Goal: Information Seeking & Learning: Find specific page/section

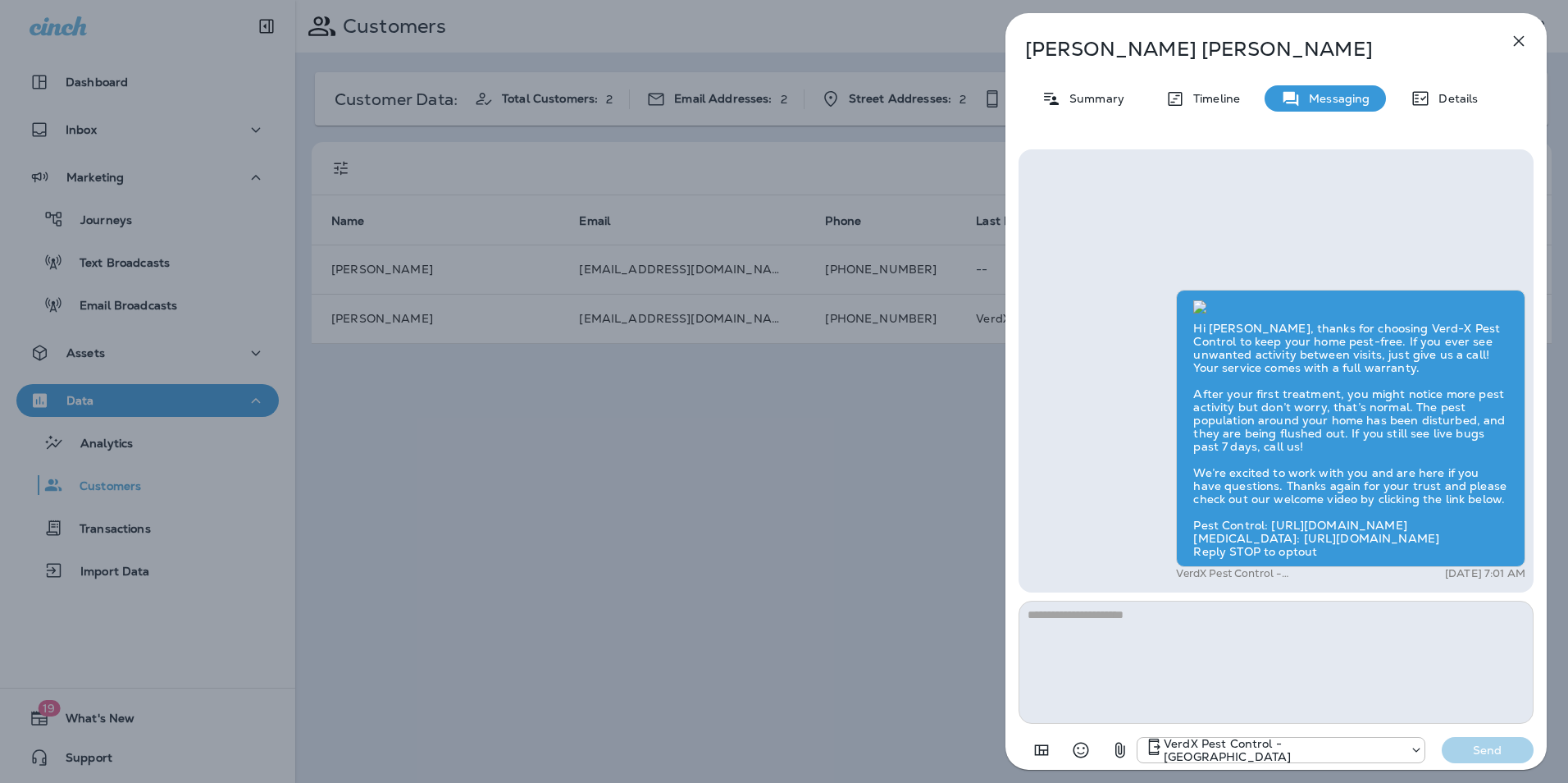
click at [1523, 37] on icon "button" at bounding box center [1519, 41] width 10 height 10
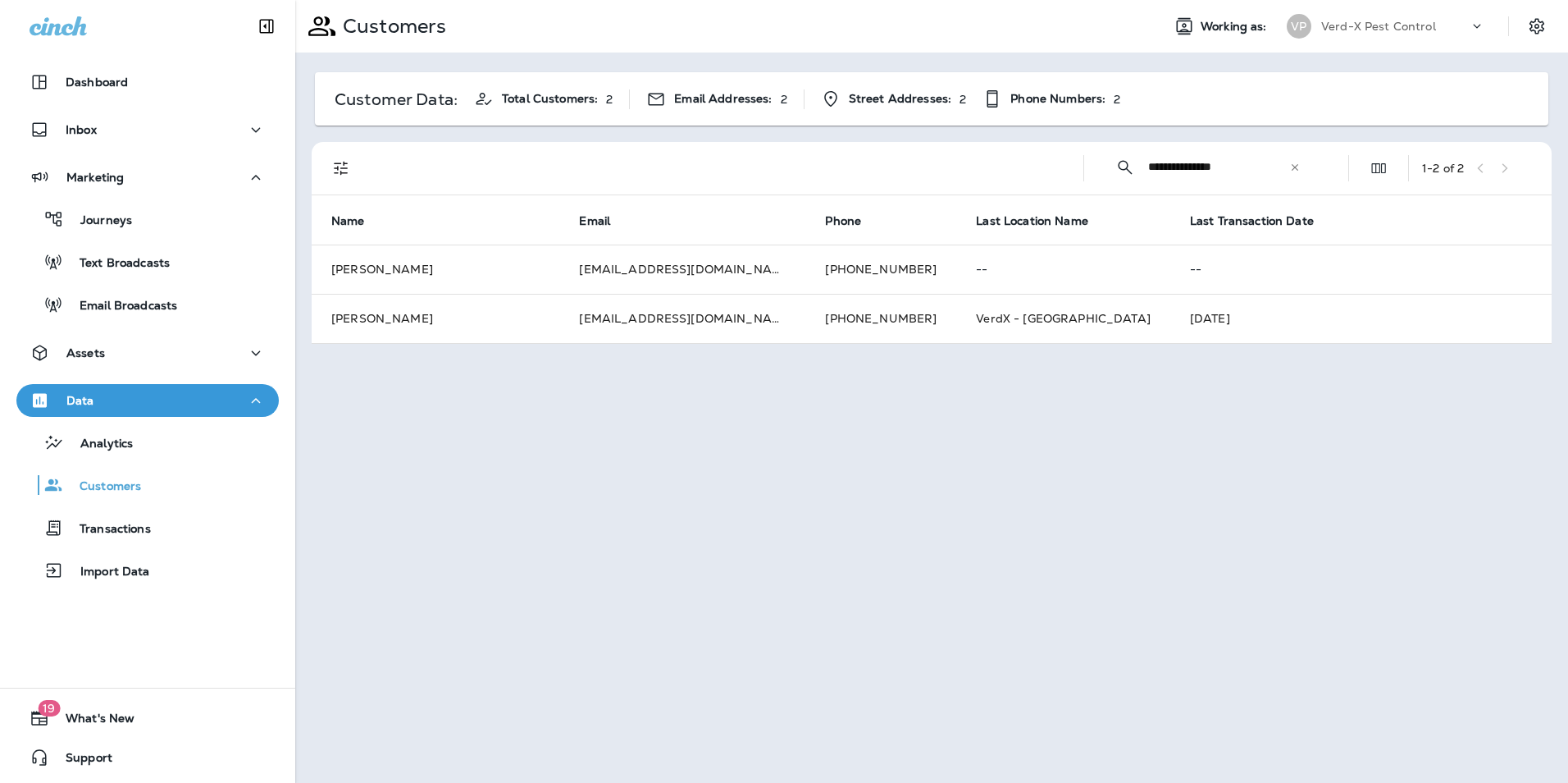
click at [1292, 164] on icon at bounding box center [1295, 167] width 7 height 7
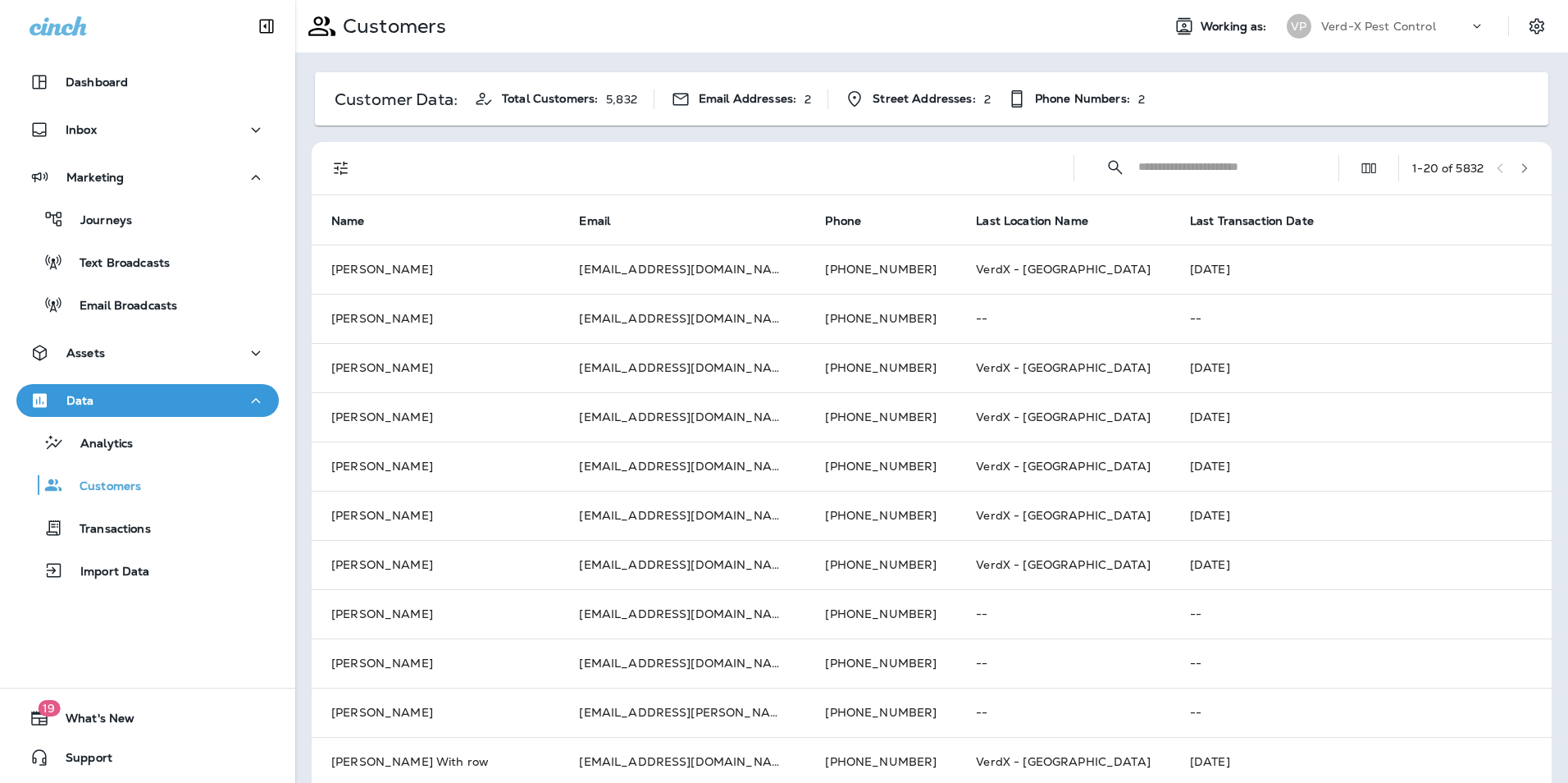
click at [1213, 166] on input "text" at bounding box center [1222, 167] width 170 height 44
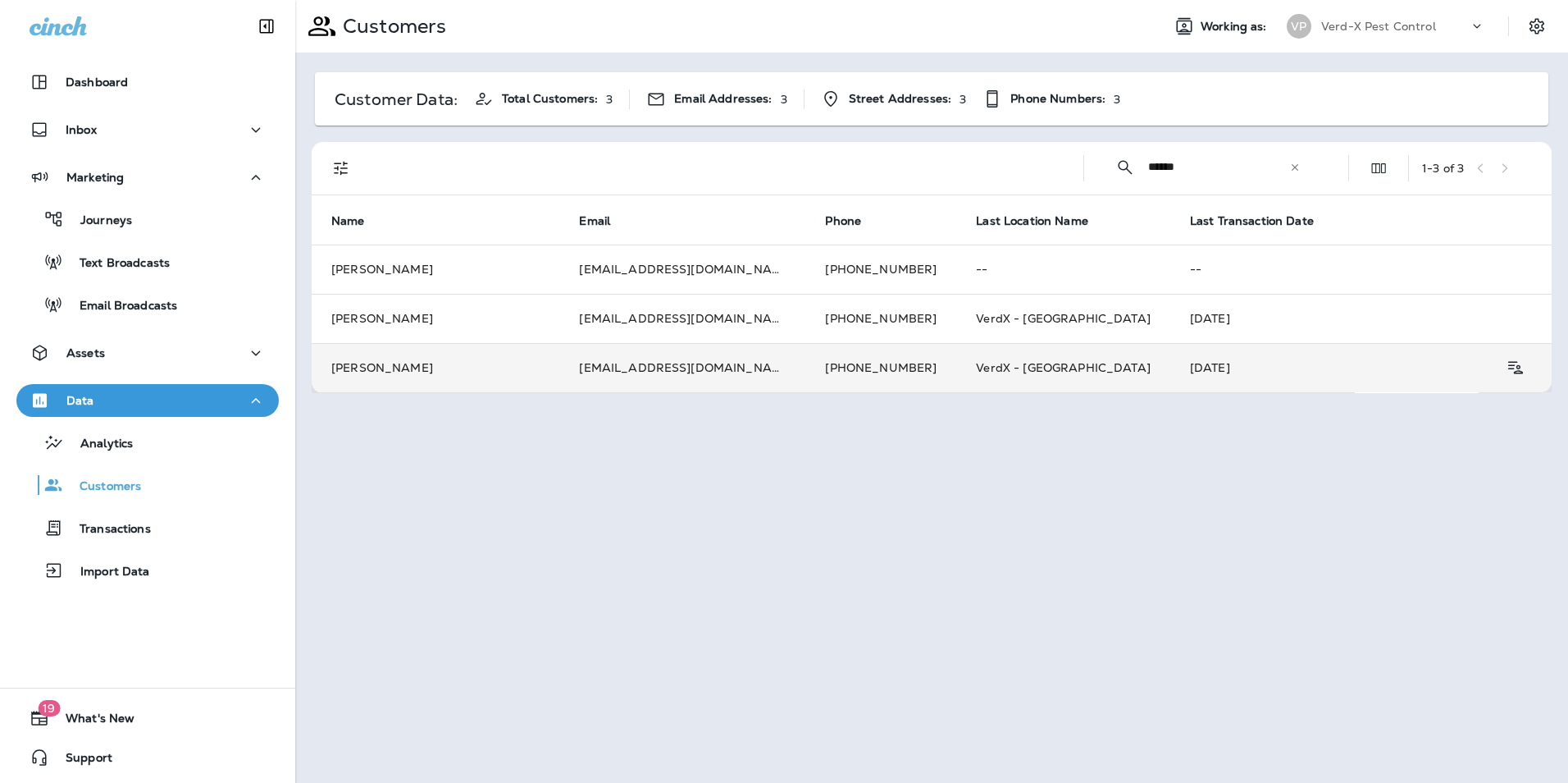
click at [559, 366] on td "[EMAIL_ADDRESS][DOMAIN_NAME]" at bounding box center [682, 367] width 246 height 49
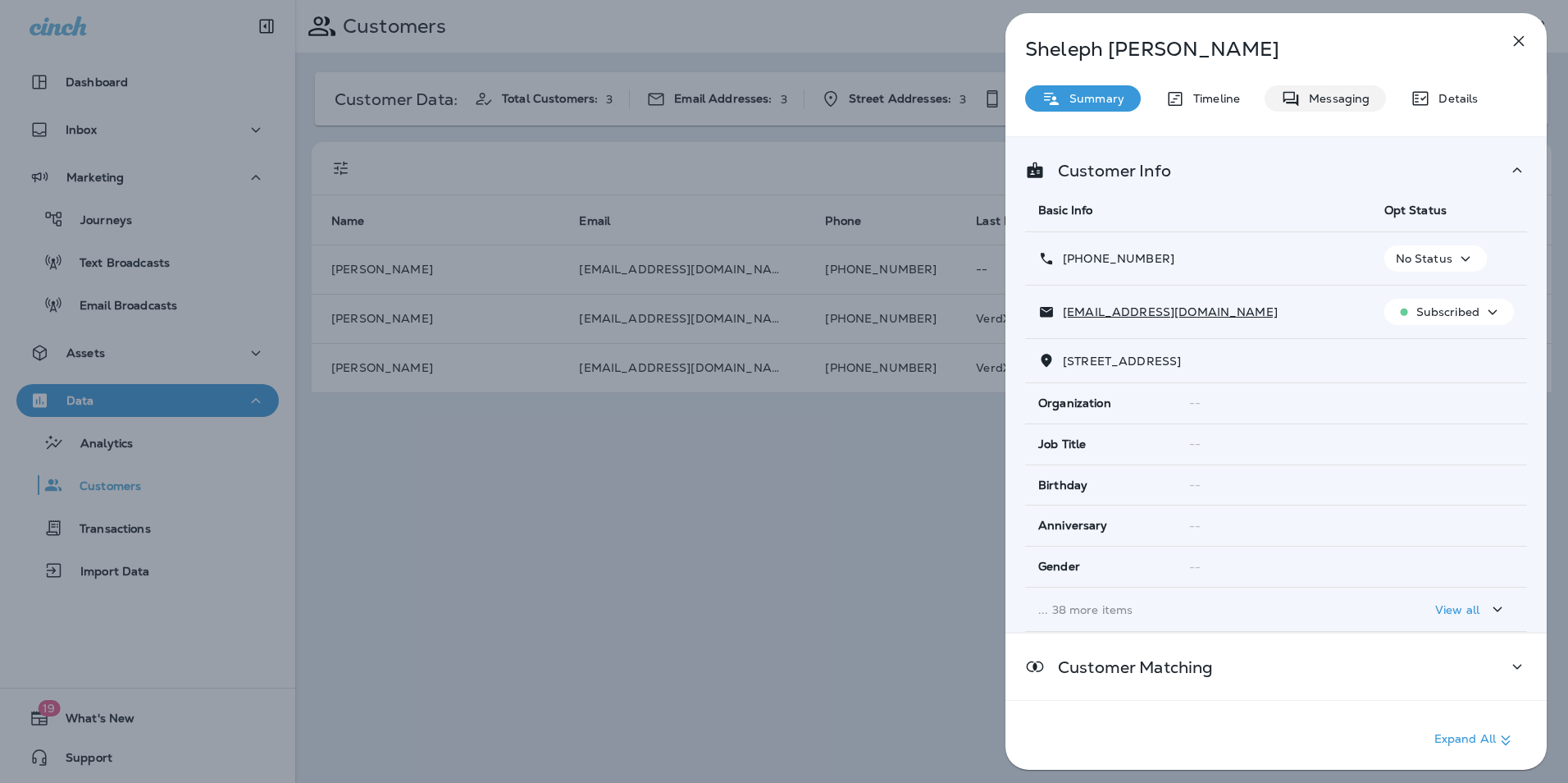
click at [1328, 93] on p "Messaging" at bounding box center [1334, 98] width 69 height 13
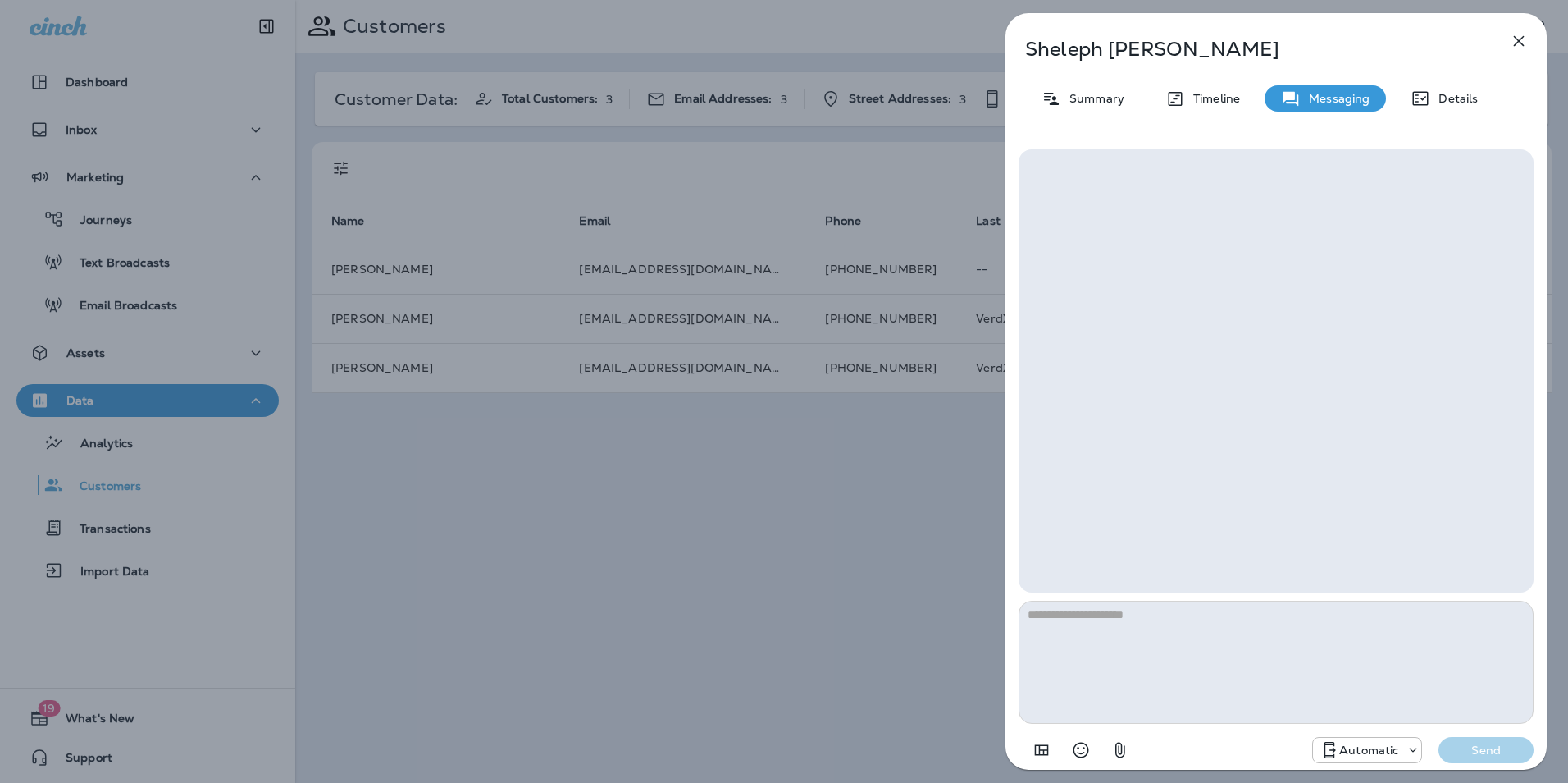
click at [1533, 37] on button "button" at bounding box center [1519, 41] width 33 height 33
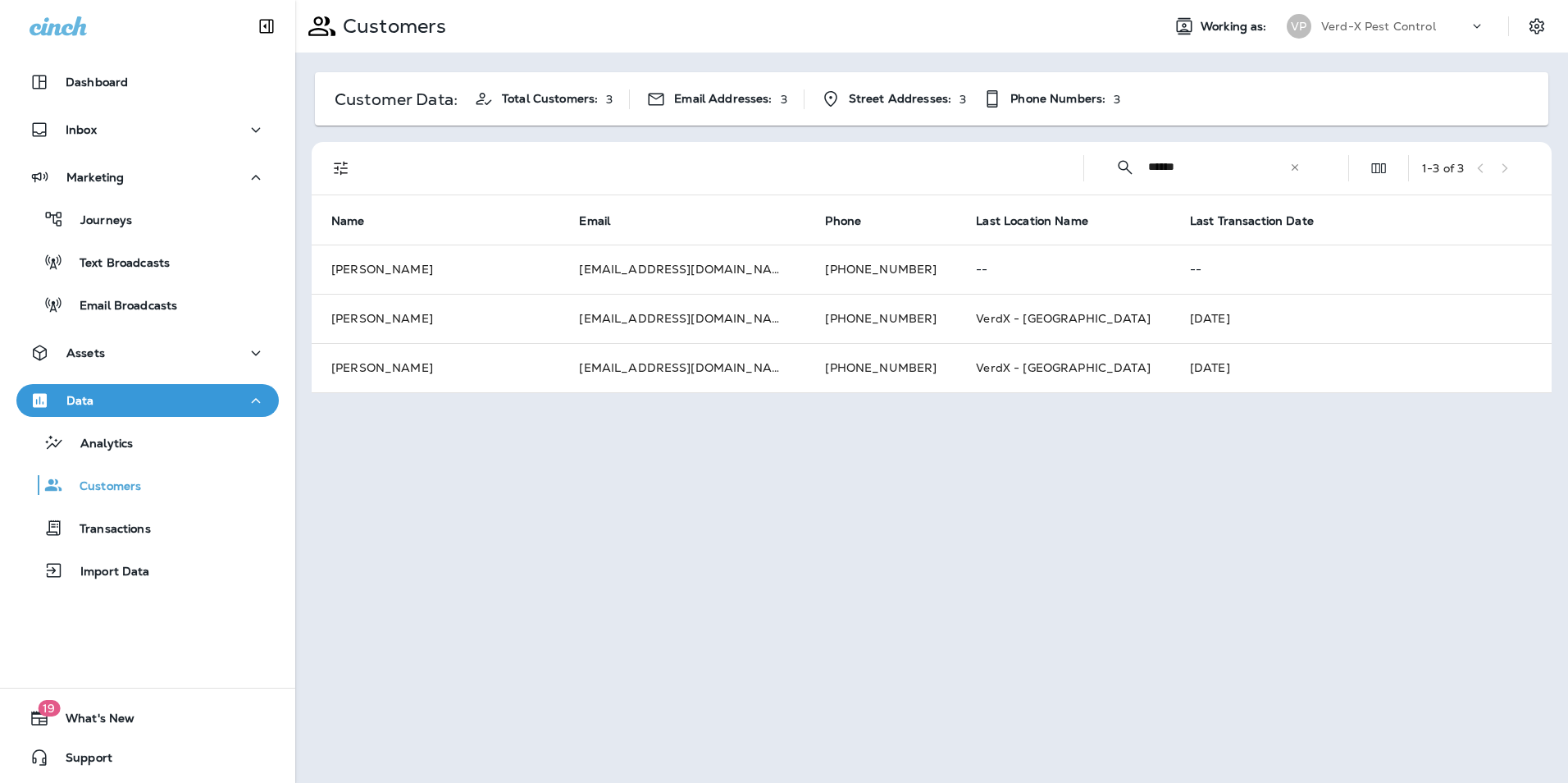
click at [1307, 163] on div "​ ****** ​ ​" at bounding box center [1208, 167] width 222 height 44
drag, startPoint x: 1095, startPoint y: 173, endPoint x: 1046, endPoint y: 181, distance: 49.6
click at [1053, 177] on div "​ ****** ​ ​ 1 - 3 of 3" at bounding box center [935, 168] width 1220 height 52
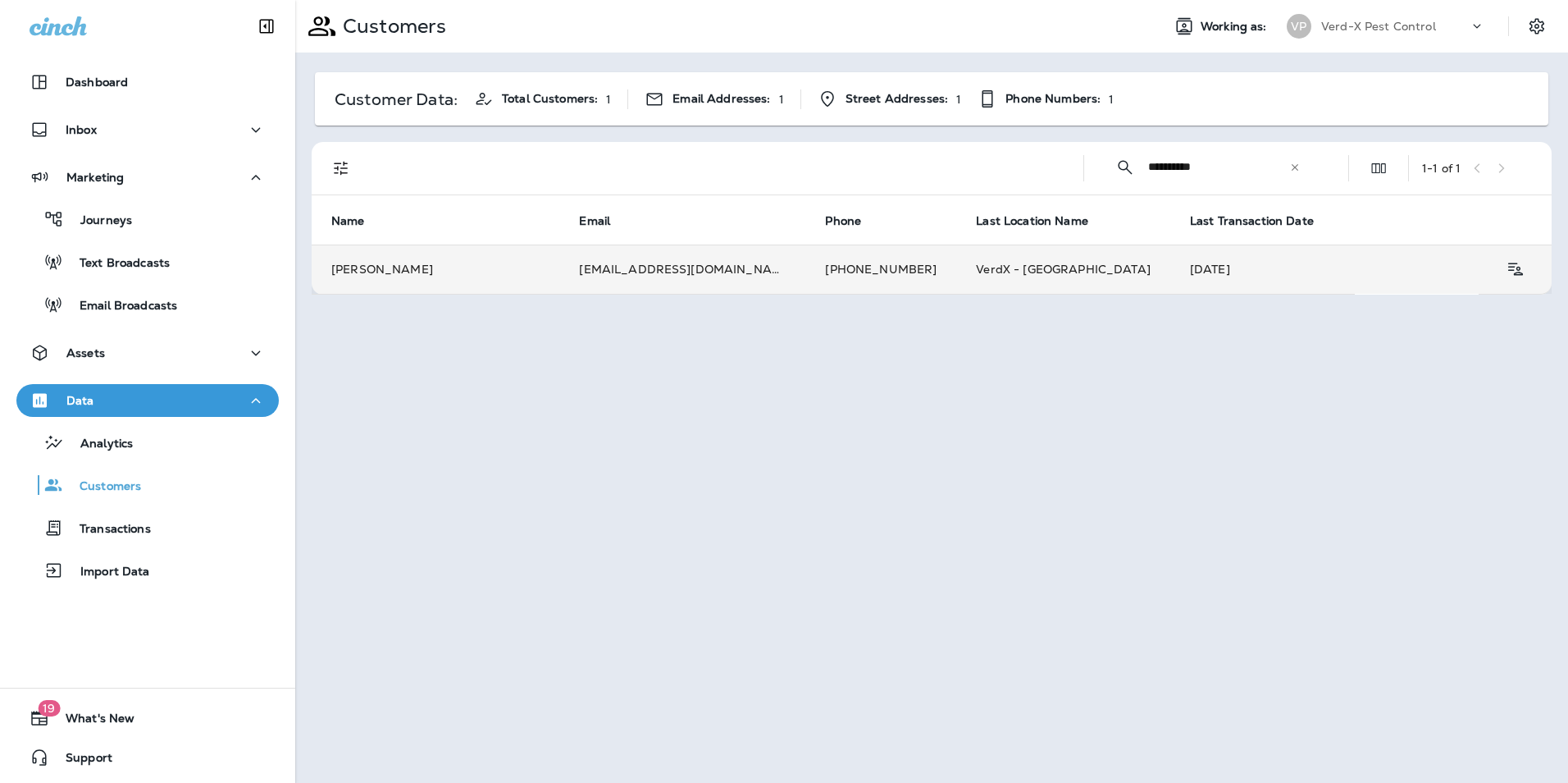
type input "**********"
click at [469, 271] on td "[PERSON_NAME]" at bounding box center [435, 269] width 248 height 49
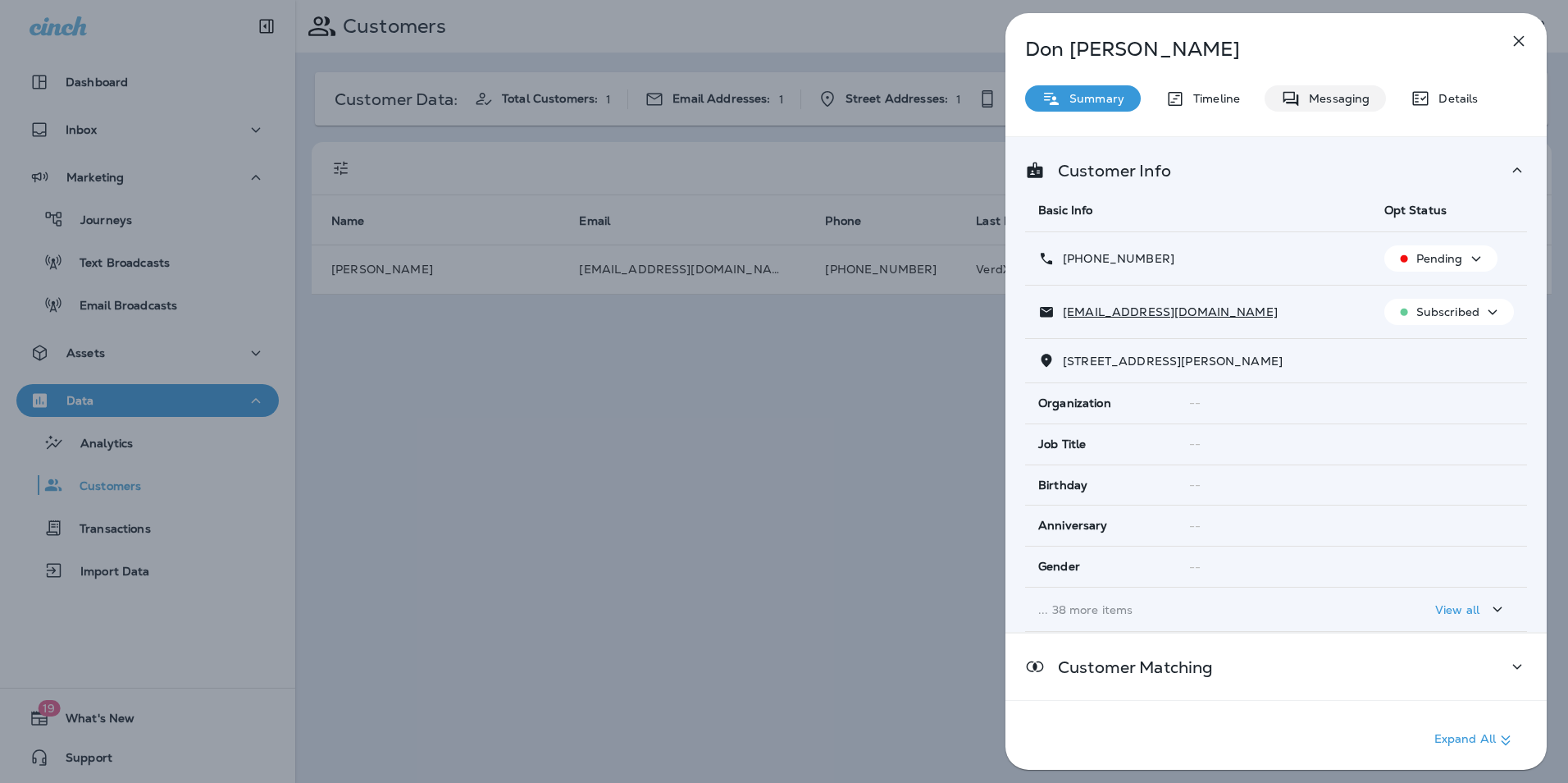
click at [1345, 95] on p "Messaging" at bounding box center [1334, 98] width 69 height 13
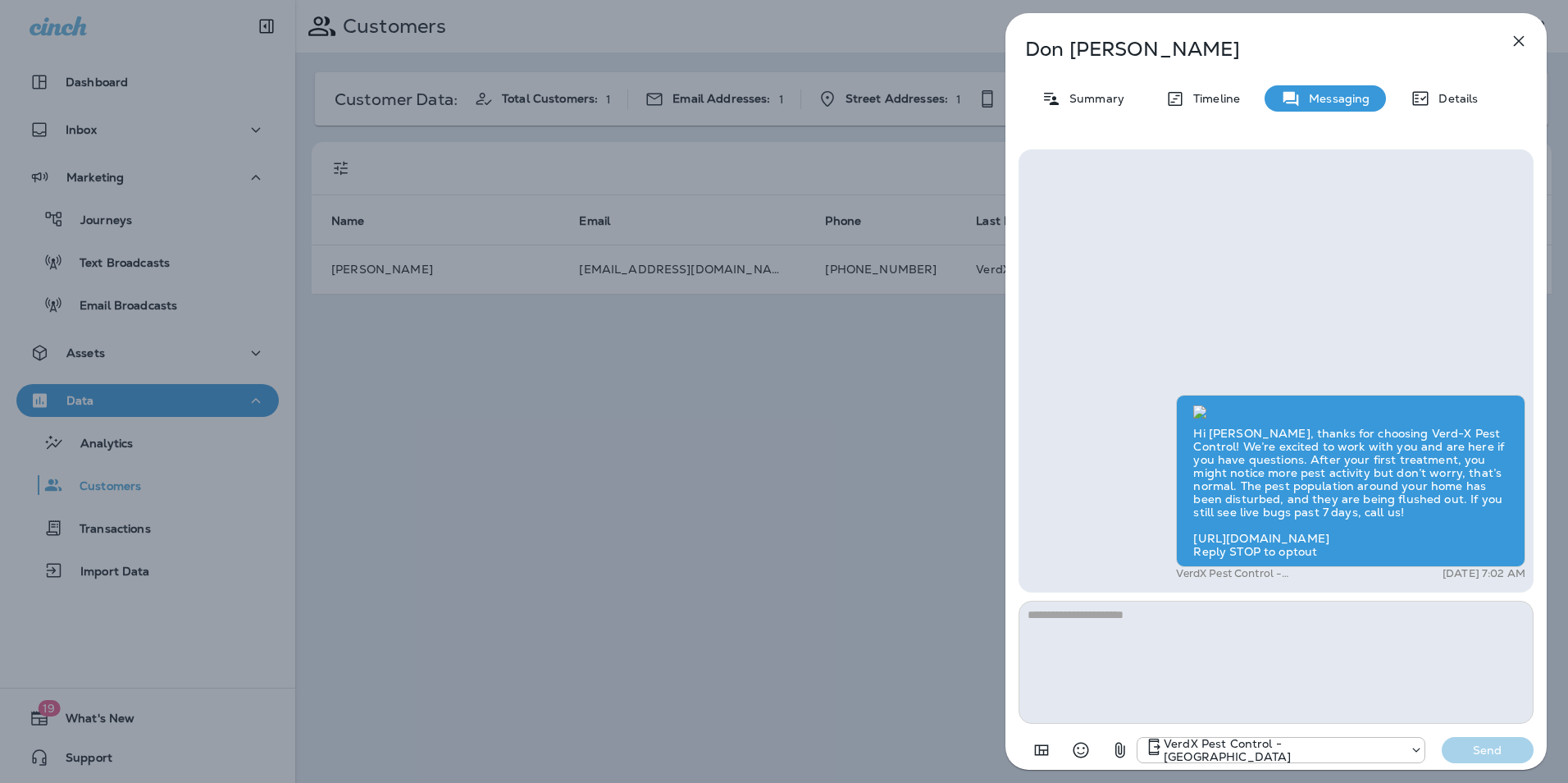
click at [1519, 43] on icon "button" at bounding box center [1519, 41] width 10 height 10
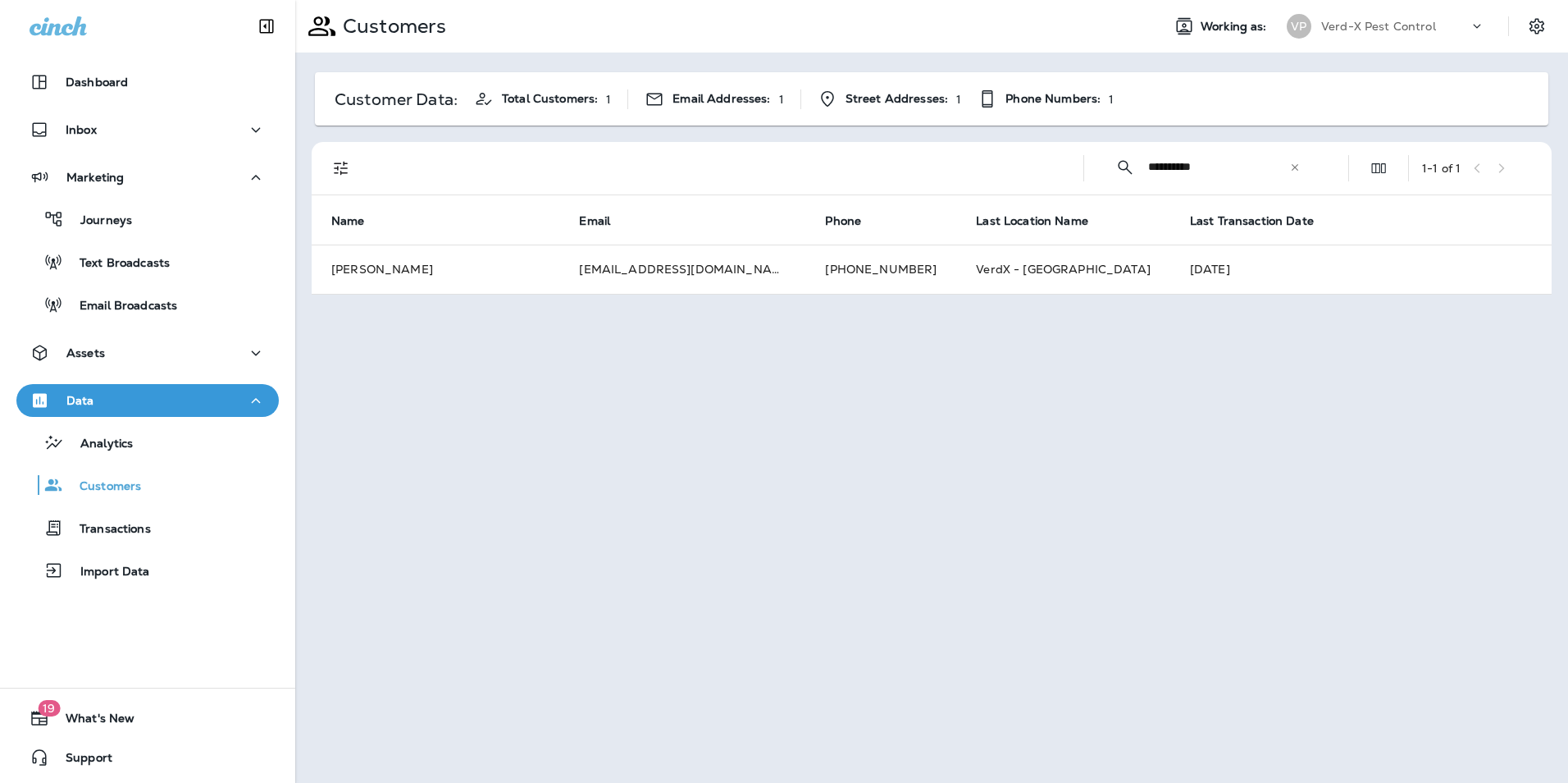
drag, startPoint x: 126, startPoint y: 271, endPoint x: 207, endPoint y: 242, distance: 86.0
click at [145, 265] on div "Dashboard Inbox Marketing Journeys Text Broadcasts Email Broadcasts Assets Data…" at bounding box center [147, 329] width 295 height 561
click at [366, 436] on div "**********" at bounding box center [931, 391] width 1273 height 783
click at [86, 405] on p "Data" at bounding box center [80, 400] width 28 height 13
click at [109, 404] on div "Data" at bounding box center [147, 400] width 236 height 20
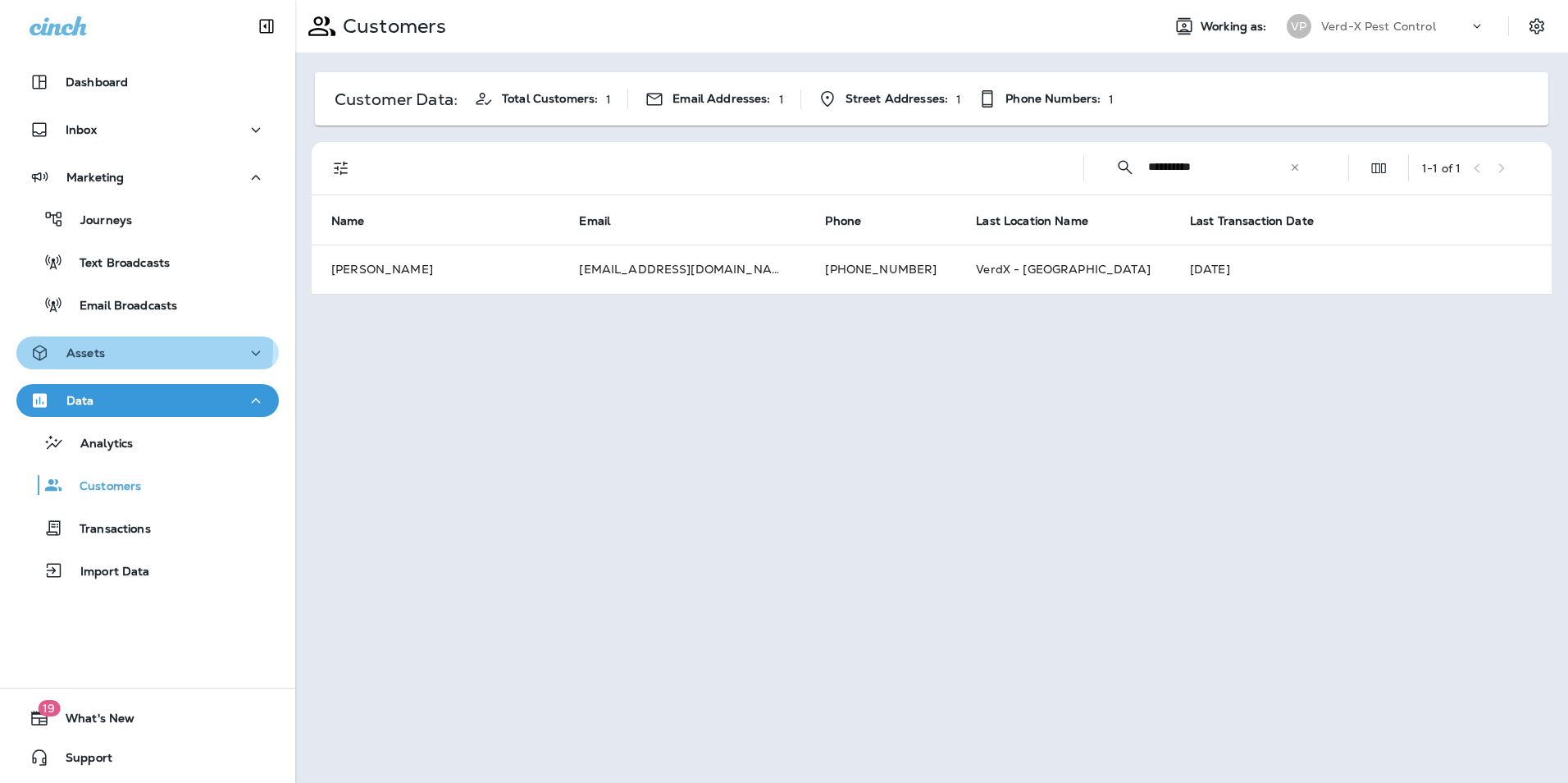
click at [86, 347] on p "Assets" at bounding box center [86, 353] width 38 height 13
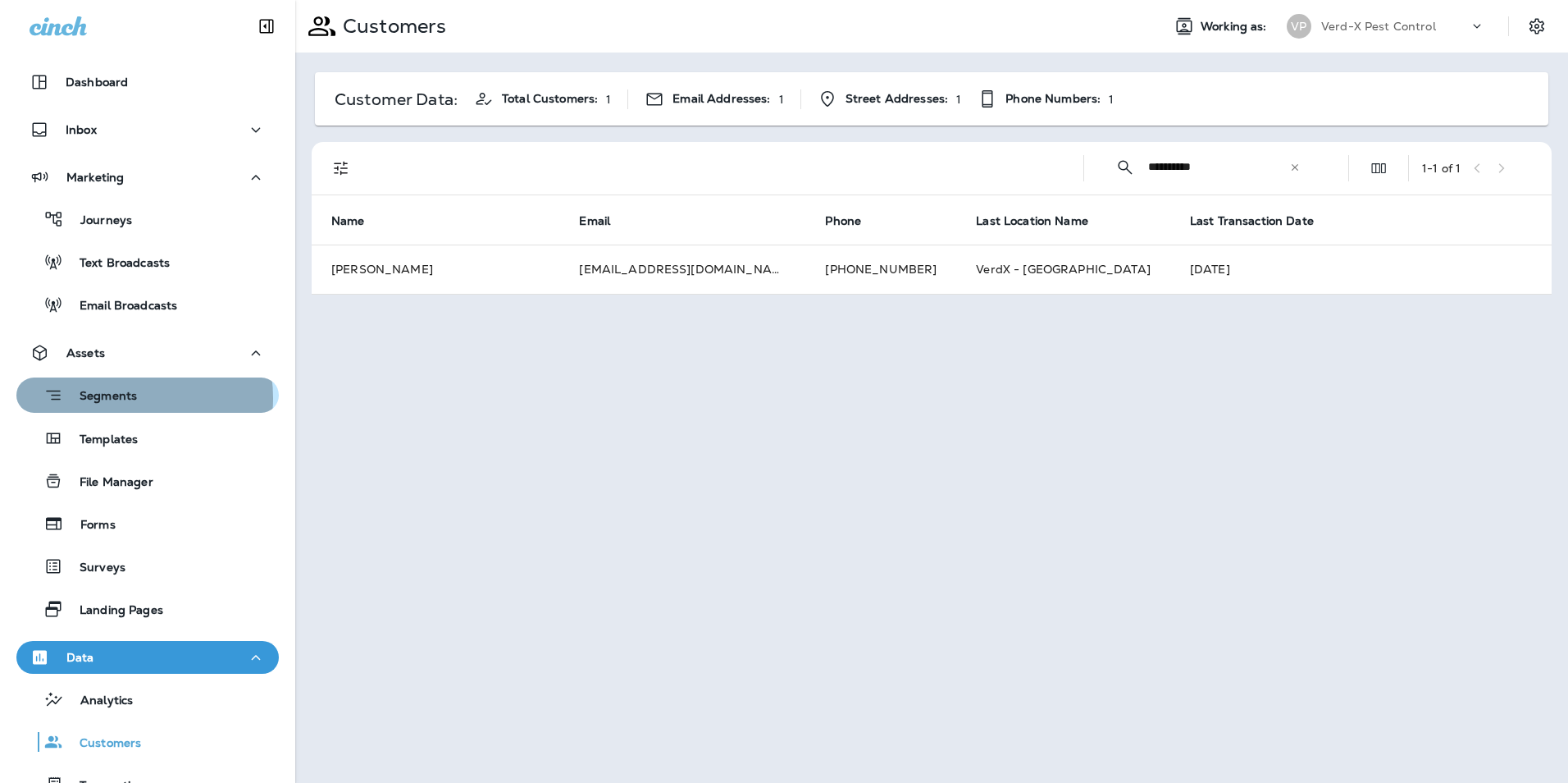
click at [120, 398] on p "Segments" at bounding box center [99, 396] width 74 height 17
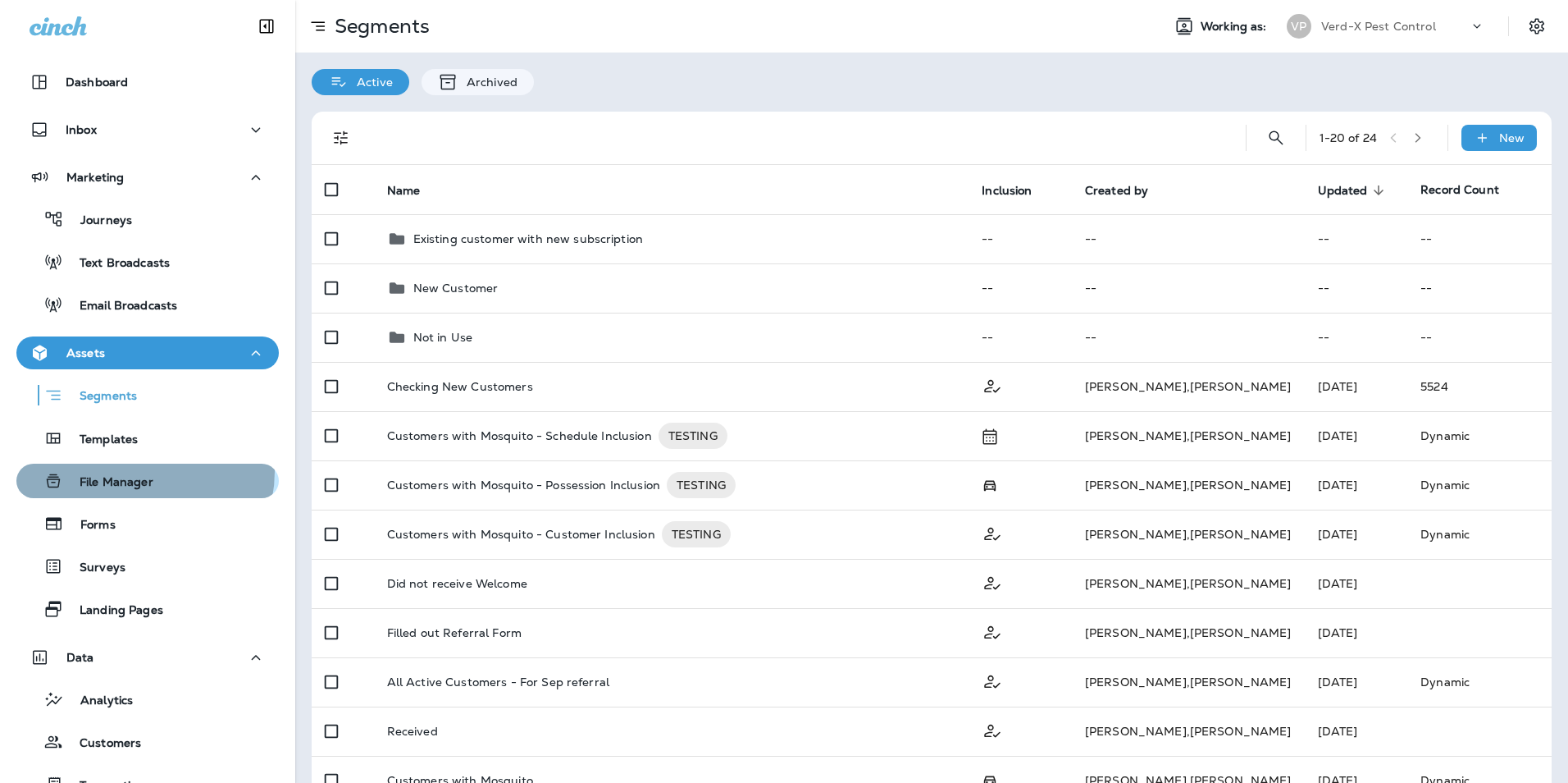
click at [139, 470] on div "File Manager" at bounding box center [87, 481] width 130 height 24
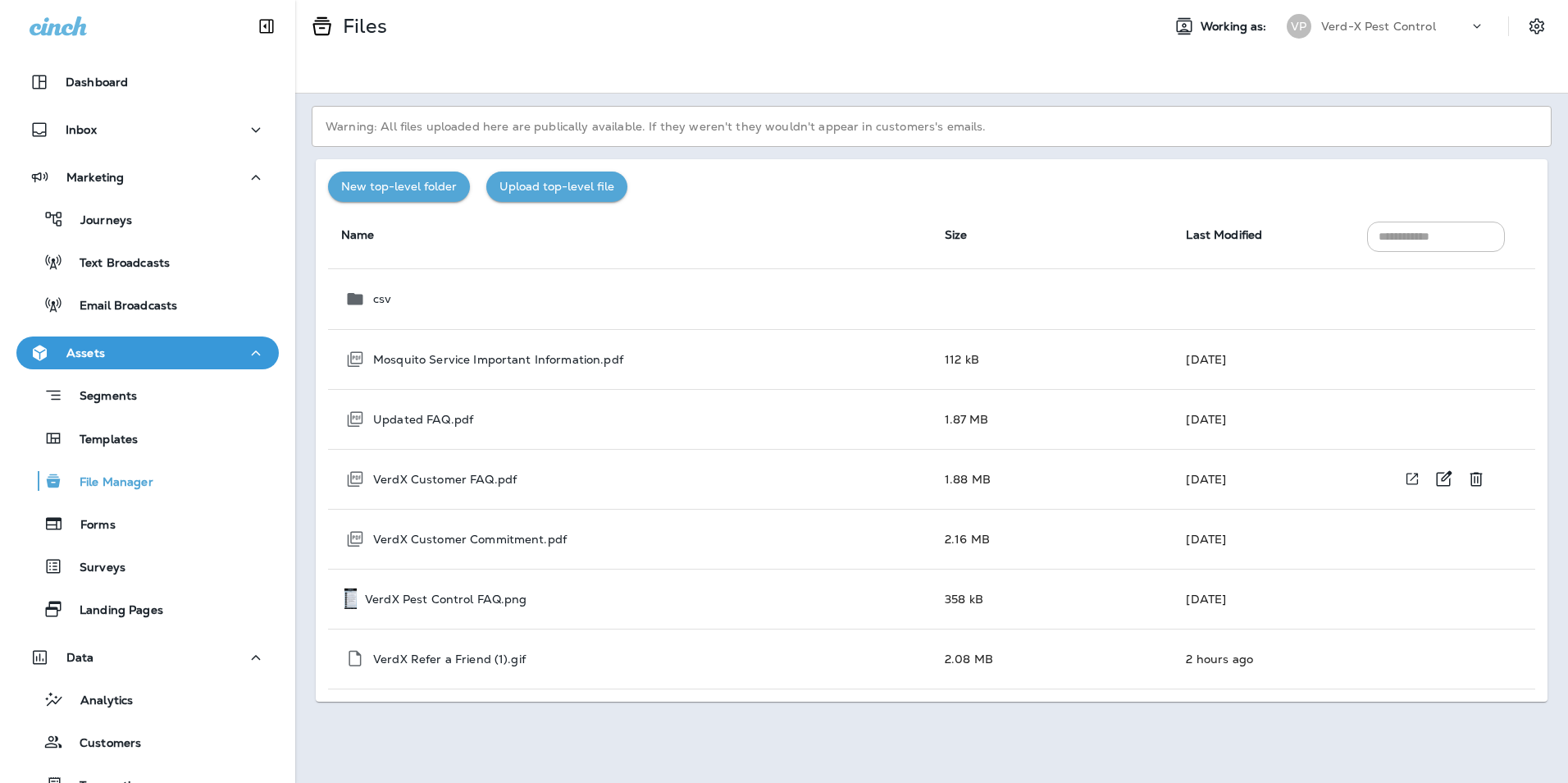
click at [462, 472] on p "VerdX Customer FAQ.pdf" at bounding box center [445, 478] width 143 height 13
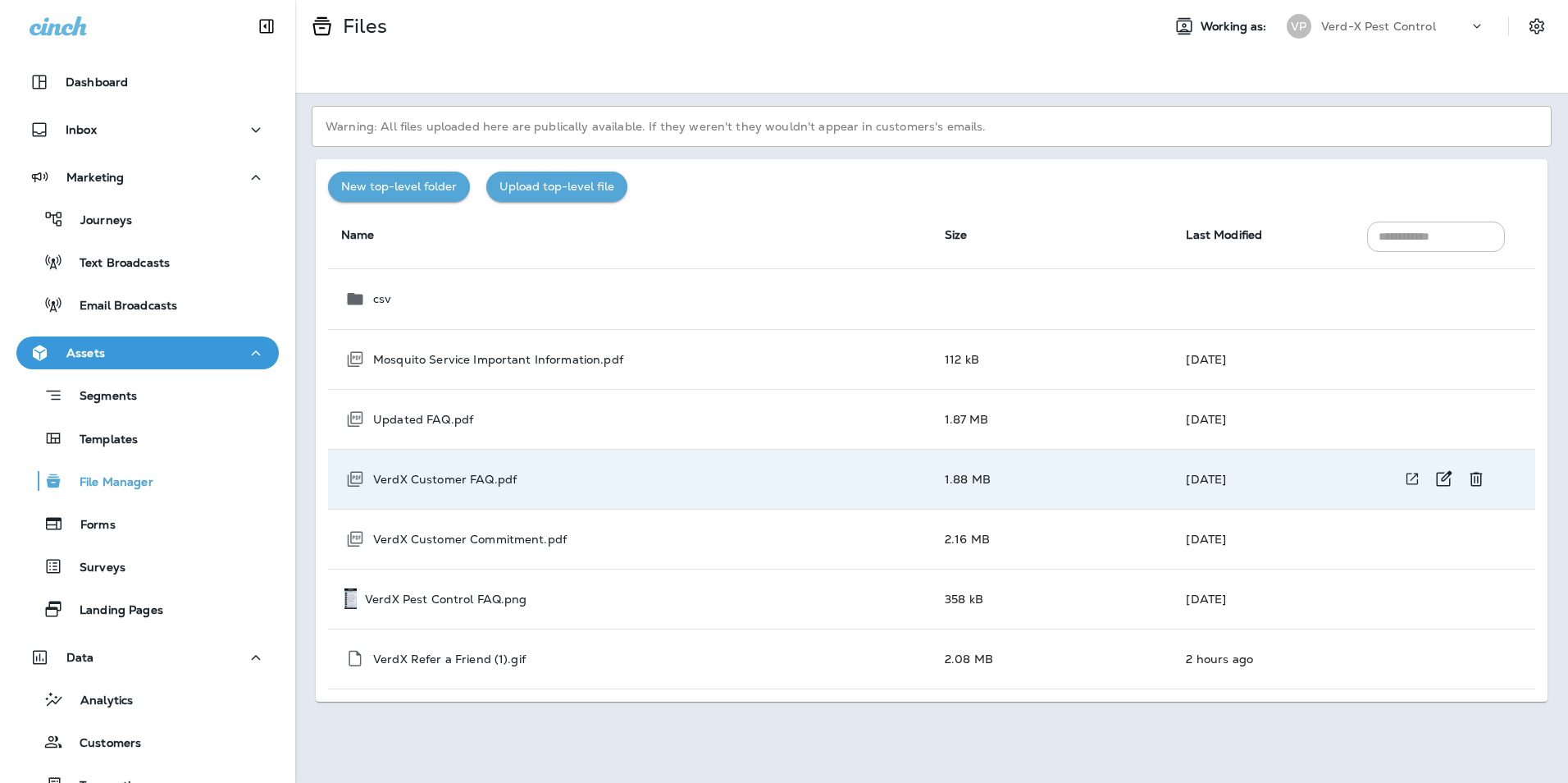
click at [462, 472] on p "VerdX Customer FAQ.pdf" at bounding box center [445, 478] width 143 height 13
click at [540, 591] on div "VerdX Pest Control FAQ.png" at bounding box center [632, 598] width 574 height 20
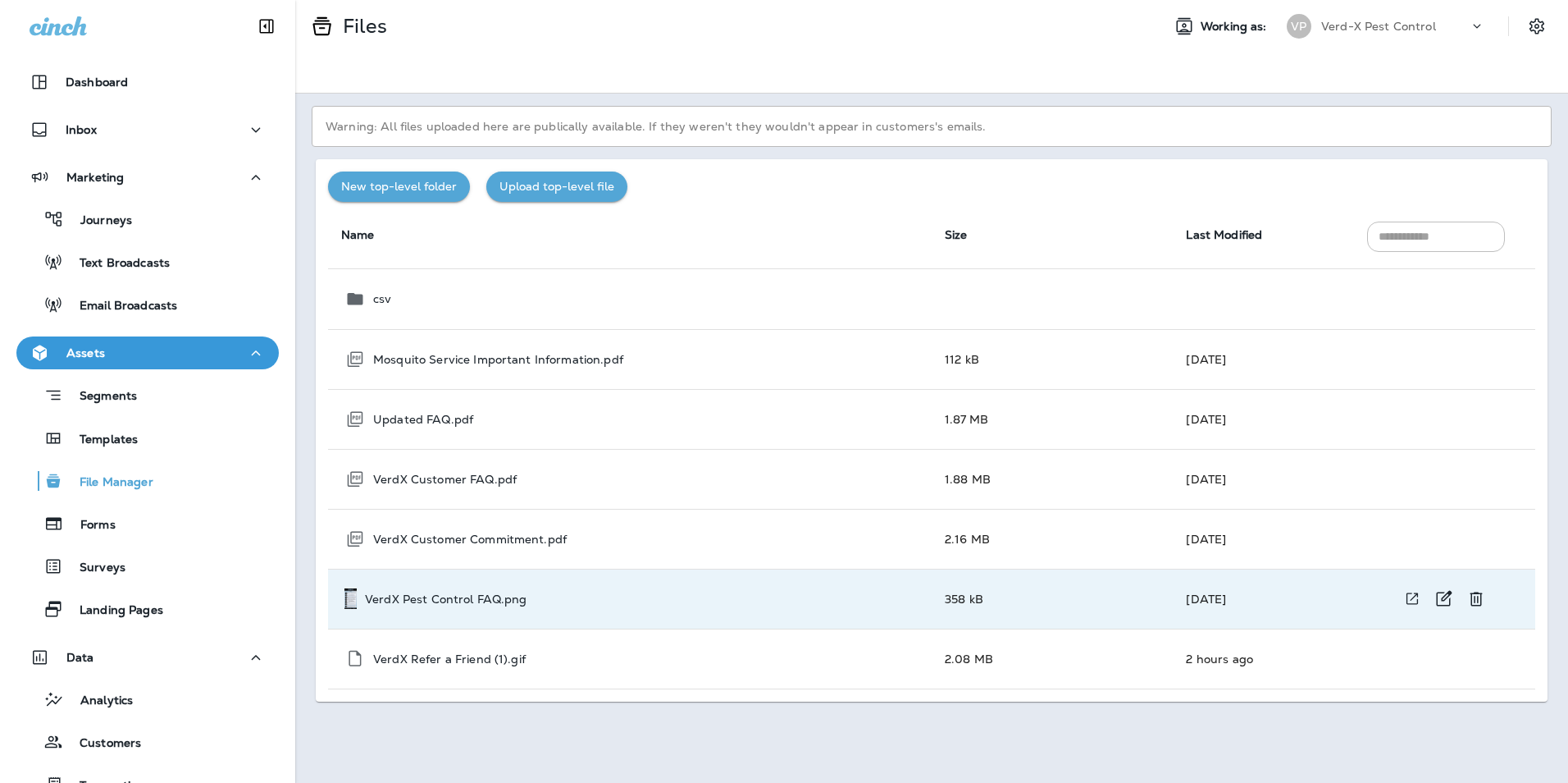
click at [473, 586] on td "VerdX Pest Control FAQ.png" at bounding box center [630, 598] width 604 height 60
drag, startPoint x: 473, startPoint y: 586, endPoint x: 365, endPoint y: 601, distance: 109.0
click at [342, 591] on td "VerdX Pest Control FAQ.png" at bounding box center [630, 598] width 604 height 60
click at [490, 600] on p "VerdX Pest Control FAQ.png" at bounding box center [446, 599] width 162 height 13
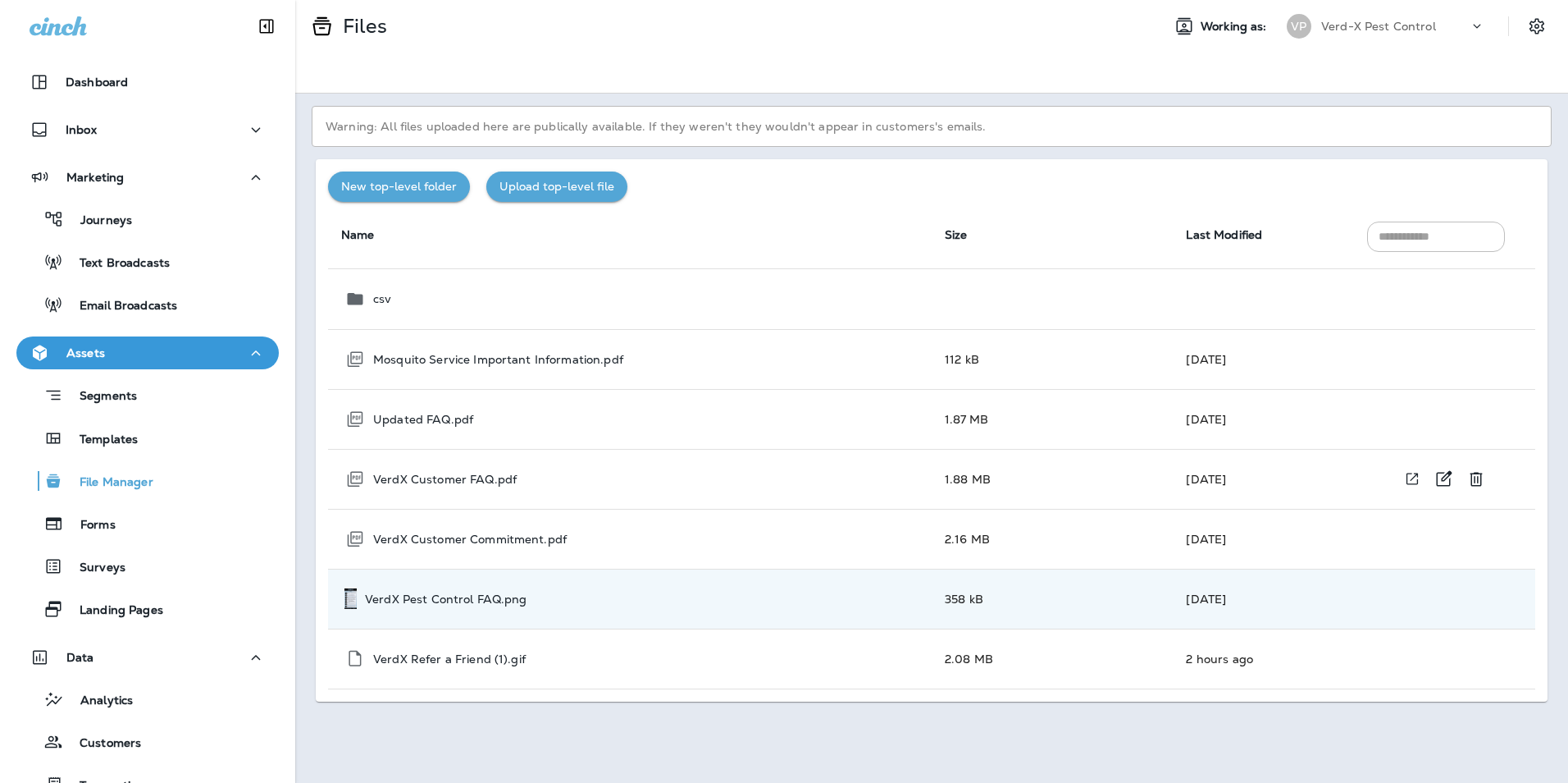
click at [492, 484] on p "VerdX Customer FAQ.pdf" at bounding box center [445, 478] width 143 height 13
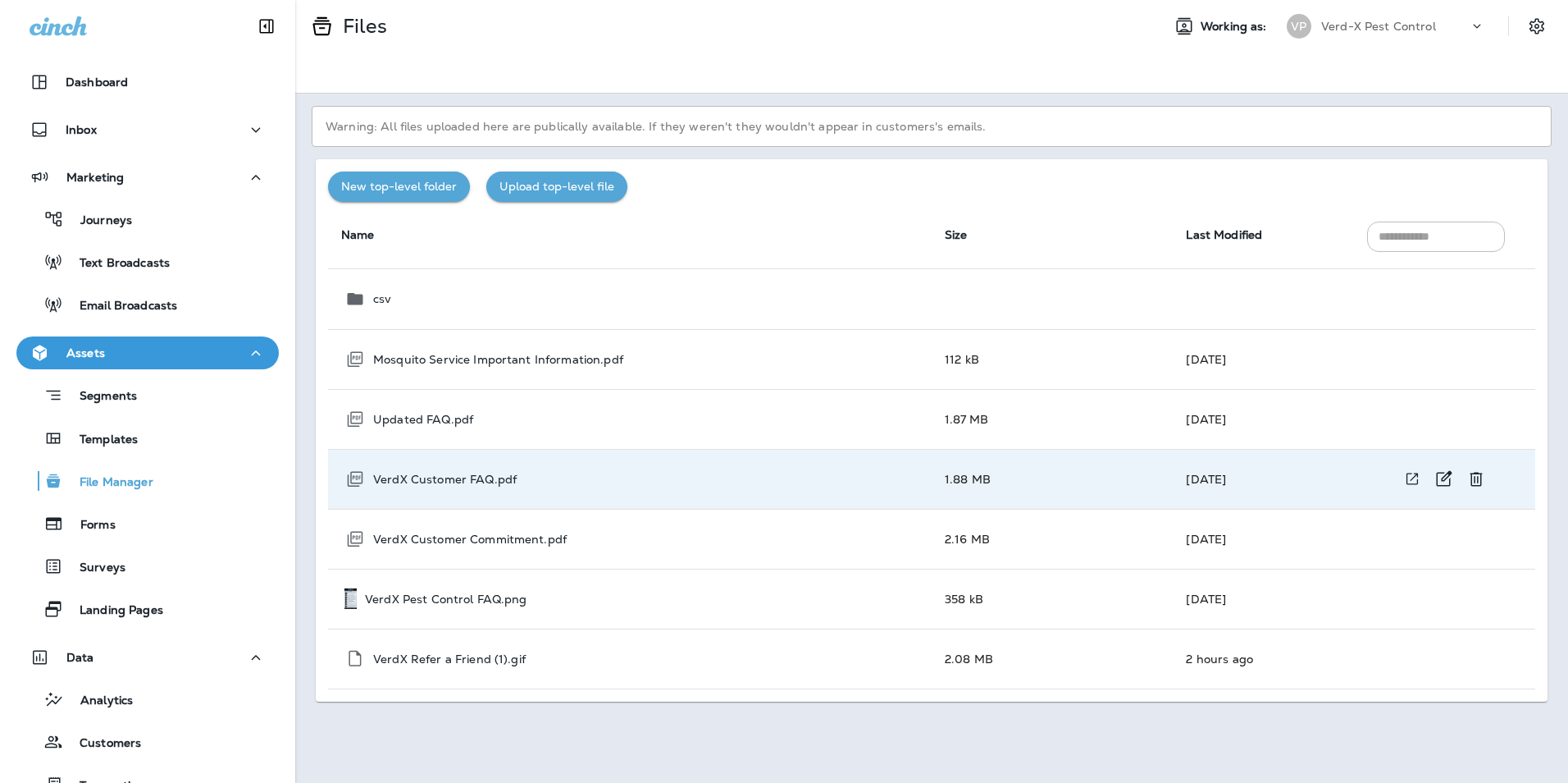
click at [485, 479] on p "VerdX Customer FAQ.pdf" at bounding box center [445, 478] width 143 height 13
drag, startPoint x: 485, startPoint y: 479, endPoint x: 374, endPoint y: 480, distance: 111.0
click at [374, 480] on p "VerdX Customer FAQ.pdf" at bounding box center [445, 478] width 143 height 13
click at [352, 480] on icon at bounding box center [354, 479] width 20 height 20
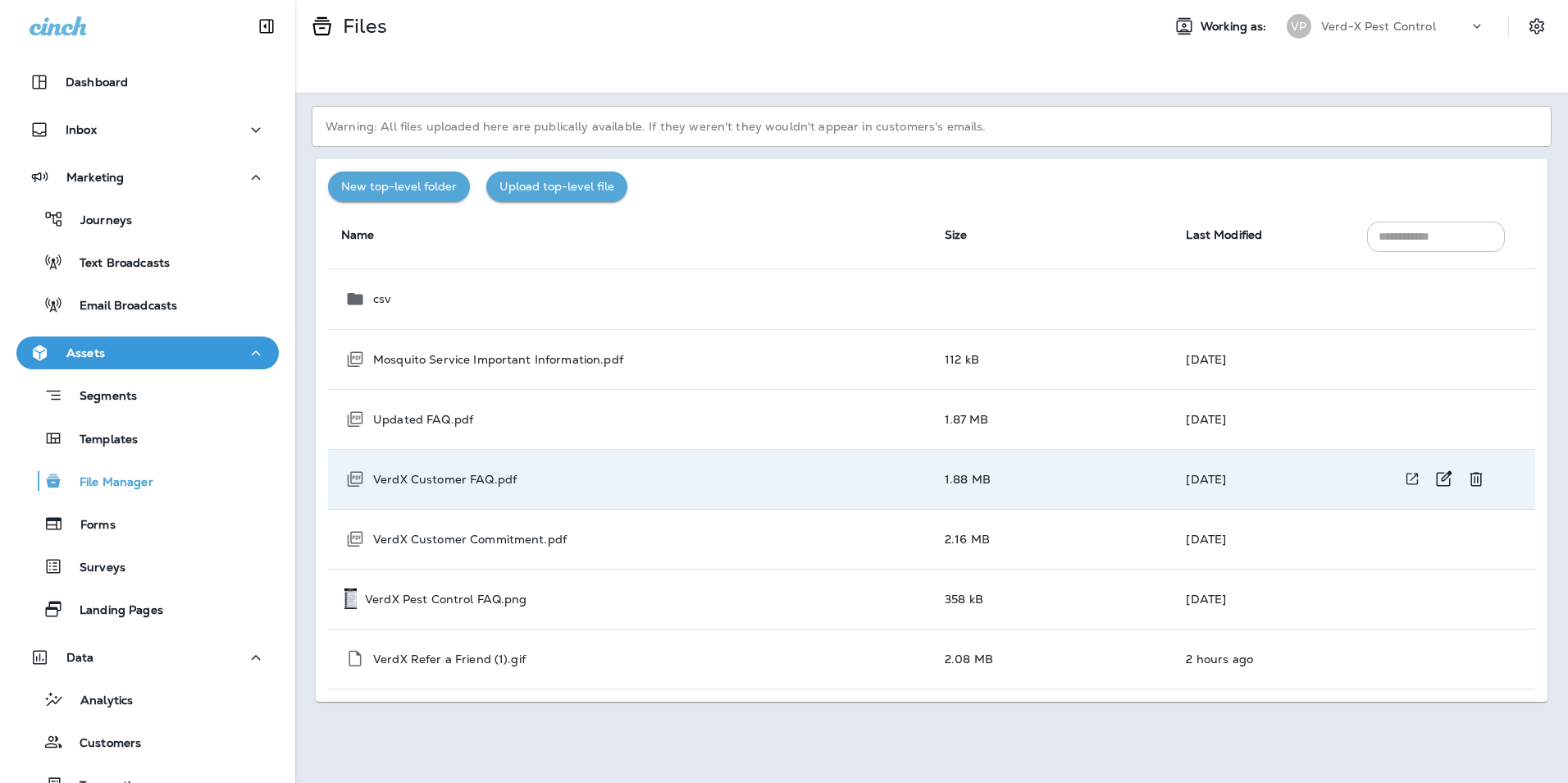
click at [470, 484] on p "VerdX Customer FAQ.pdf" at bounding box center [445, 478] width 143 height 13
click at [355, 477] on icon at bounding box center [354, 479] width 20 height 20
click at [1410, 480] on icon "View file in a new window" at bounding box center [1412, 478] width 11 height 11
click at [1407, 602] on icon "View file in a new window" at bounding box center [1412, 599] width 17 height 17
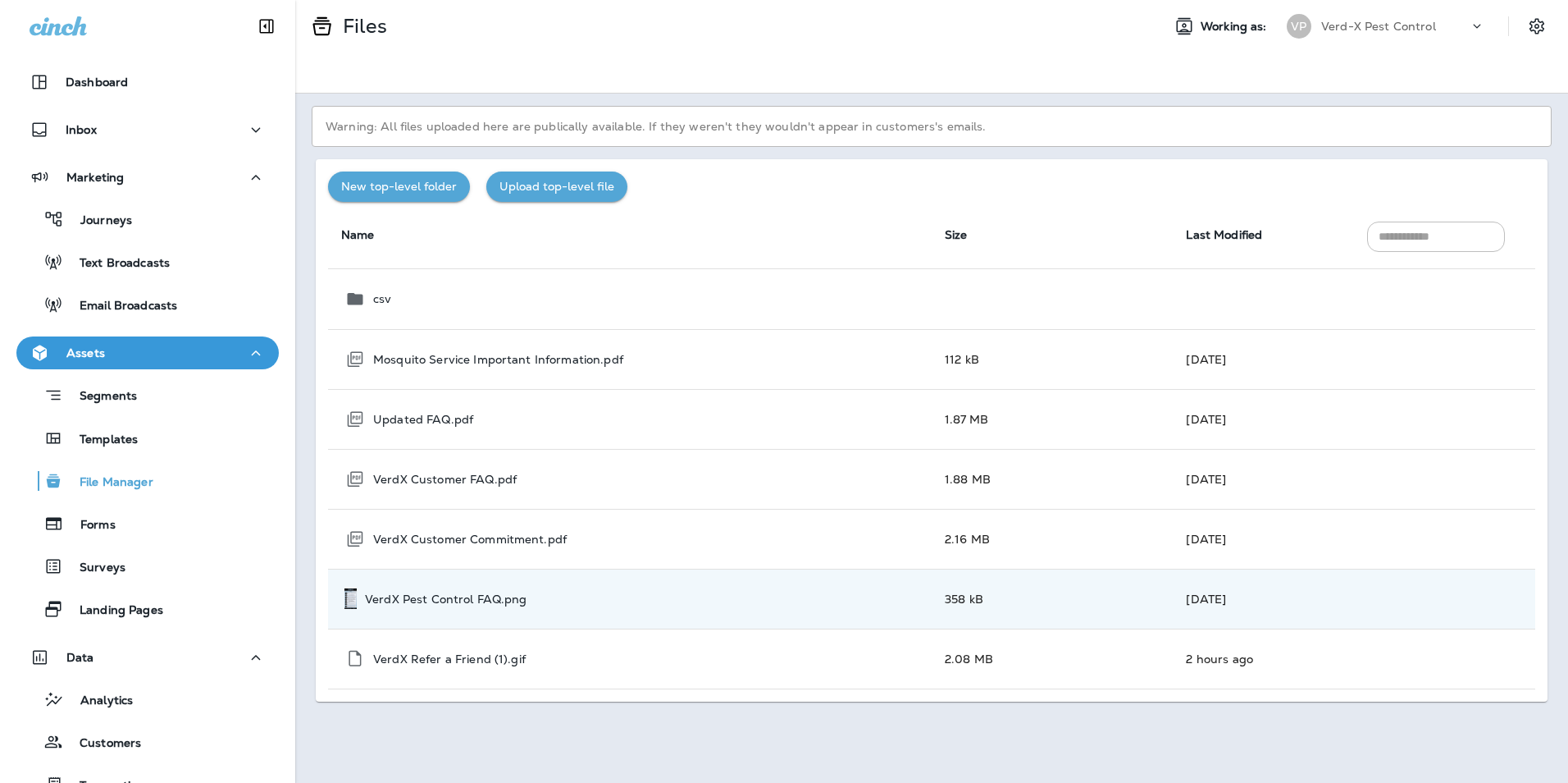
click at [547, 183] on button "Upload top-level file" at bounding box center [557, 186] width 141 height 31
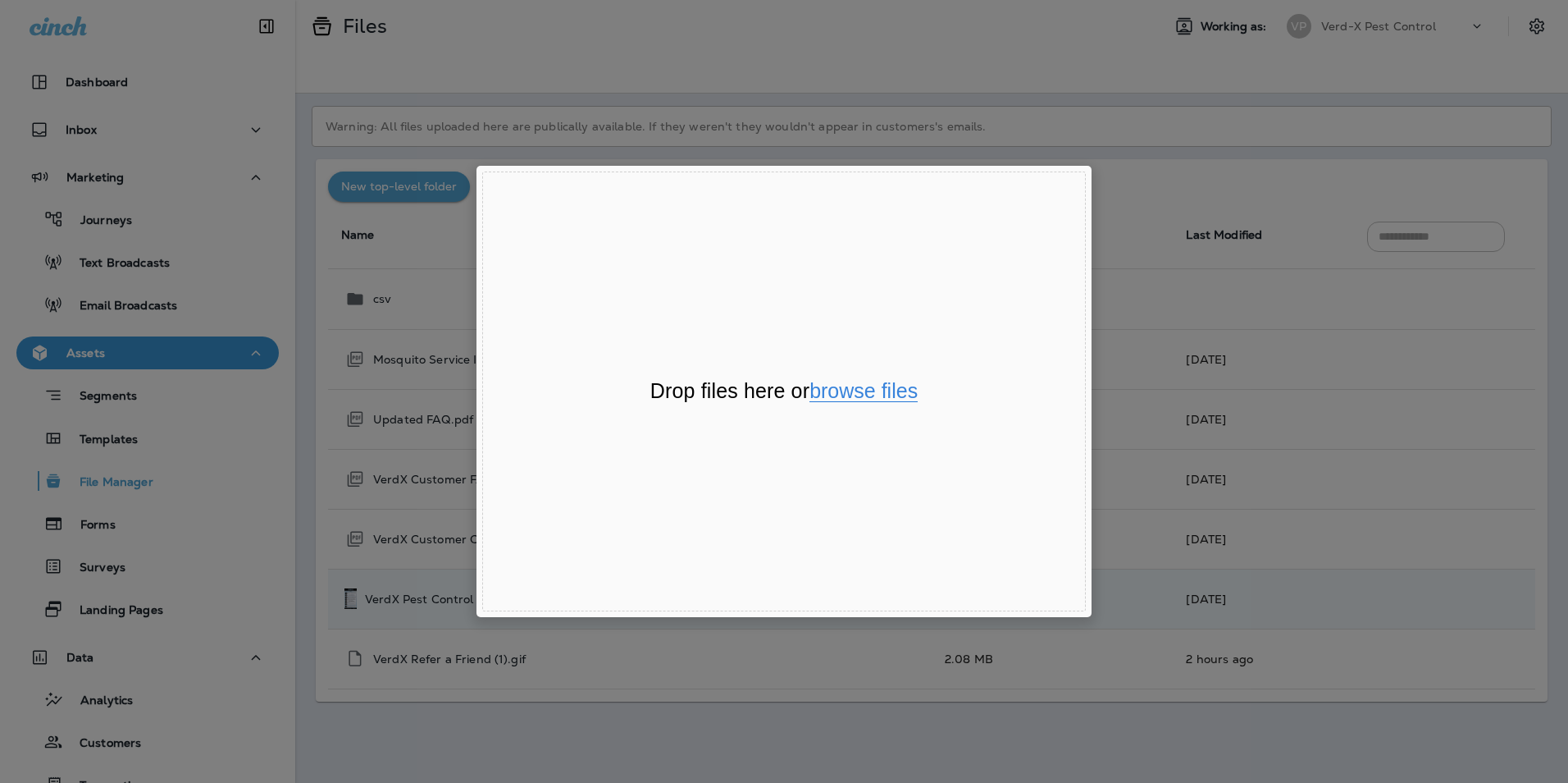
click at [884, 402] on button "browse files" at bounding box center [864, 391] width 108 height 21
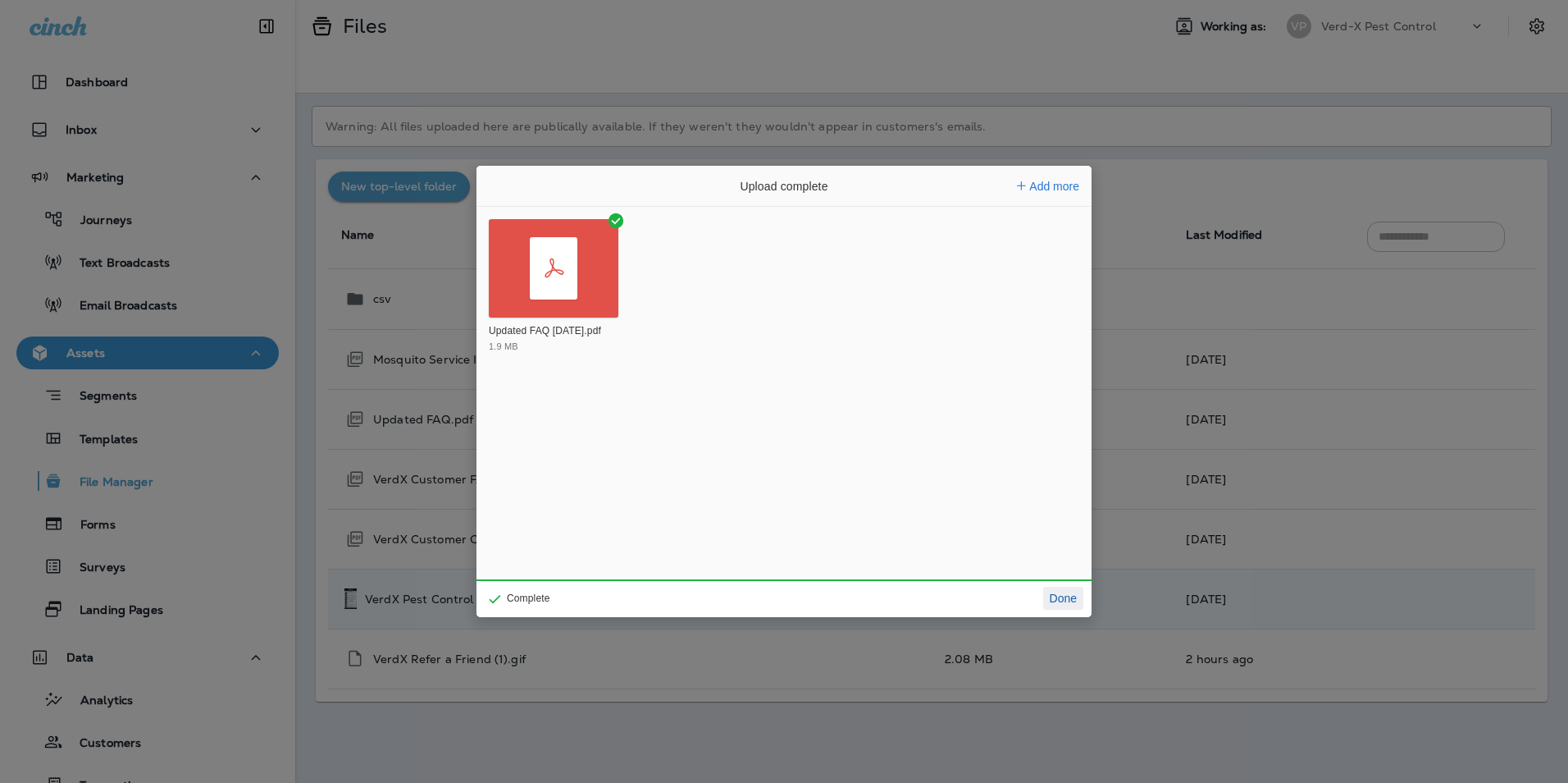
click at [1073, 597] on button "Done" at bounding box center [1063, 598] width 40 height 23
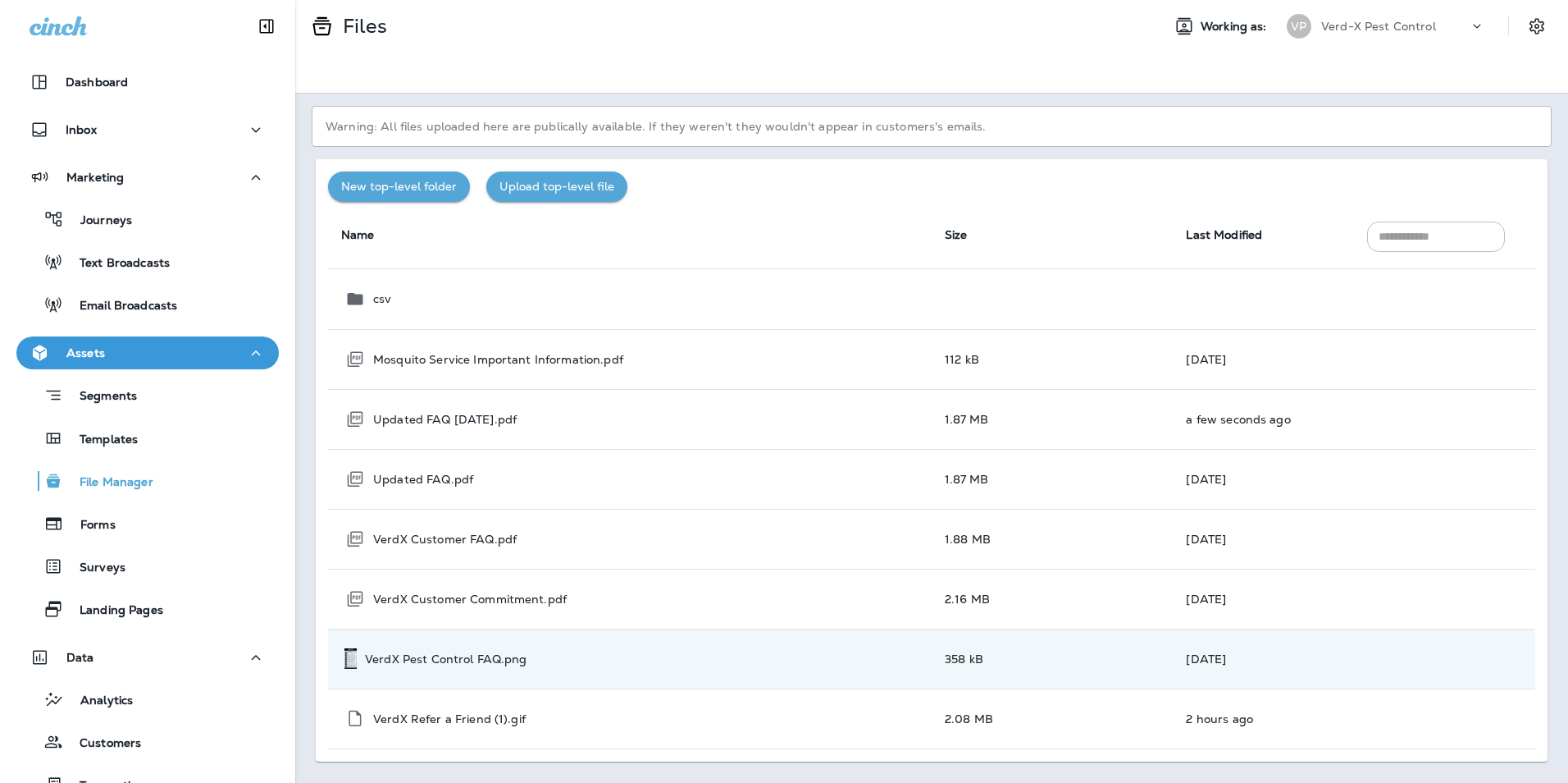
click at [297, 518] on div "Warning: All files uploaded here are publically available. If they weren't they…" at bounding box center [931, 437] width 1273 height 689
click at [301, 518] on div "Warning: All files uploaded here are publically available. If they weren't they…" at bounding box center [931, 437] width 1273 height 689
click at [307, 519] on div "Warning: All files uploaded here are publically available. If they weren't they…" at bounding box center [931, 437] width 1273 height 689
click at [111, 233] on button "Journeys" at bounding box center [147, 218] width 263 height 34
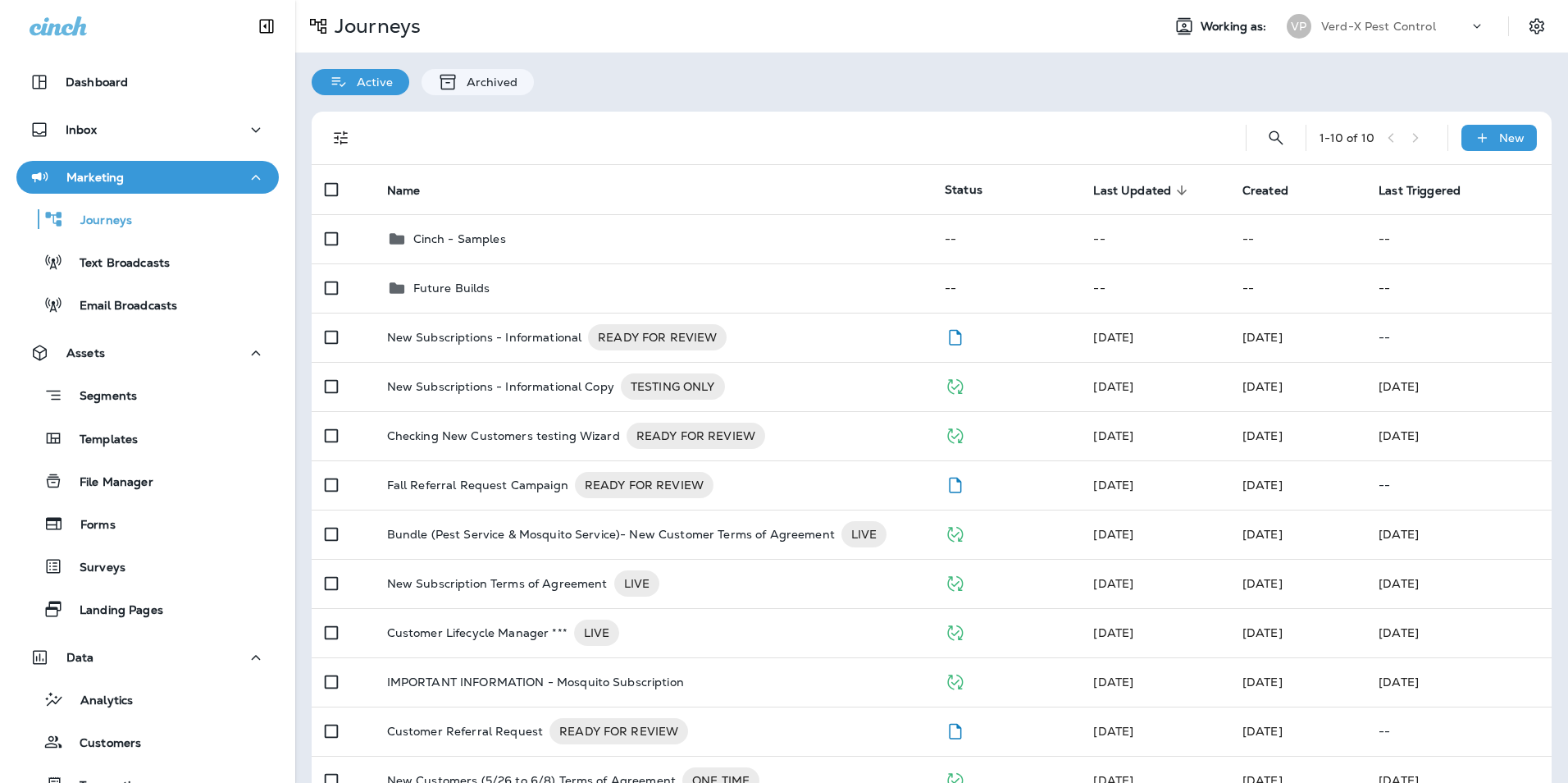
click at [397, 782] on html "Dashboard Inbox Marketing Journeys Text Broadcasts Email Broadcasts Assets Segm…" at bounding box center [784, 391] width 1568 height 783
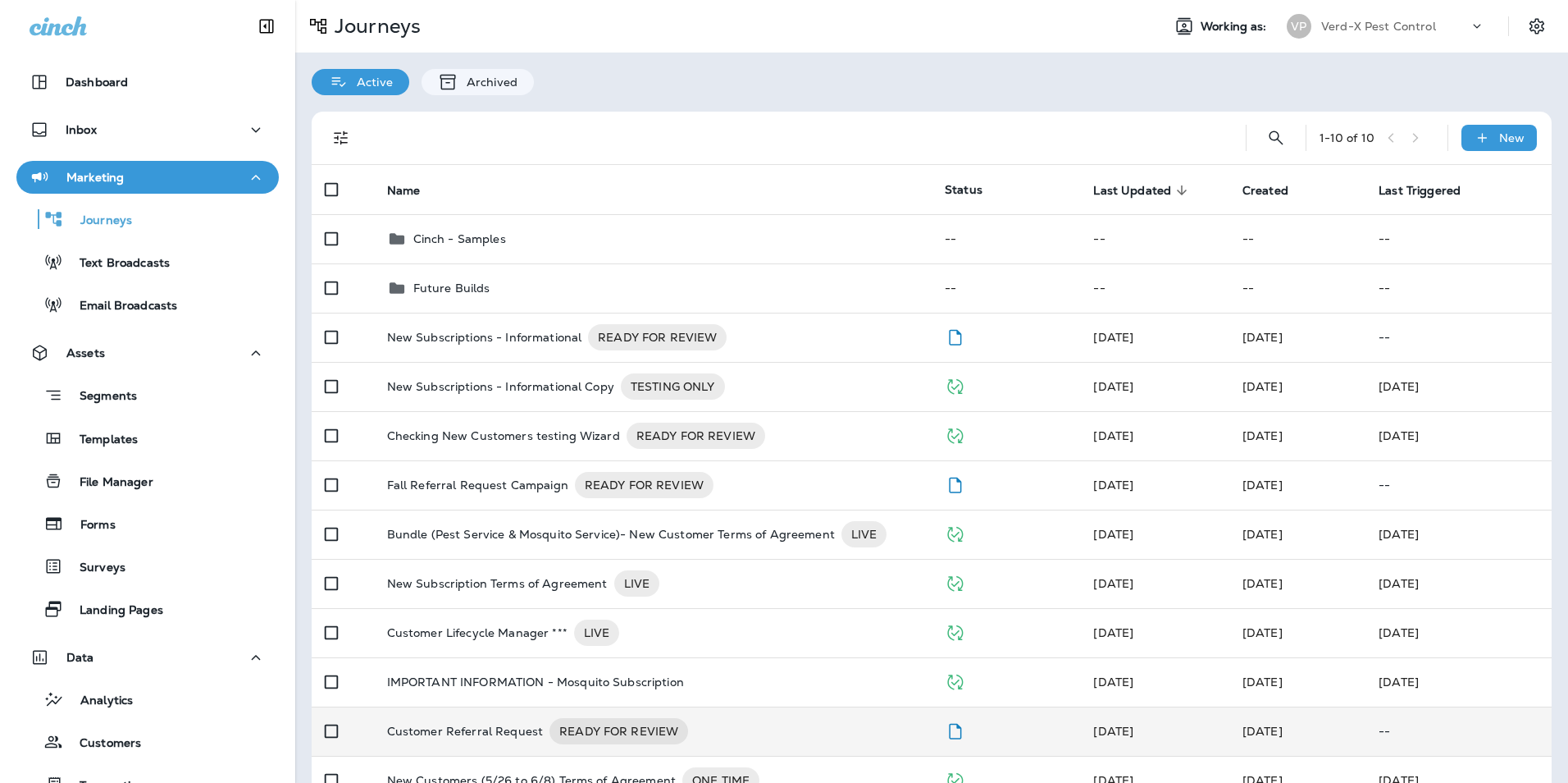
drag, startPoint x: 397, startPoint y: 824, endPoint x: 785, endPoint y: 735, distance: 398.1
click at [785, 735] on div "Customer Referral Request READY FOR REVIEW" at bounding box center [653, 731] width 531 height 26
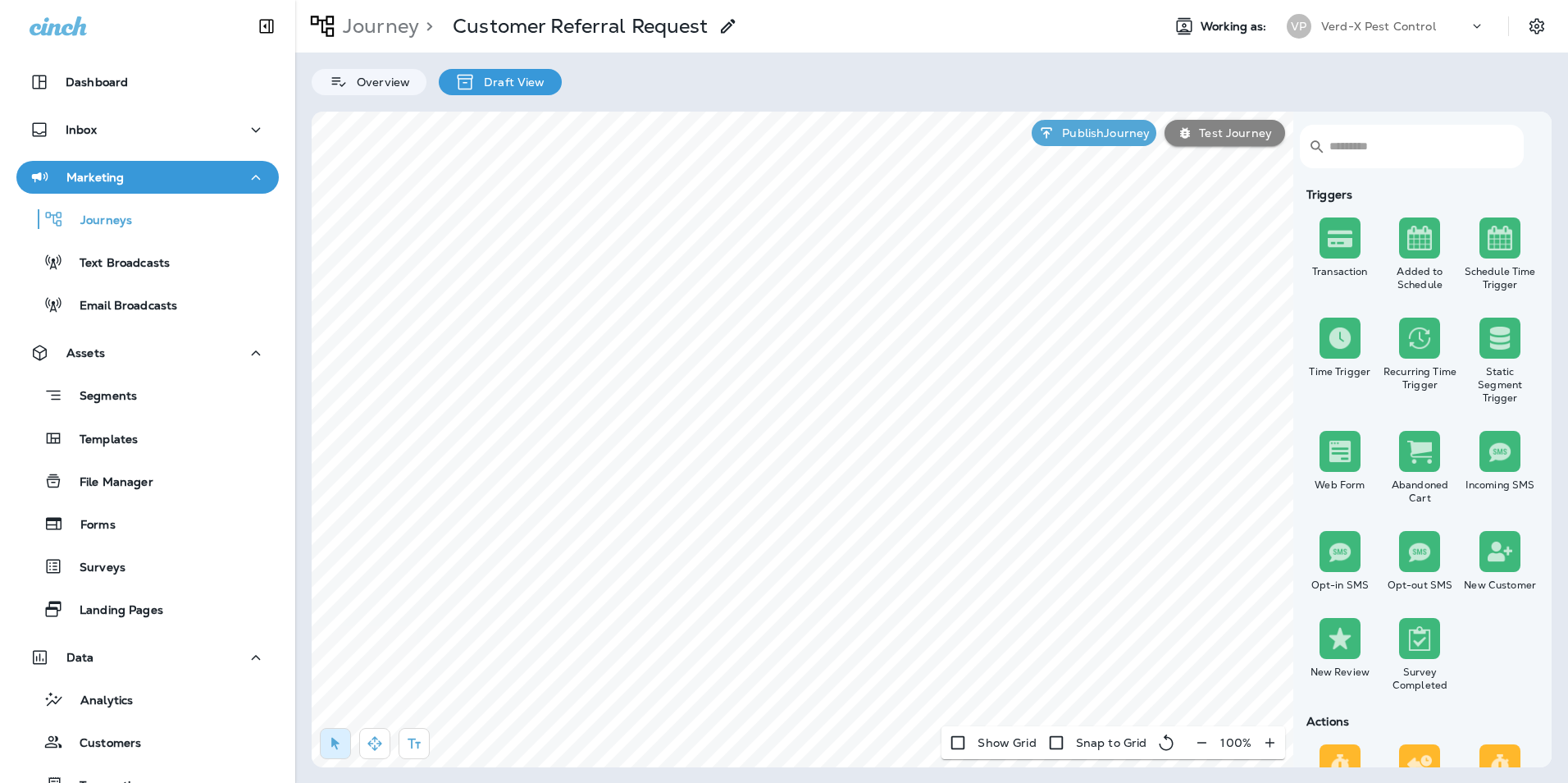
click at [1410, 148] on input "text" at bounding box center [1417, 147] width 176 height 44
click at [92, 129] on p "Inbox" at bounding box center [81, 129] width 31 height 13
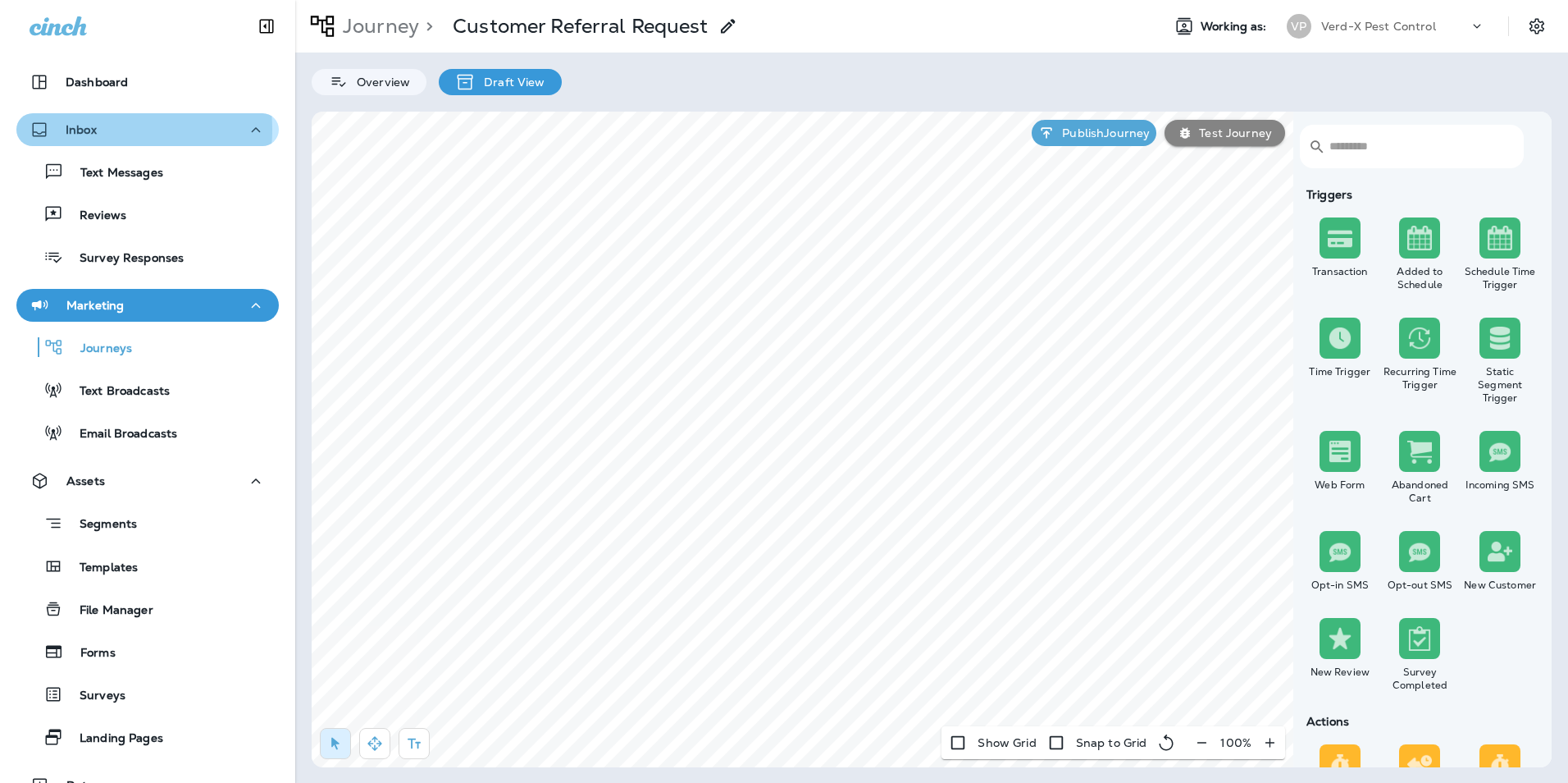
click at [92, 129] on p "Inbox" at bounding box center [81, 129] width 31 height 13
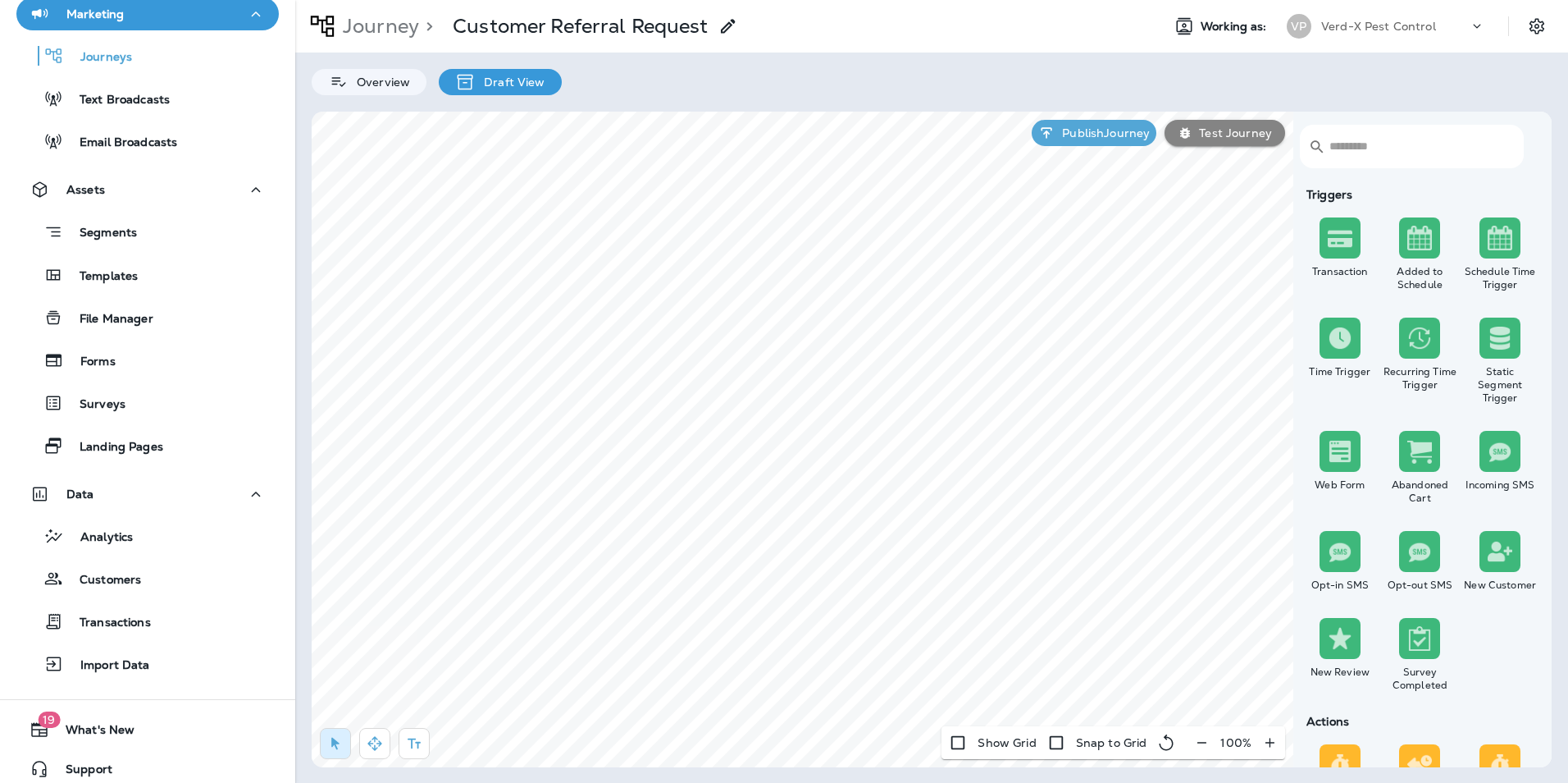
scroll to position [175, 0]
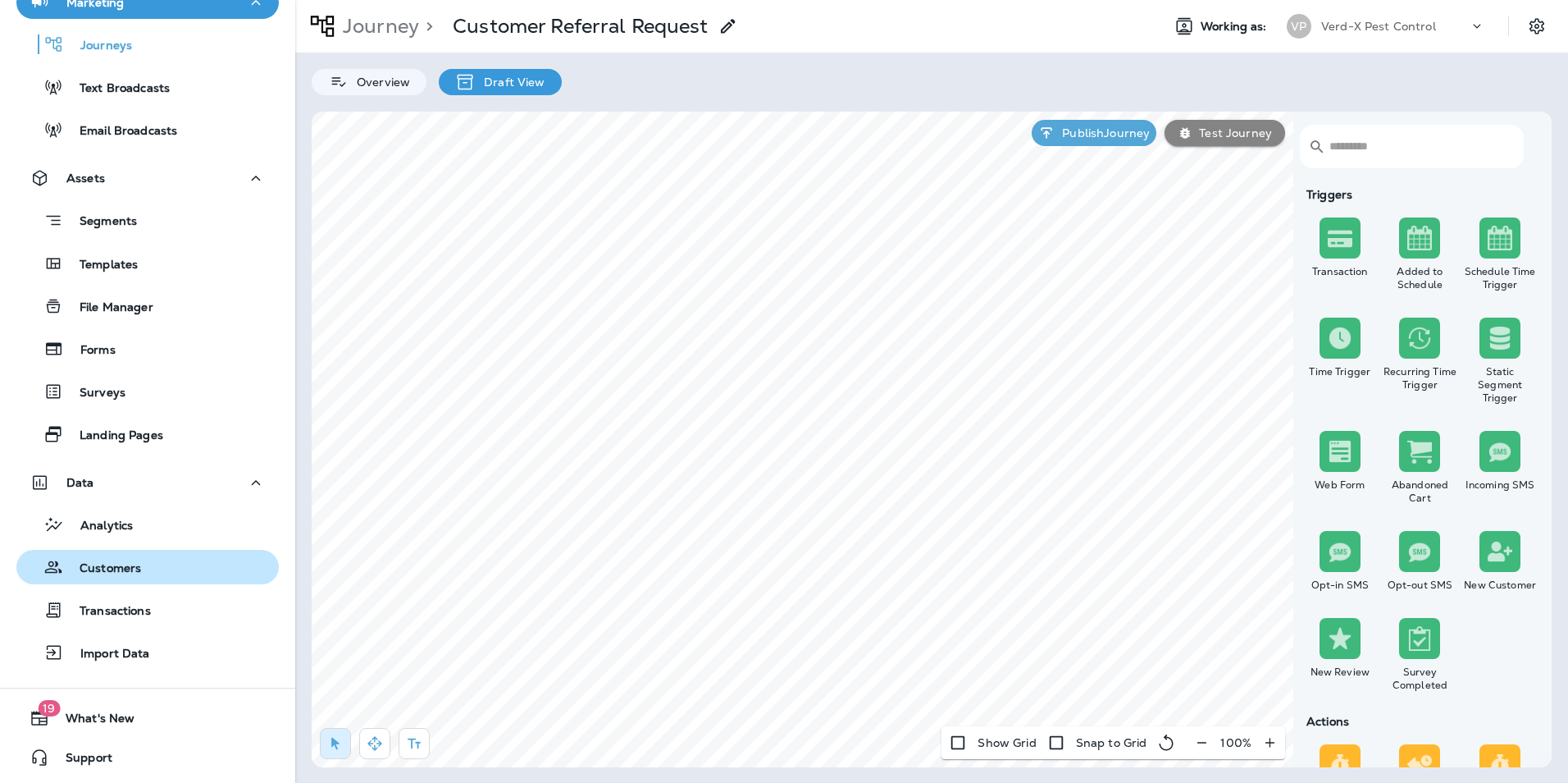
click at [113, 577] on div "Customers" at bounding box center [81, 567] width 118 height 24
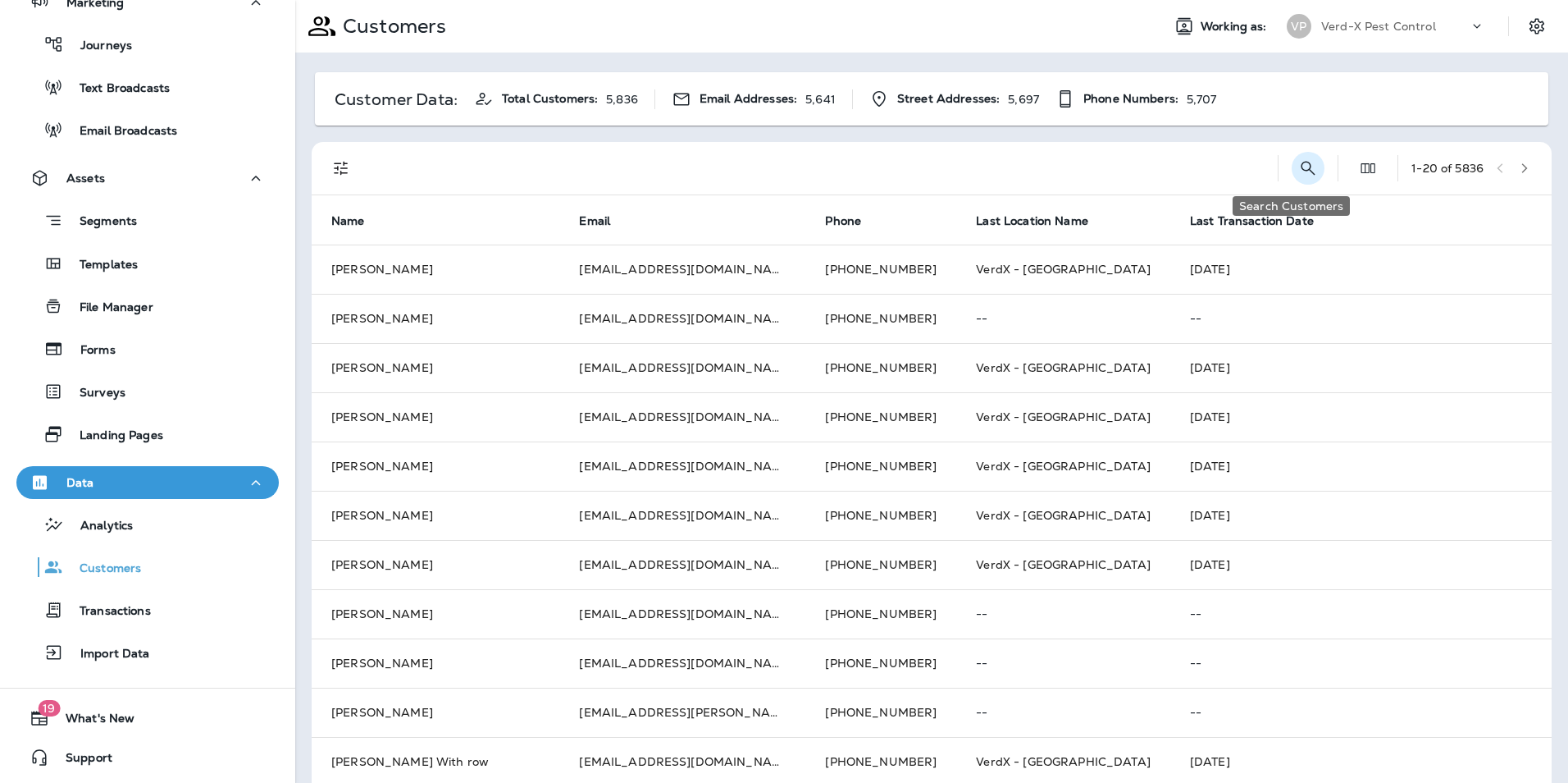
click at [1298, 166] on icon "Search Customers" at bounding box center [1308, 168] width 20 height 20
type input "*******"
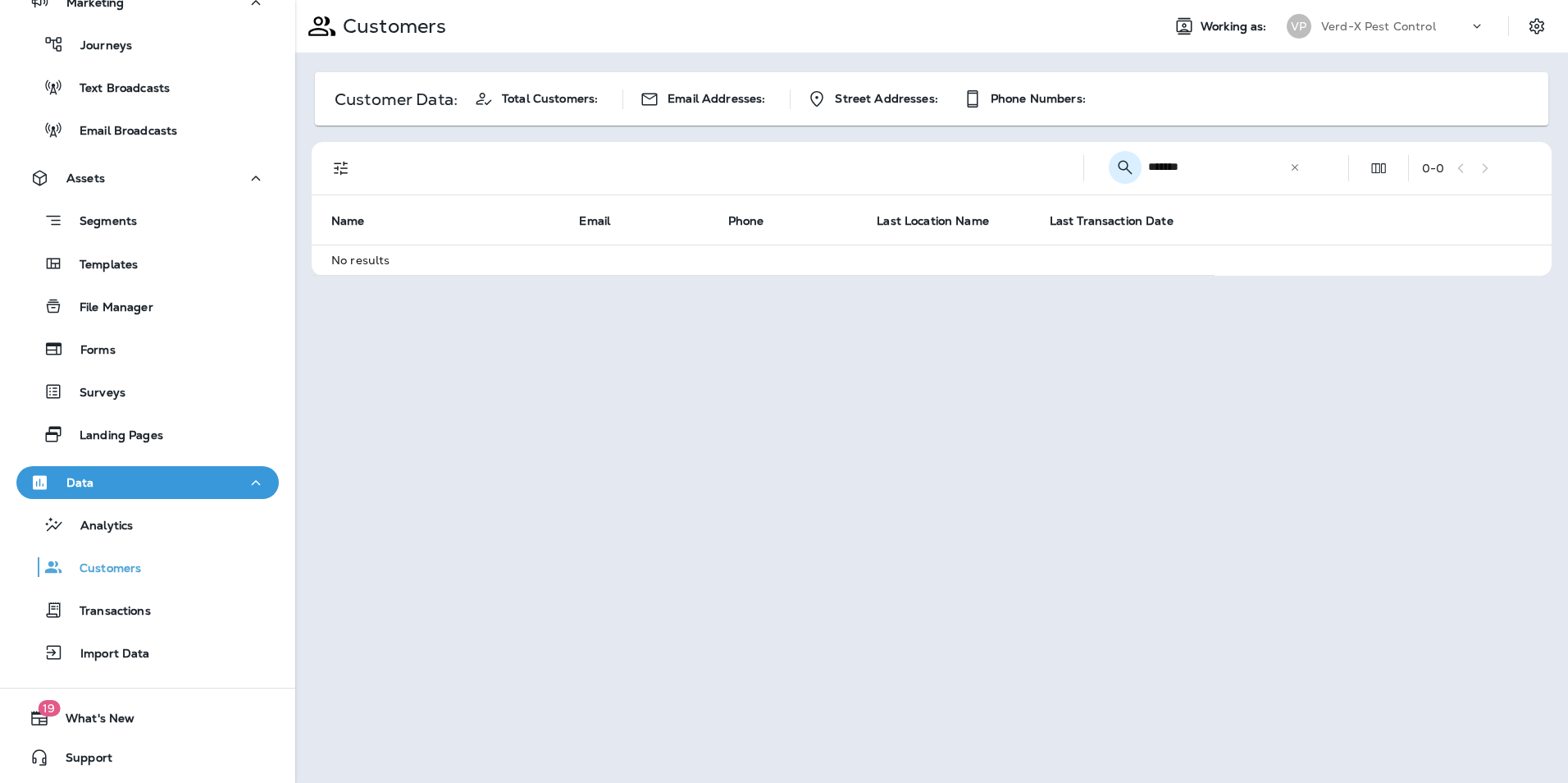
drag, startPoint x: 1214, startPoint y: 162, endPoint x: 1119, endPoint y: 162, distance: 95.0
click at [1119, 162] on div "​ ******* ​ ​" at bounding box center [1208, 167] width 222 height 44
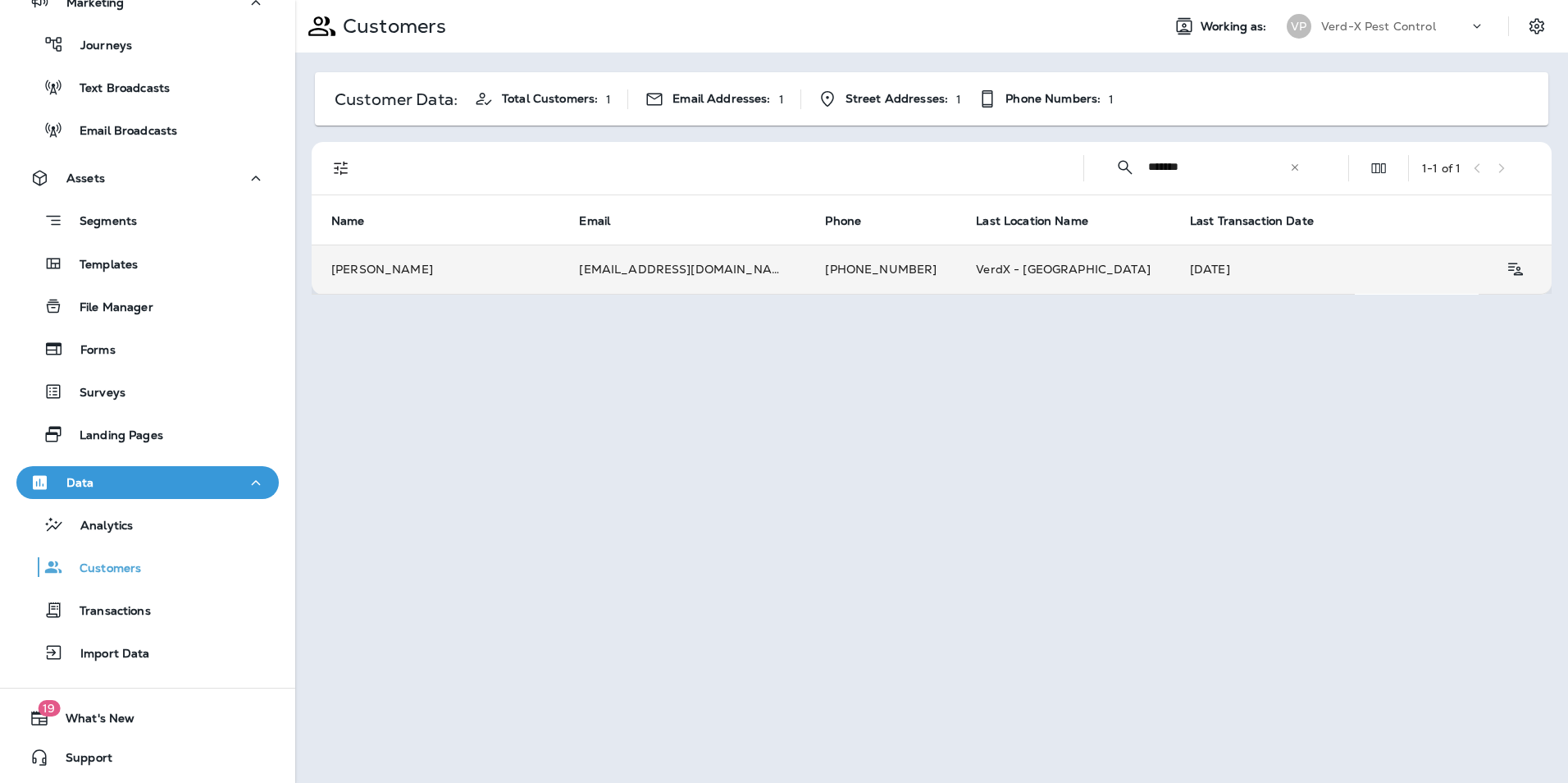
type input "*******"
click at [518, 274] on td "[PERSON_NAME]" at bounding box center [435, 269] width 248 height 49
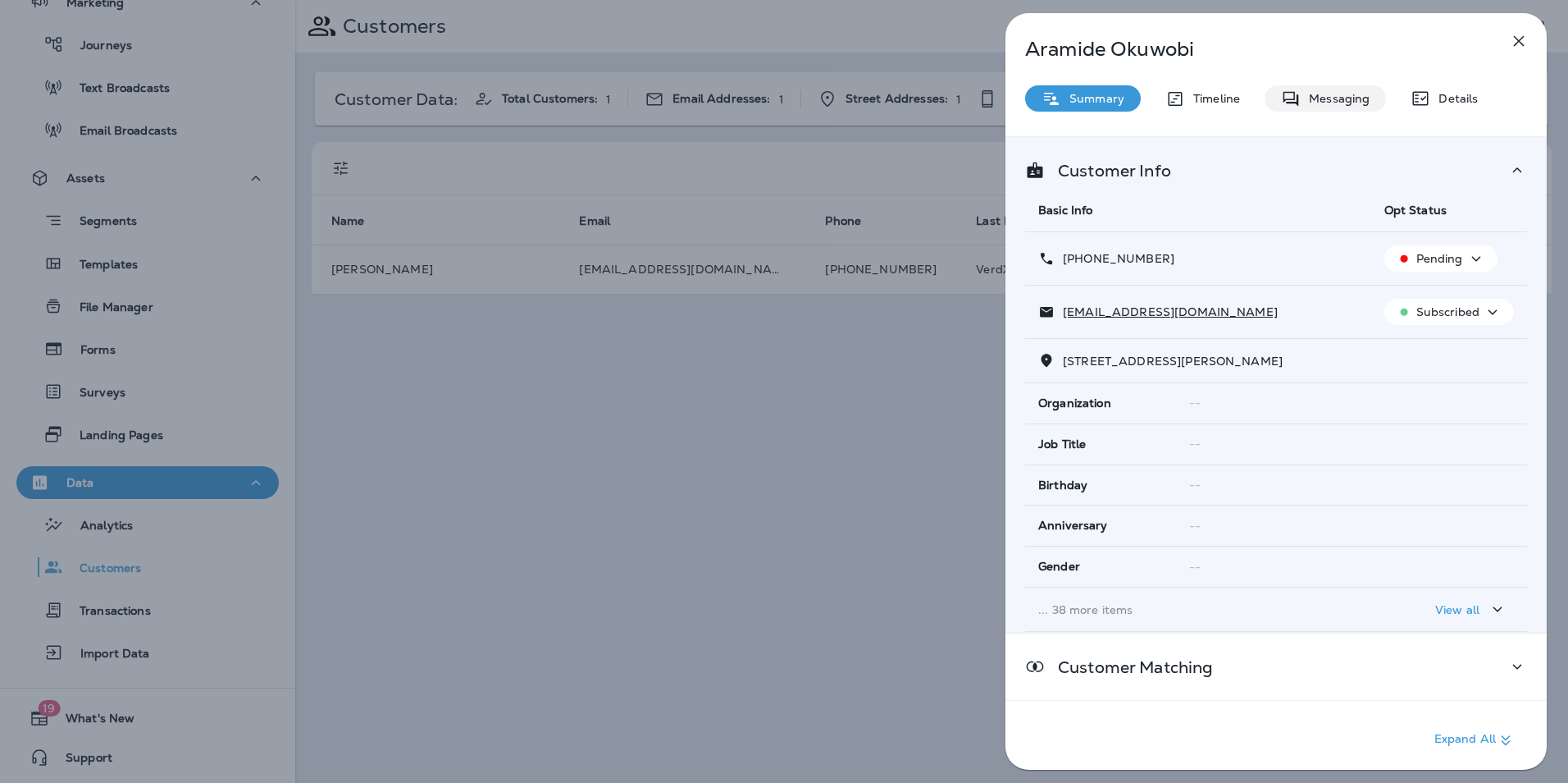
click at [1336, 97] on p "Messaging" at bounding box center [1334, 98] width 69 height 13
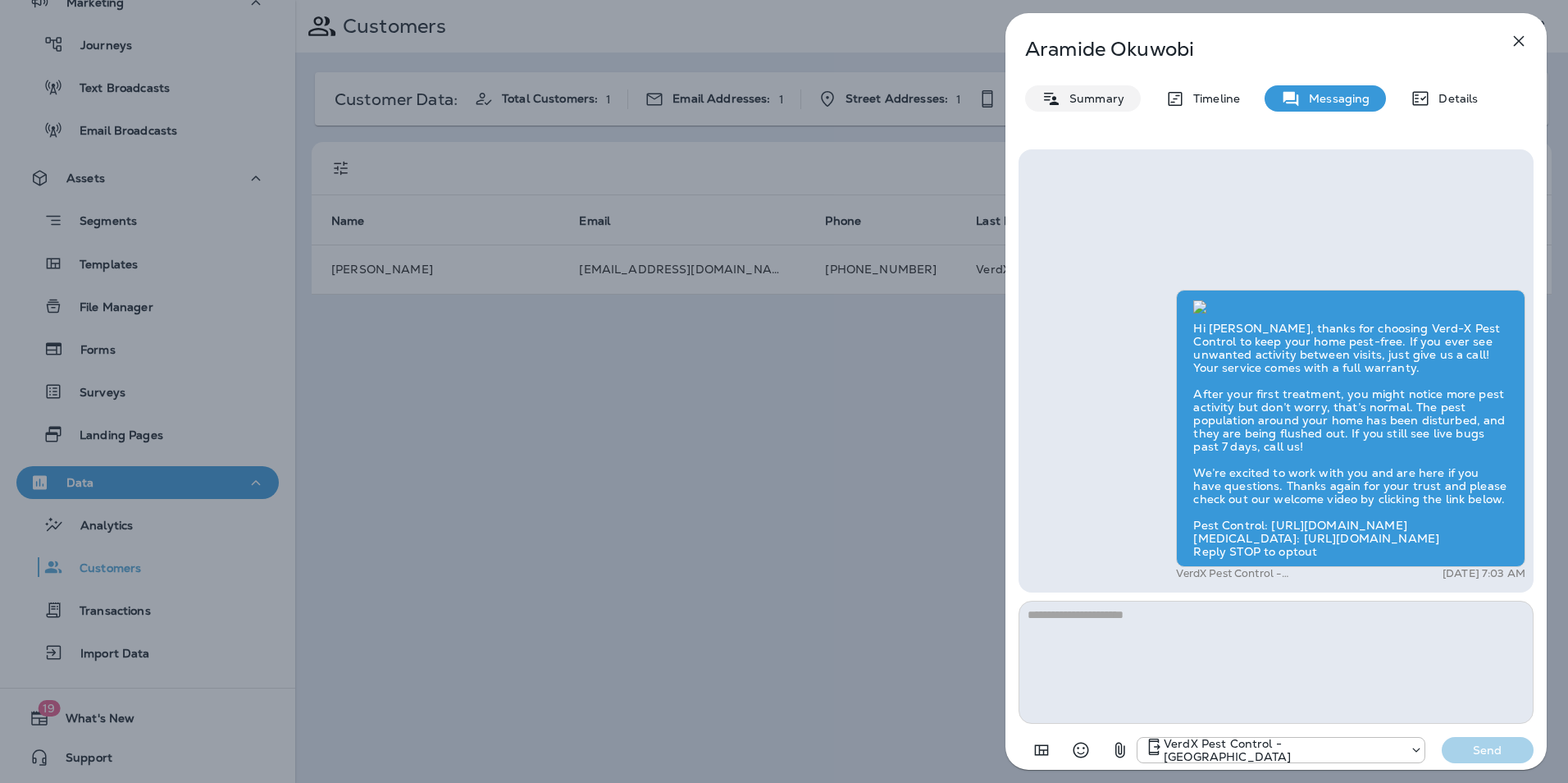
click at [1088, 100] on p "Summary" at bounding box center [1092, 98] width 63 height 13
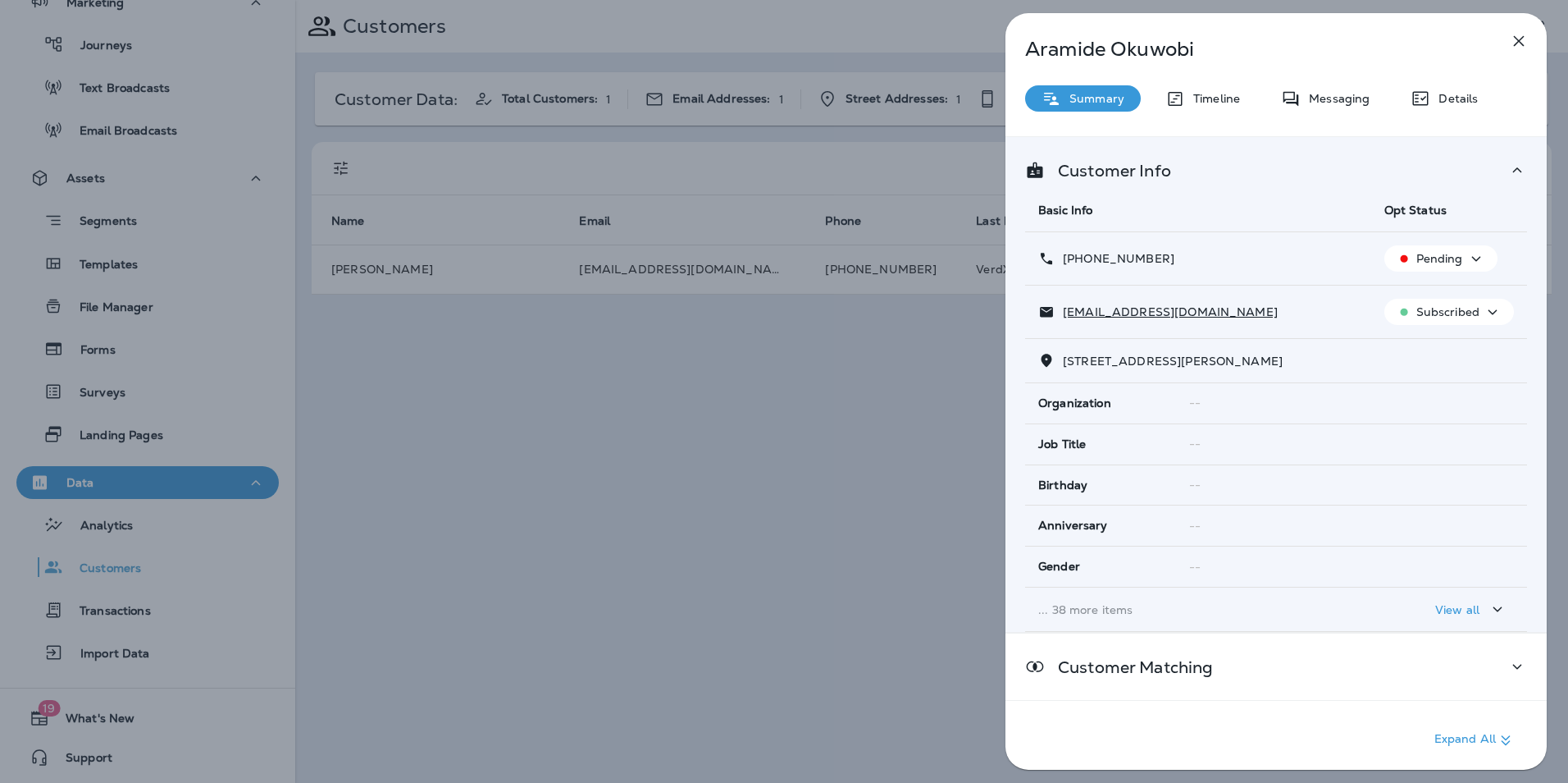
click at [1507, 169] on icon at bounding box center [1517, 169] width 20 height 20
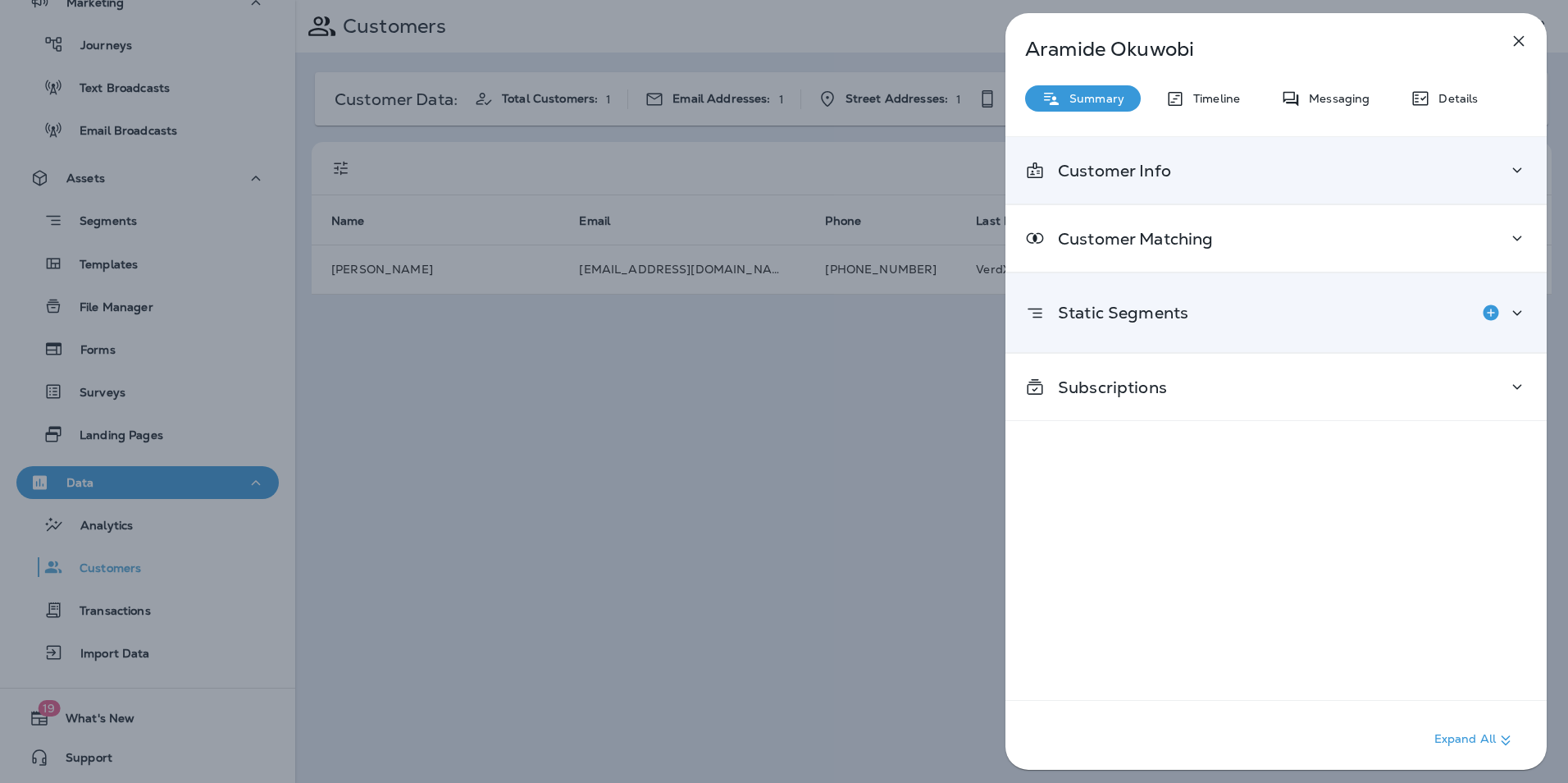
click at [1356, 314] on div "Static Segments" at bounding box center [1276, 313] width 502 height 33
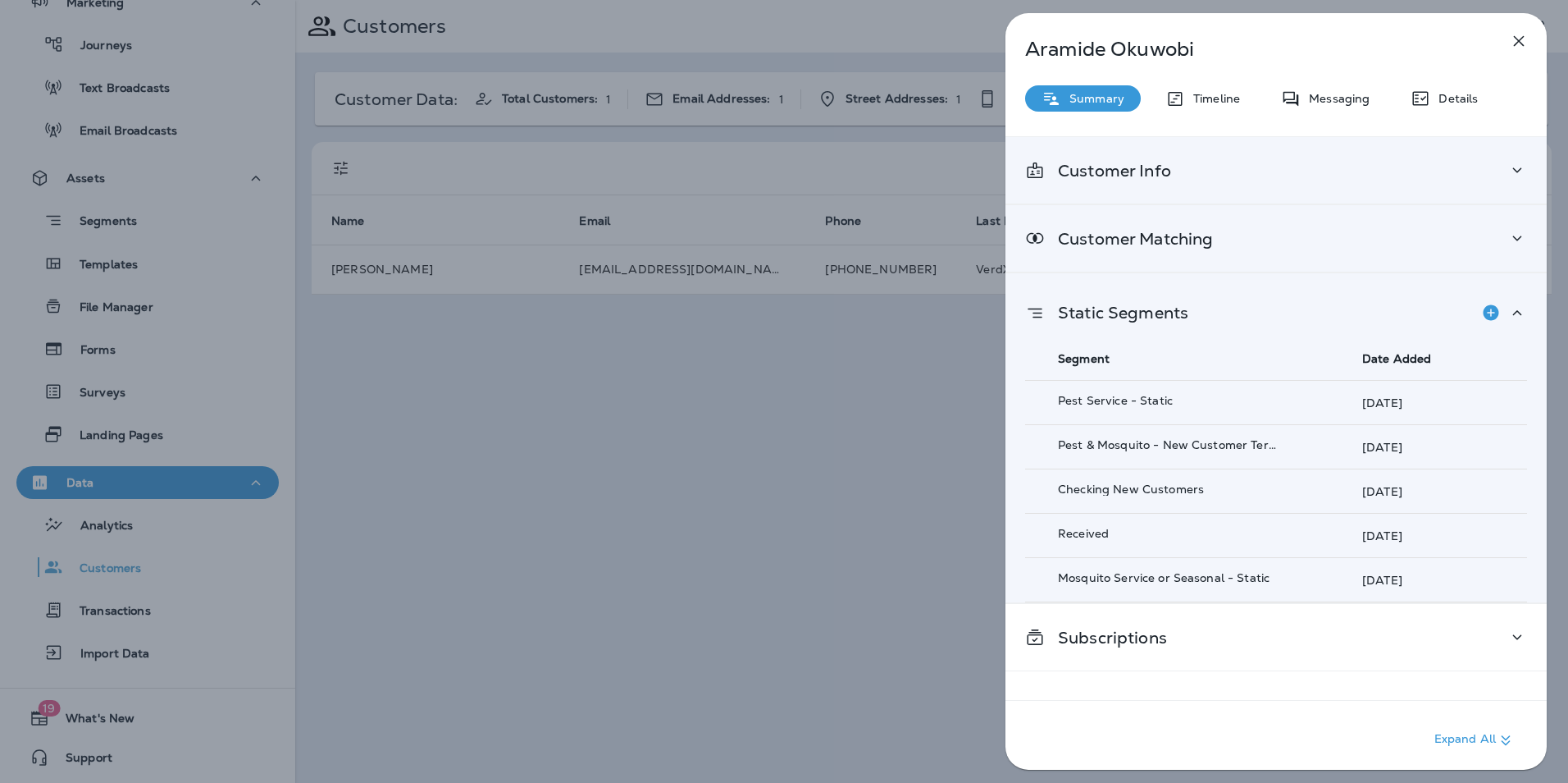
click at [1169, 232] on p "Customer Matching" at bounding box center [1128, 238] width 168 height 13
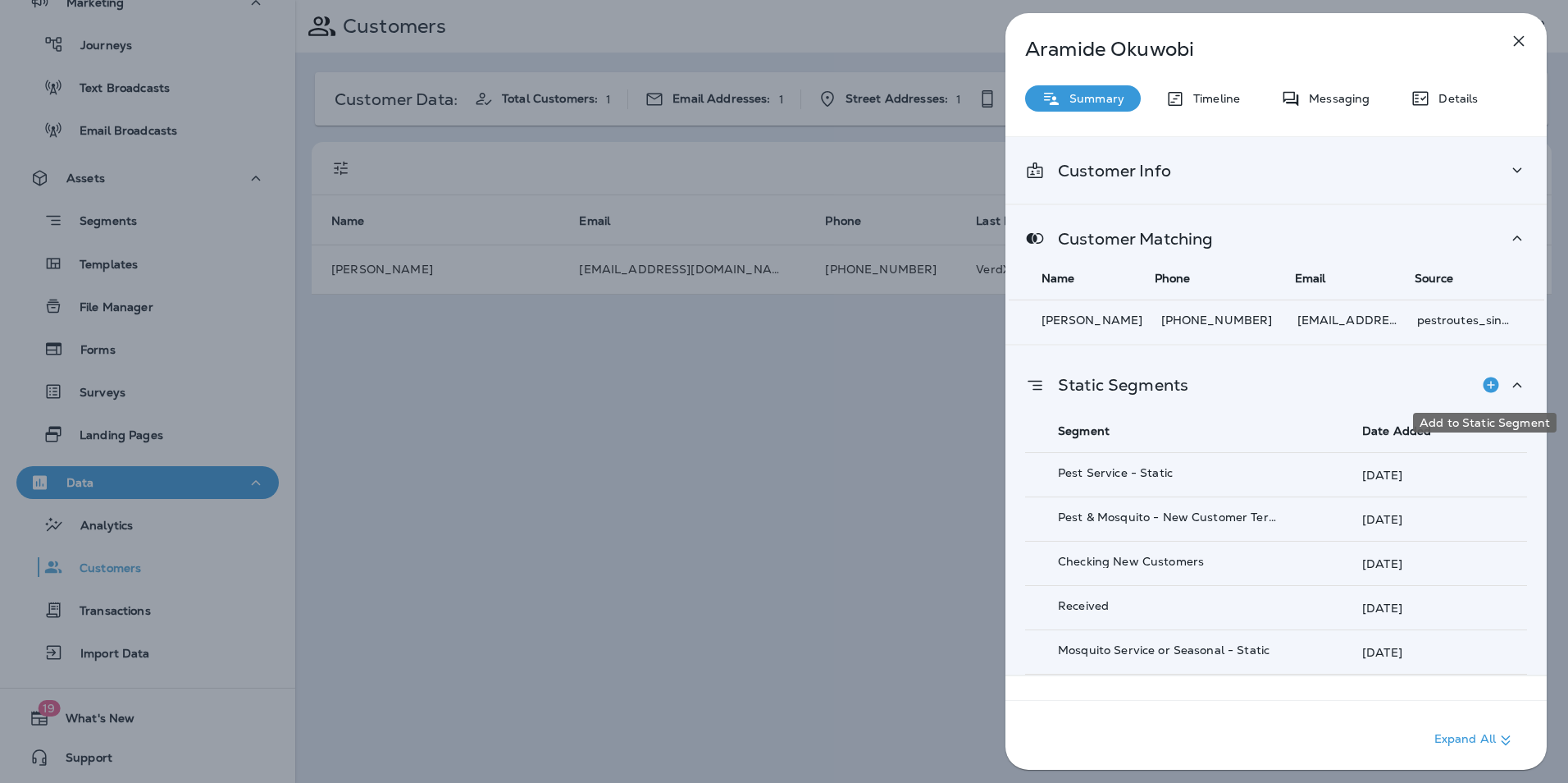
click at [1482, 388] on icon "Add to Static Segment" at bounding box center [1490, 385] width 16 height 16
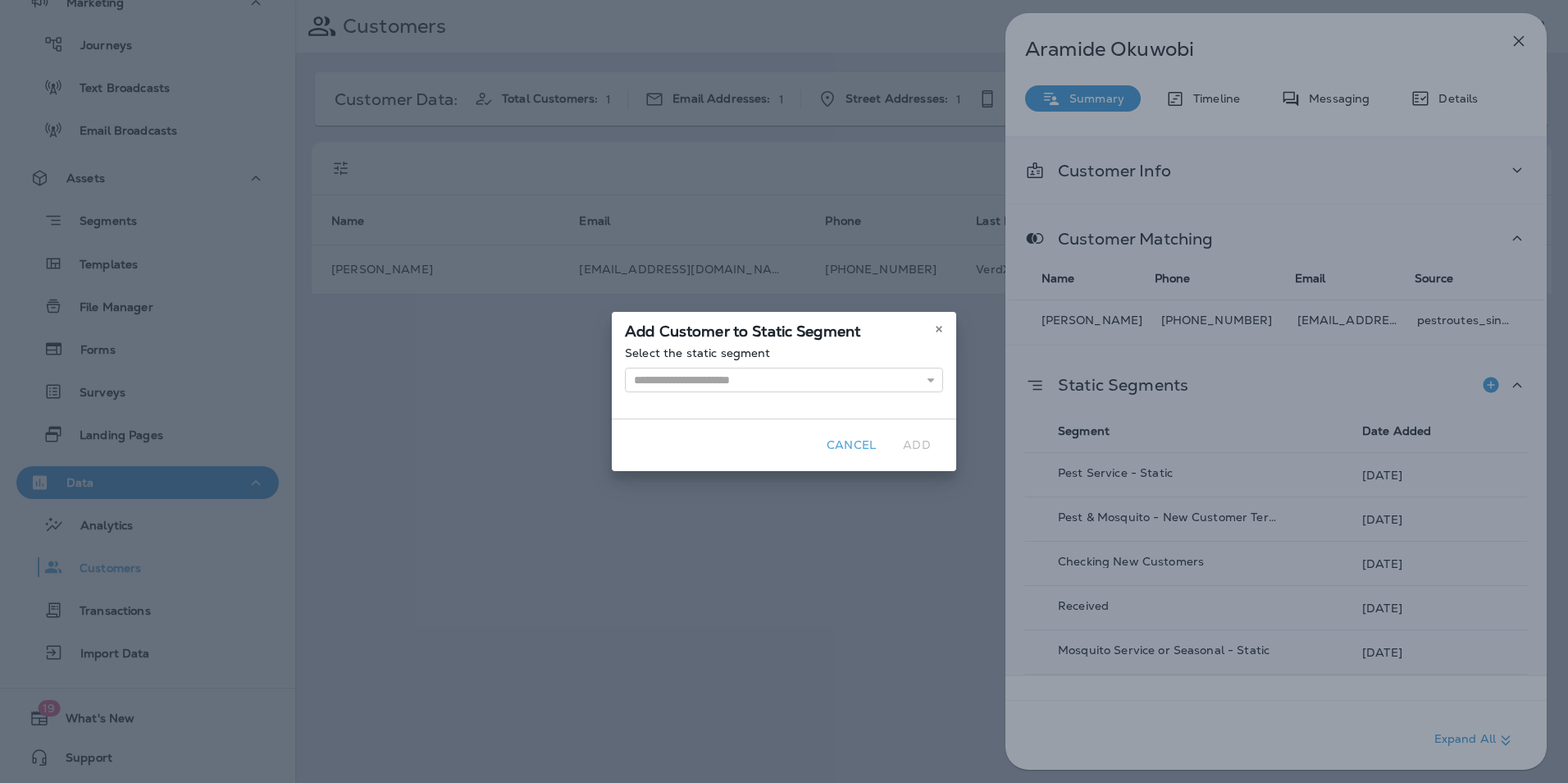
click at [850, 443] on button "Cancel" at bounding box center [851, 444] width 62 height 25
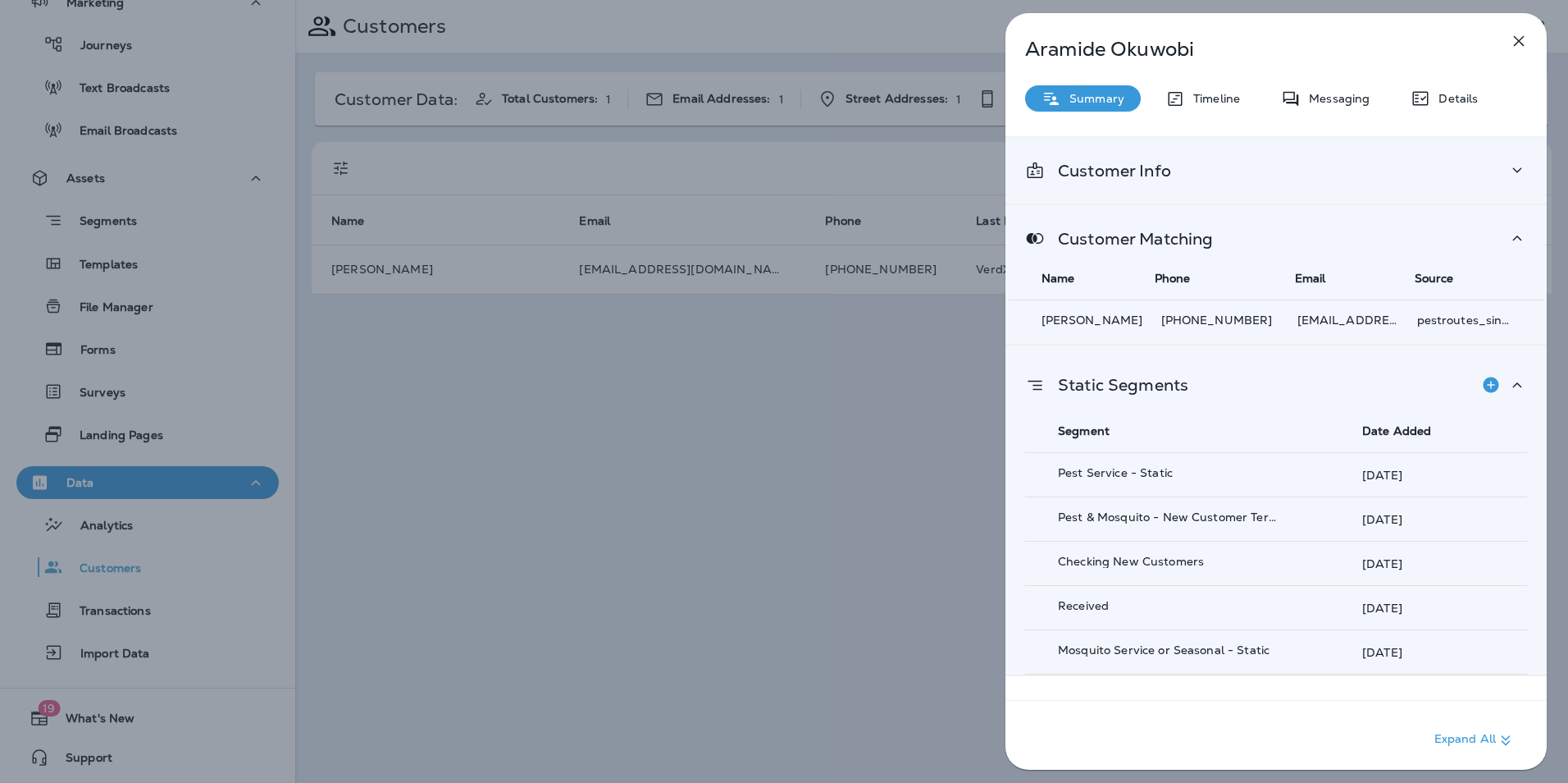
click at [1081, 101] on p "Summary" at bounding box center [1092, 98] width 63 height 13
click at [1221, 102] on p "Timeline" at bounding box center [1212, 98] width 55 height 13
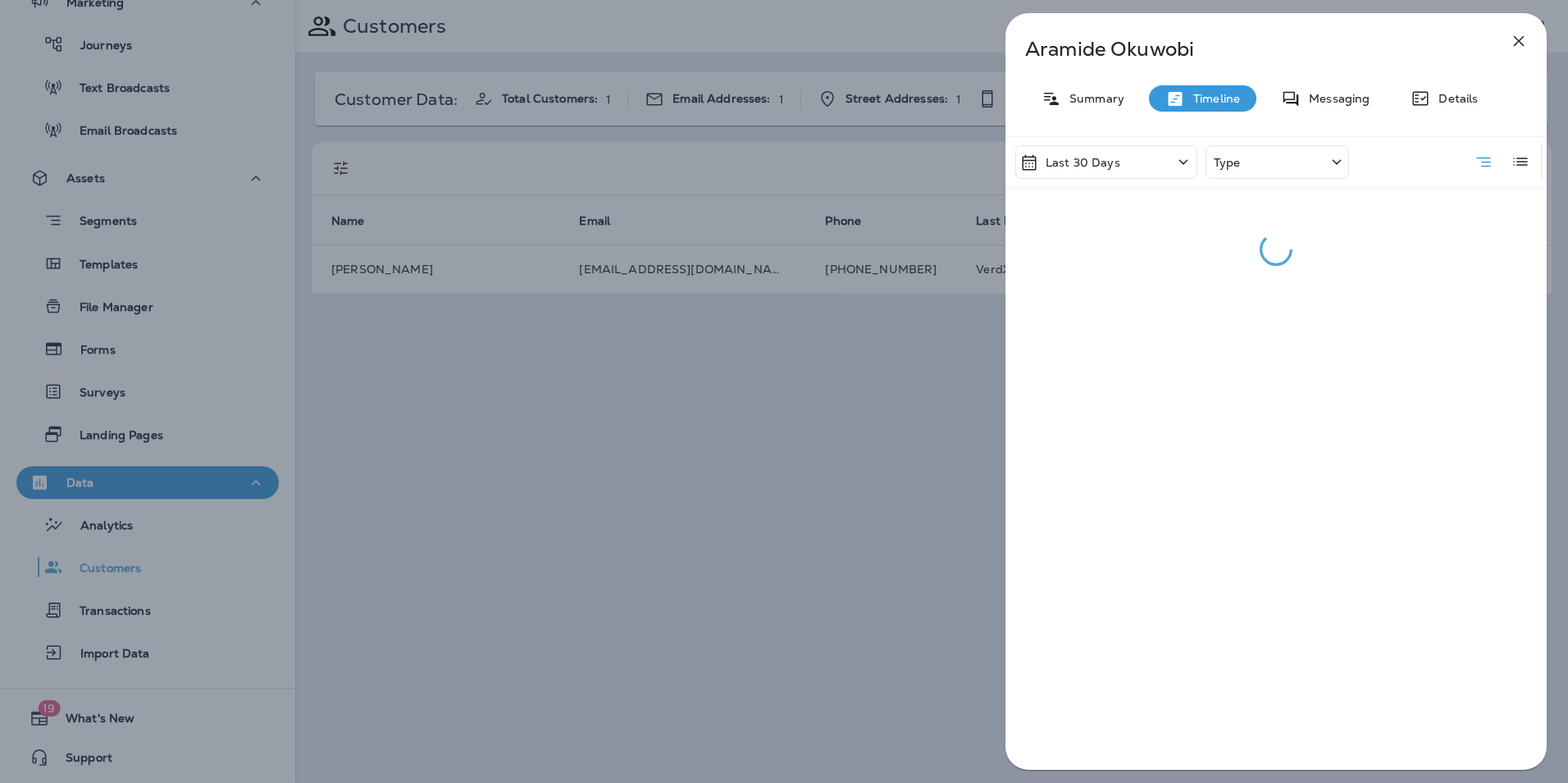
click at [1308, 163] on div "Type" at bounding box center [1277, 161] width 143 height 34
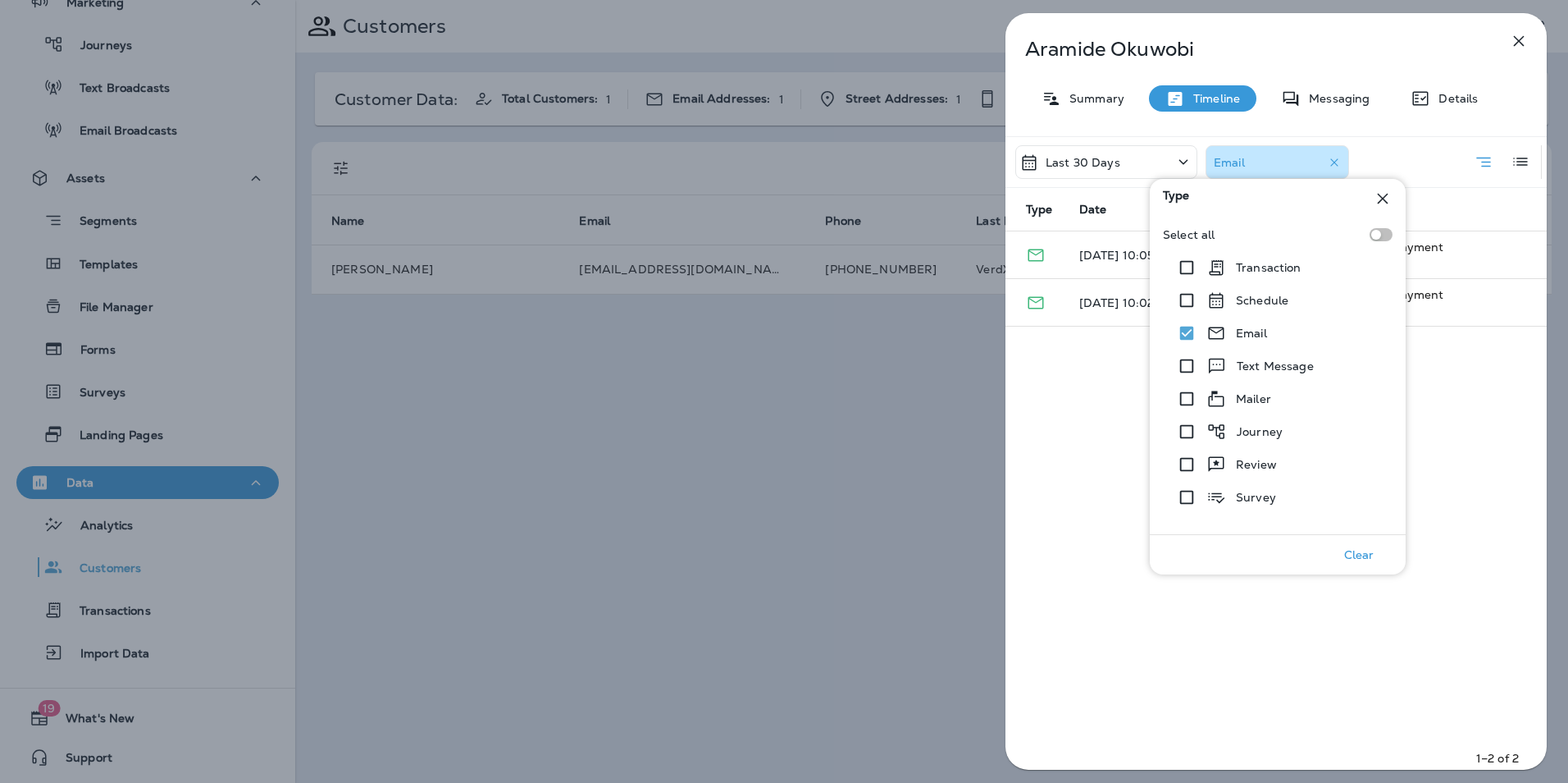
click at [1460, 390] on div "Last 30 Days Email Type Date Description [DATE] 10:05 AM How Our Mosquito Month…" at bounding box center [1276, 457] width 541 height 643
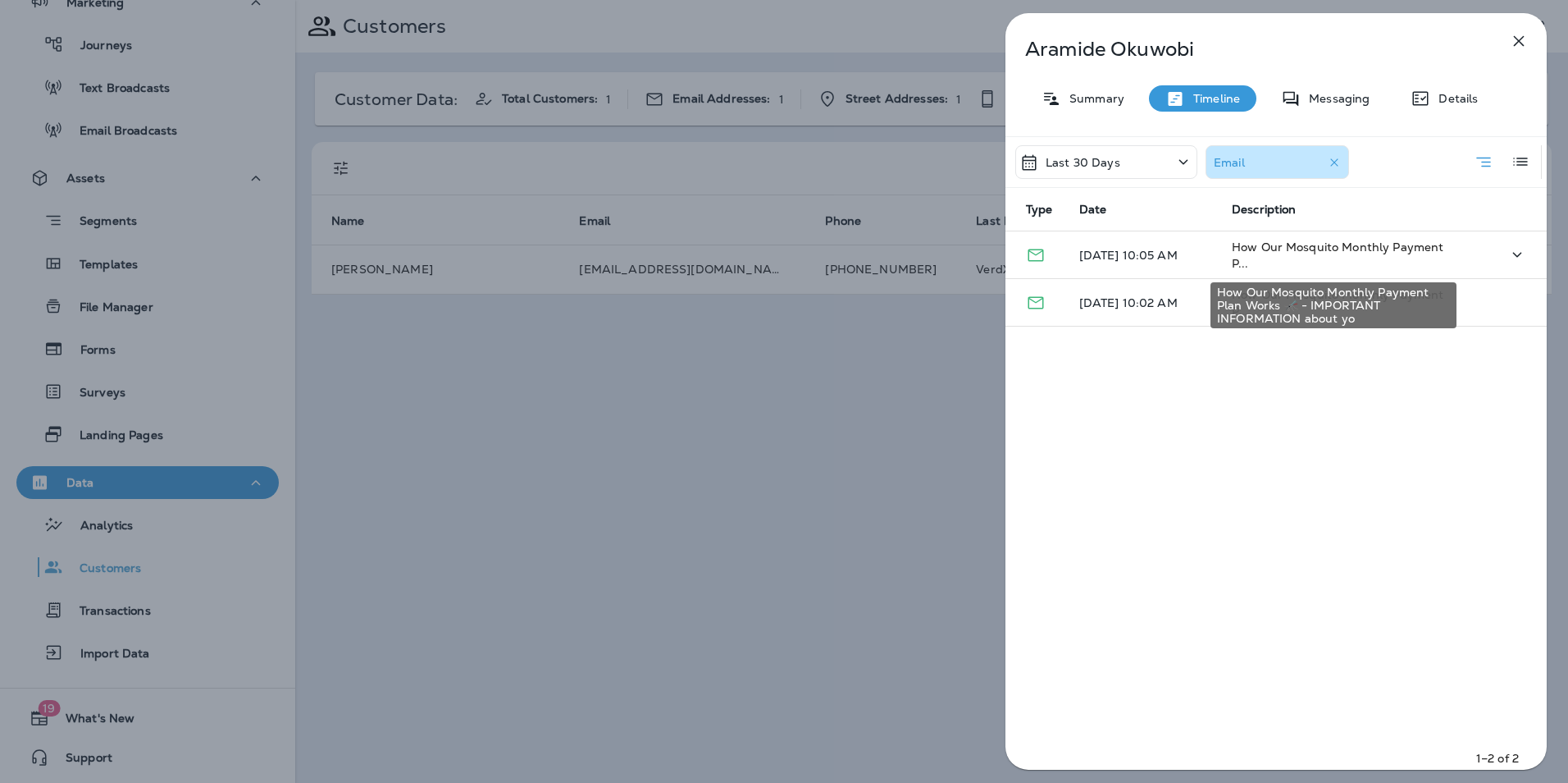
click at [1276, 250] on span "How Our Mosquito Monthly Payment P..." at bounding box center [1338, 255] width 211 height 31
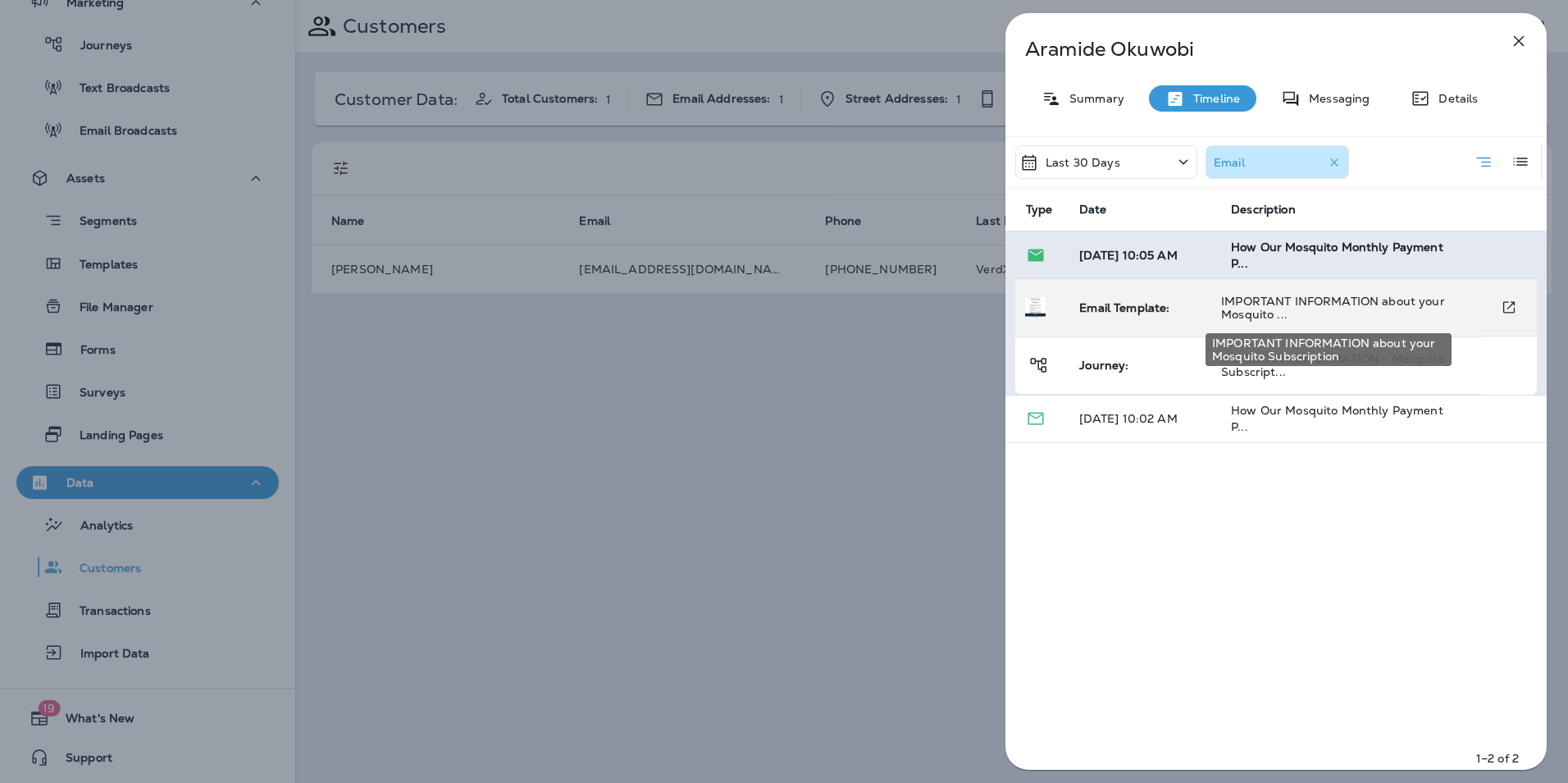
click at [1304, 306] on span "IMPORTANT INFORMATION about your Mosquito ..." at bounding box center [1332, 307] width 223 height 28
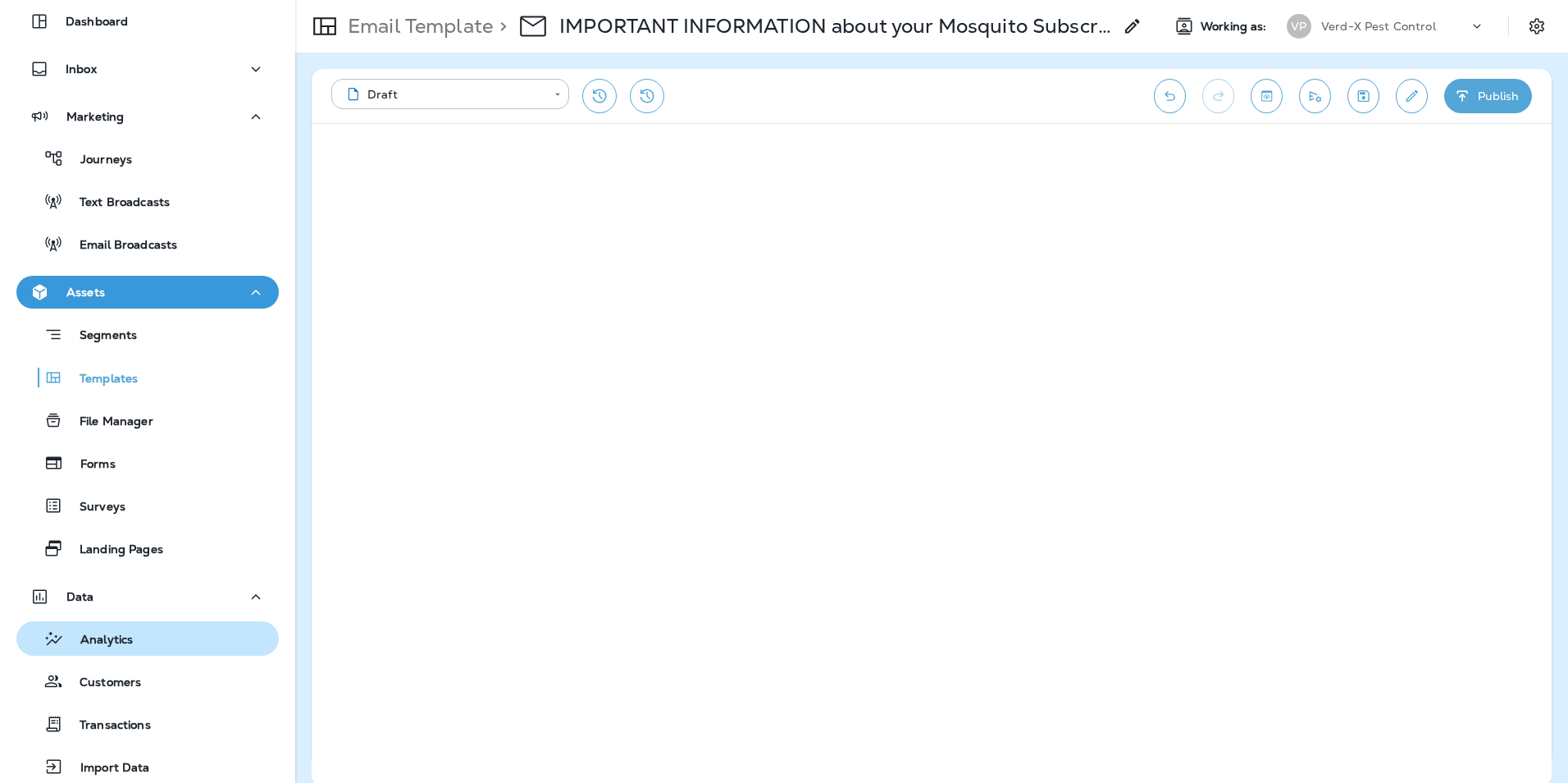
scroll to position [175, 0]
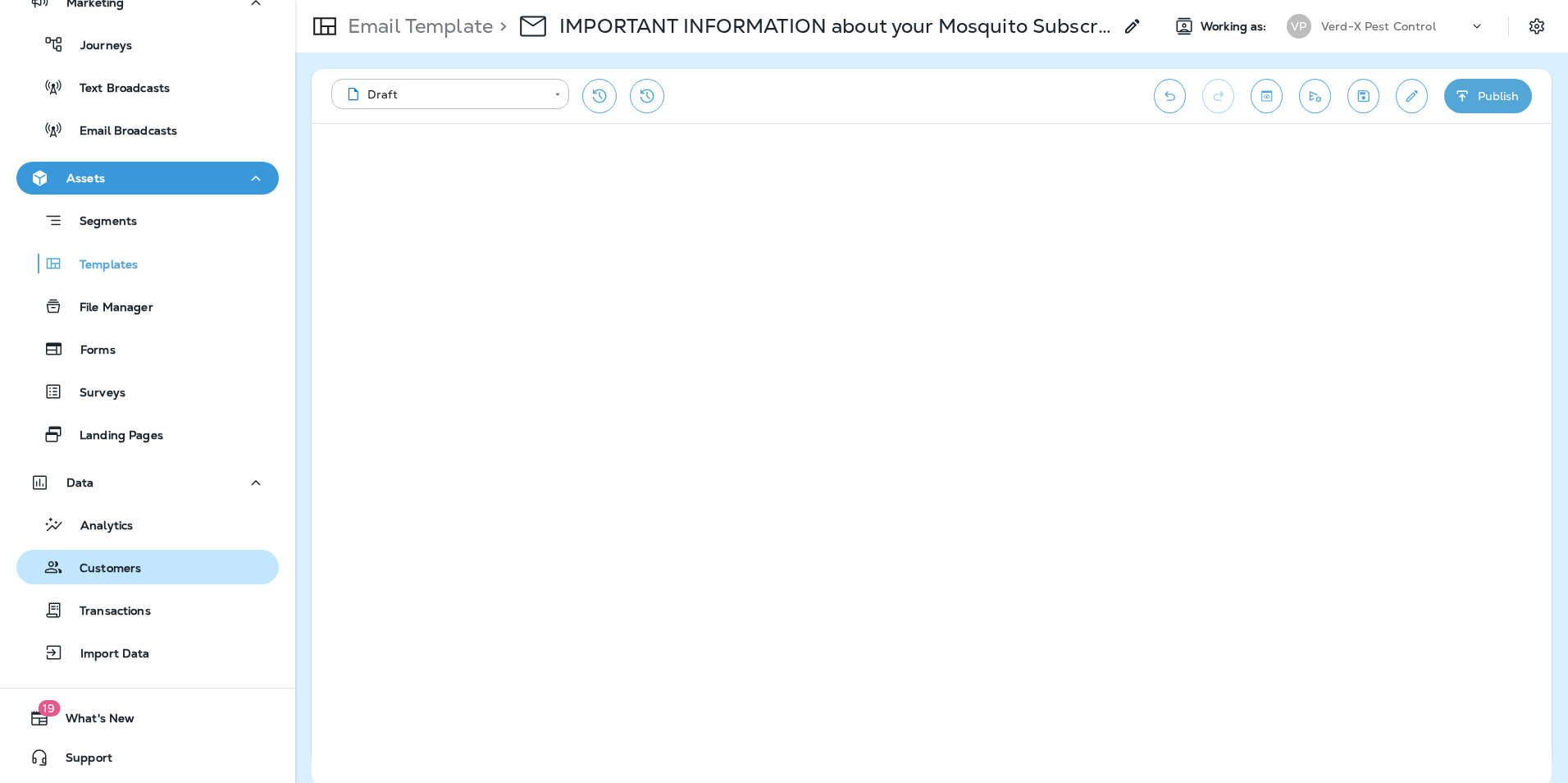
click at [105, 560] on div "Customers" at bounding box center [81, 567] width 118 height 24
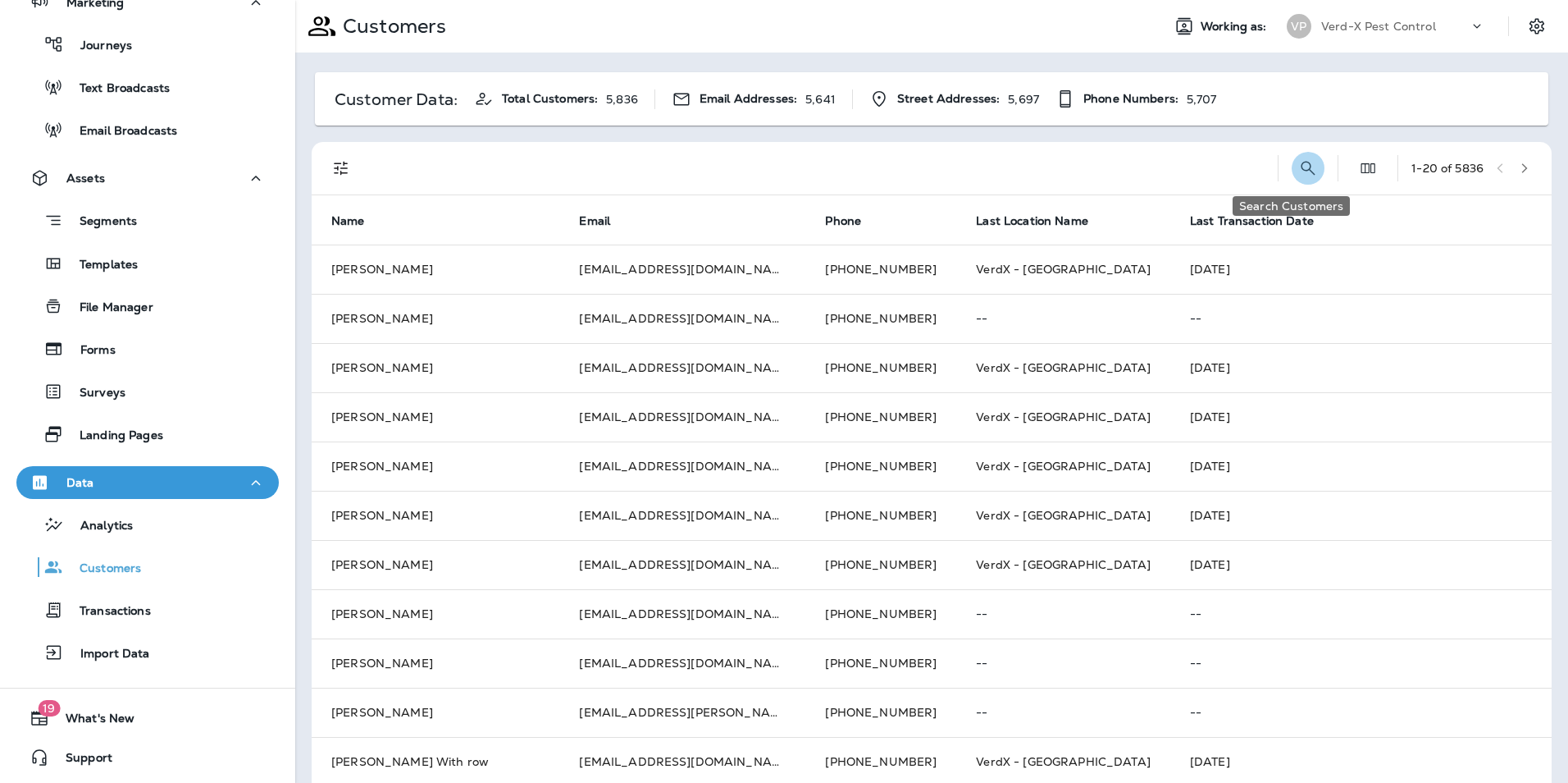
click at [1298, 160] on icon "Search Customers" at bounding box center [1308, 168] width 20 height 20
click at [1217, 168] on input "text" at bounding box center [1222, 167] width 170 height 44
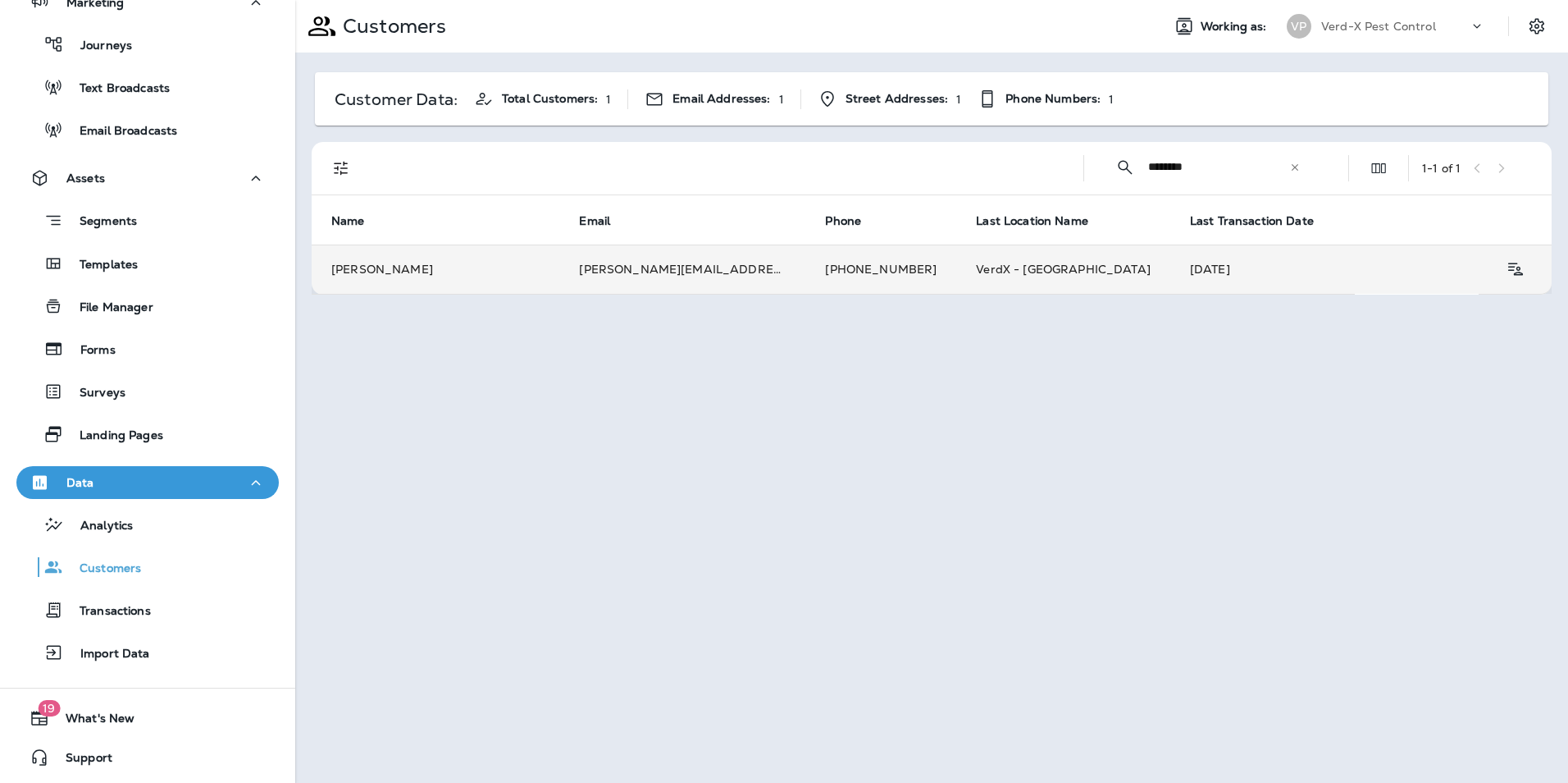
type input "********"
click at [606, 263] on td "[PERSON_NAME][EMAIL_ADDRESS][DOMAIN_NAME]" at bounding box center [682, 269] width 246 height 49
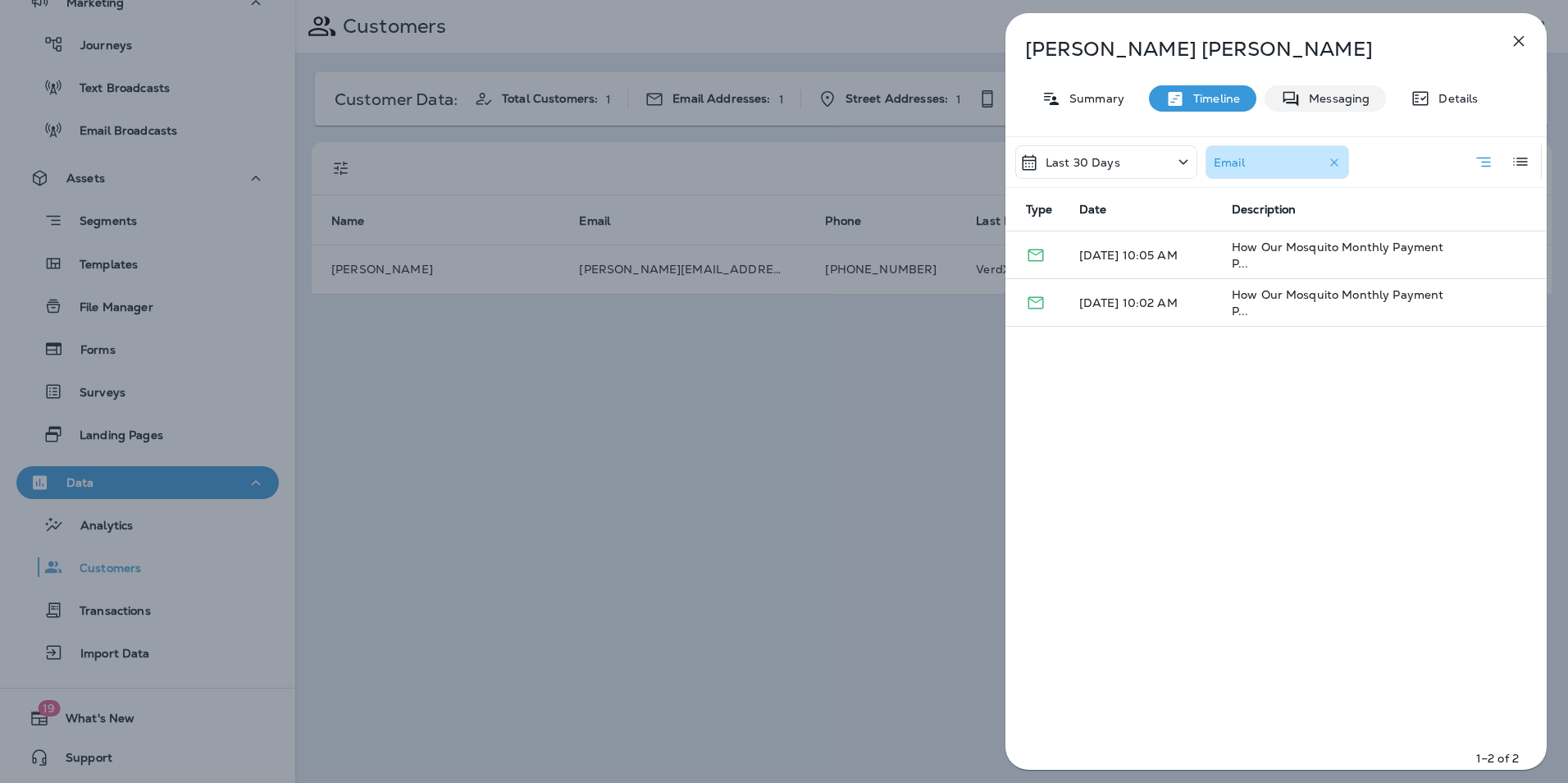
click at [1353, 100] on p "Messaging" at bounding box center [1334, 98] width 69 height 13
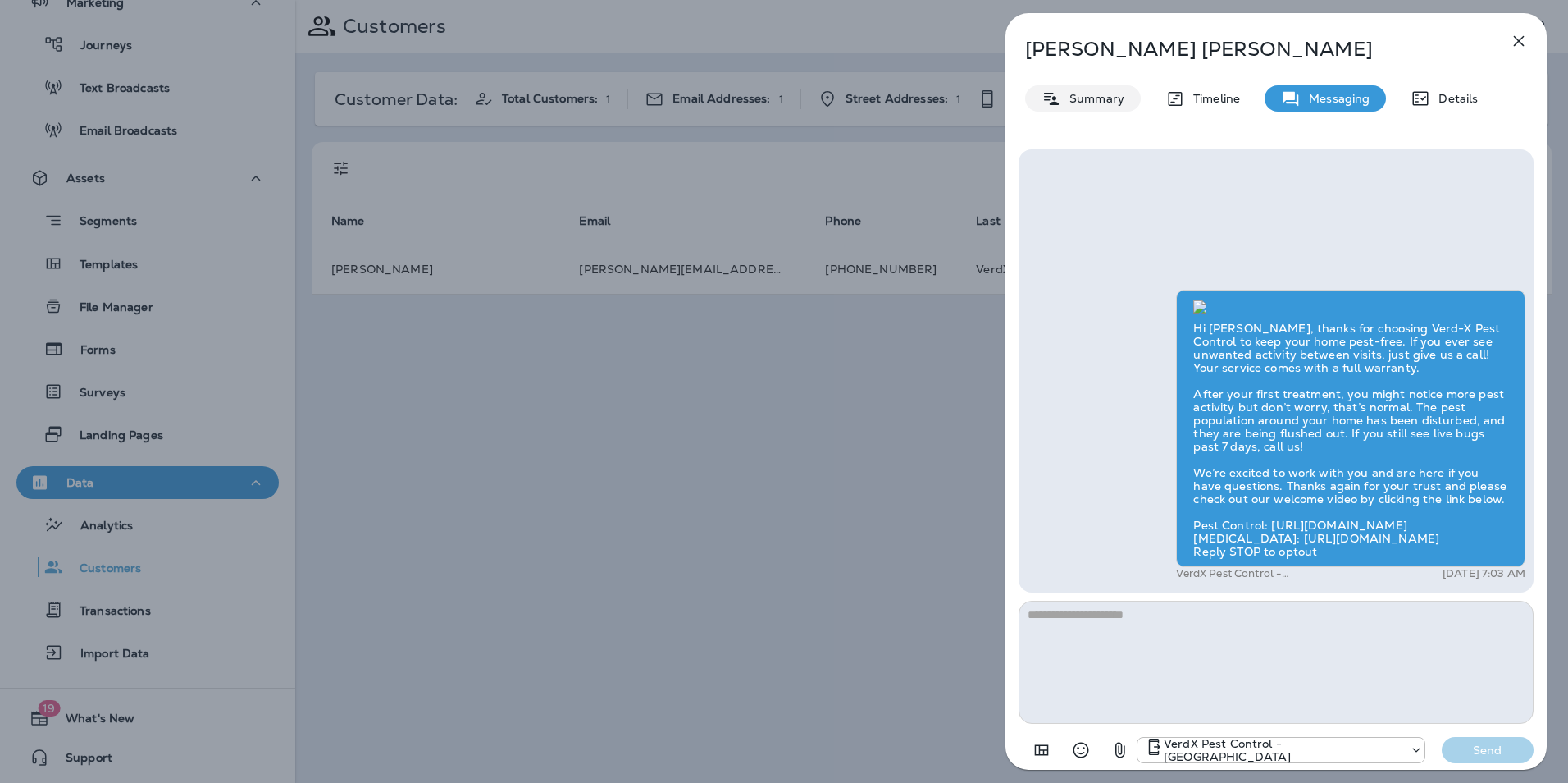
click at [1081, 106] on div "Summary" at bounding box center [1083, 99] width 116 height 26
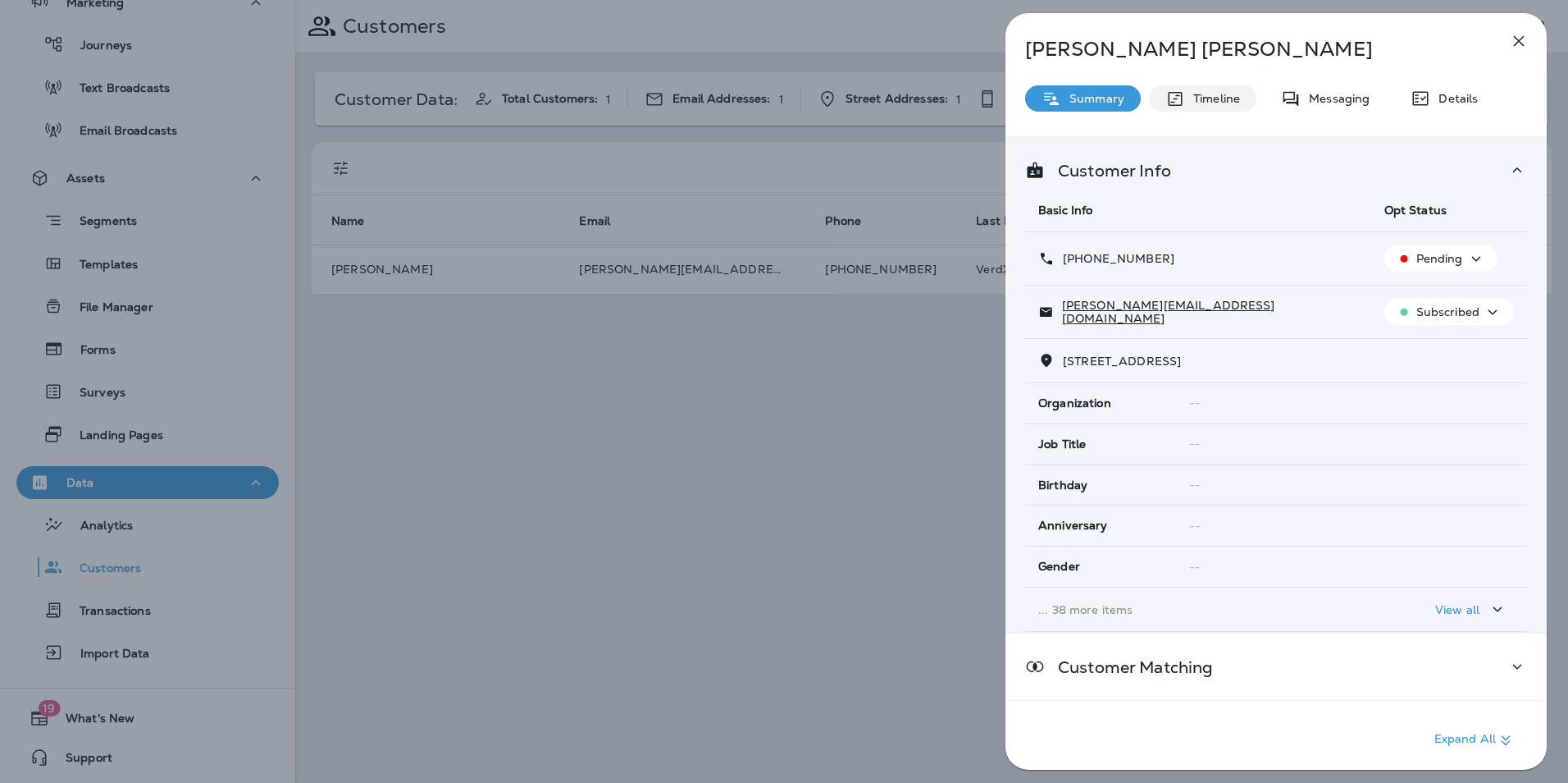
click at [1228, 93] on p "Timeline" at bounding box center [1212, 98] width 55 height 13
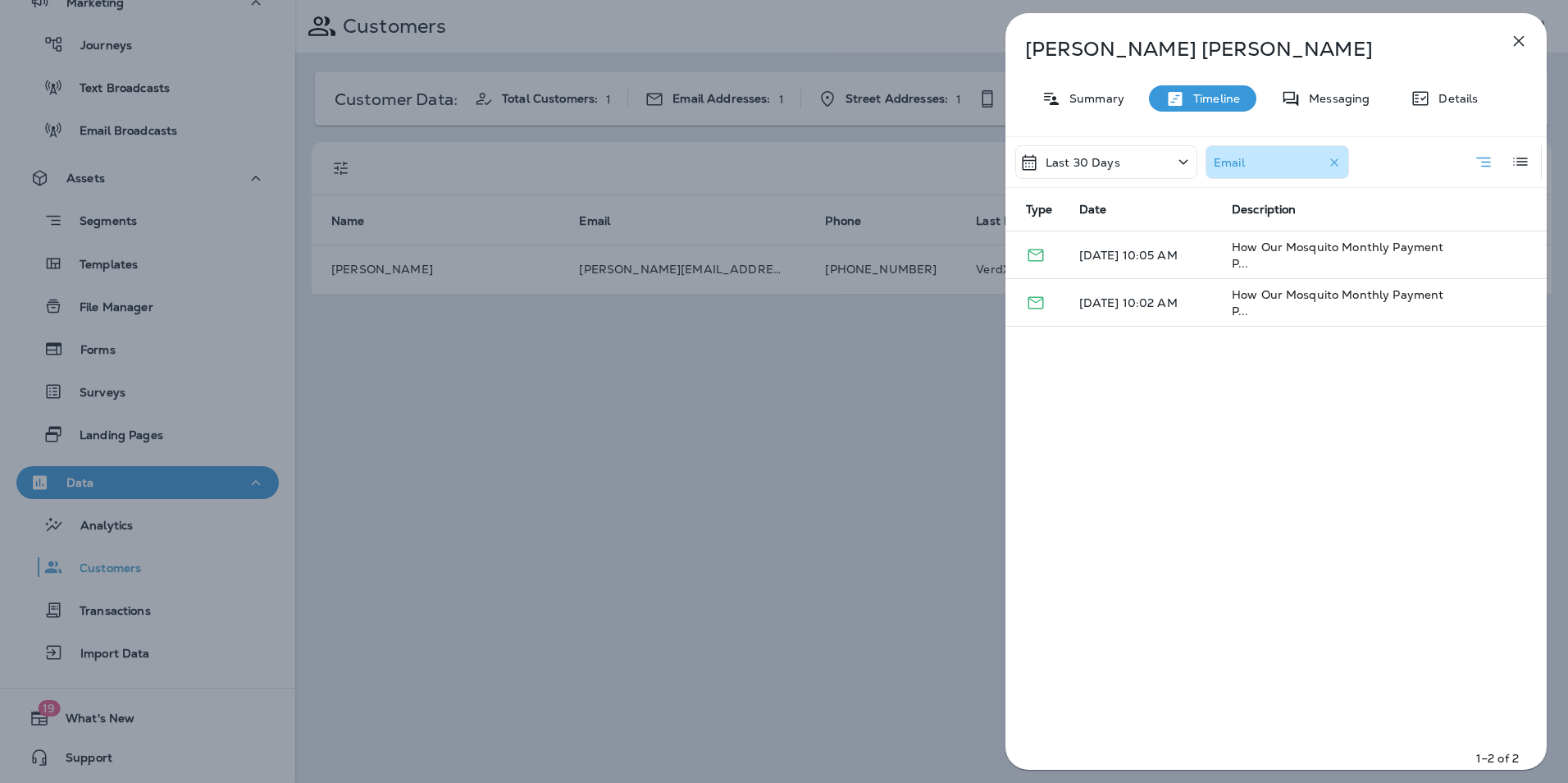
click at [1518, 48] on icon "button" at bounding box center [1518, 41] width 20 height 20
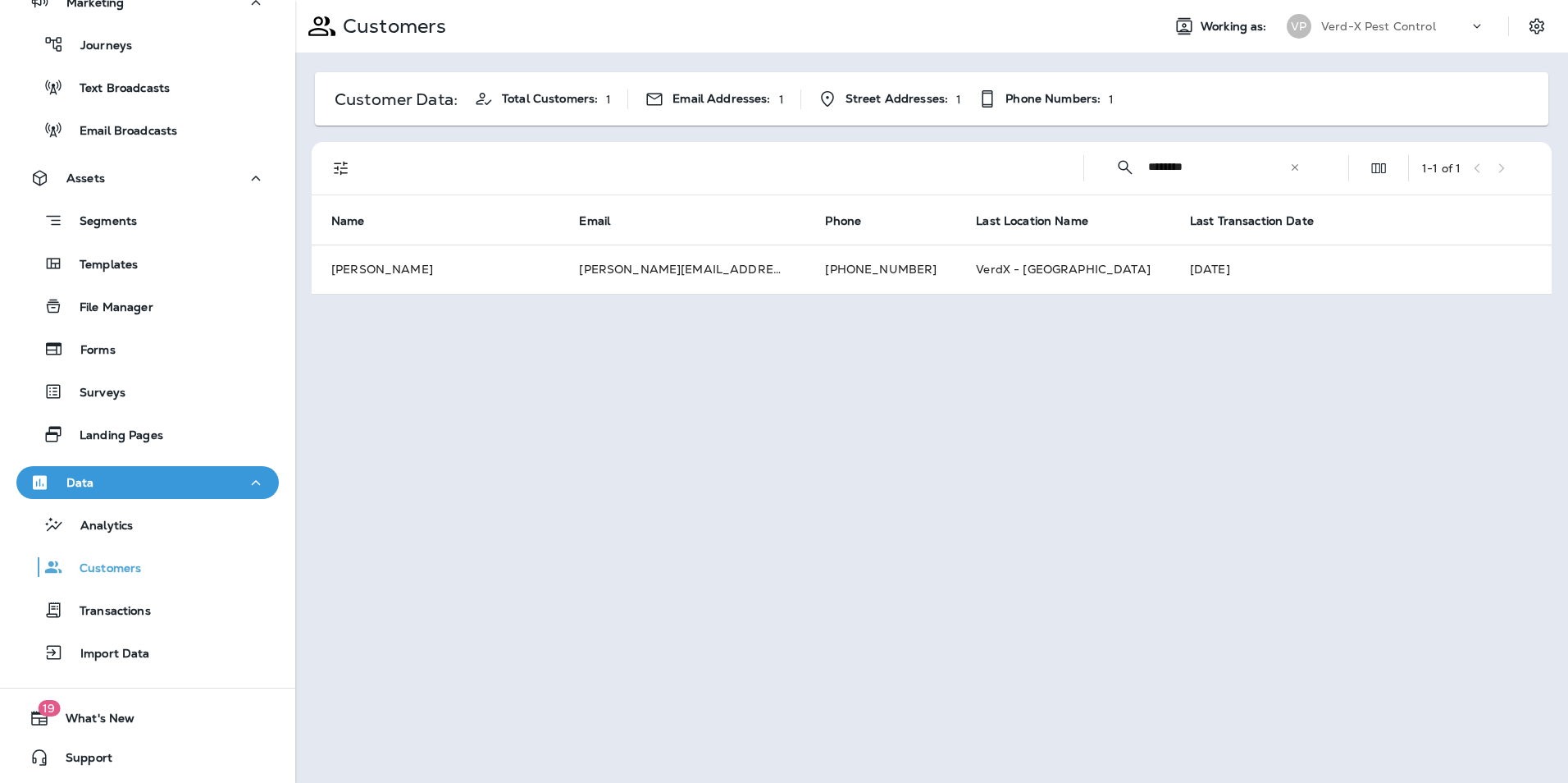
click at [1294, 167] on icon at bounding box center [1295, 167] width 7 height 7
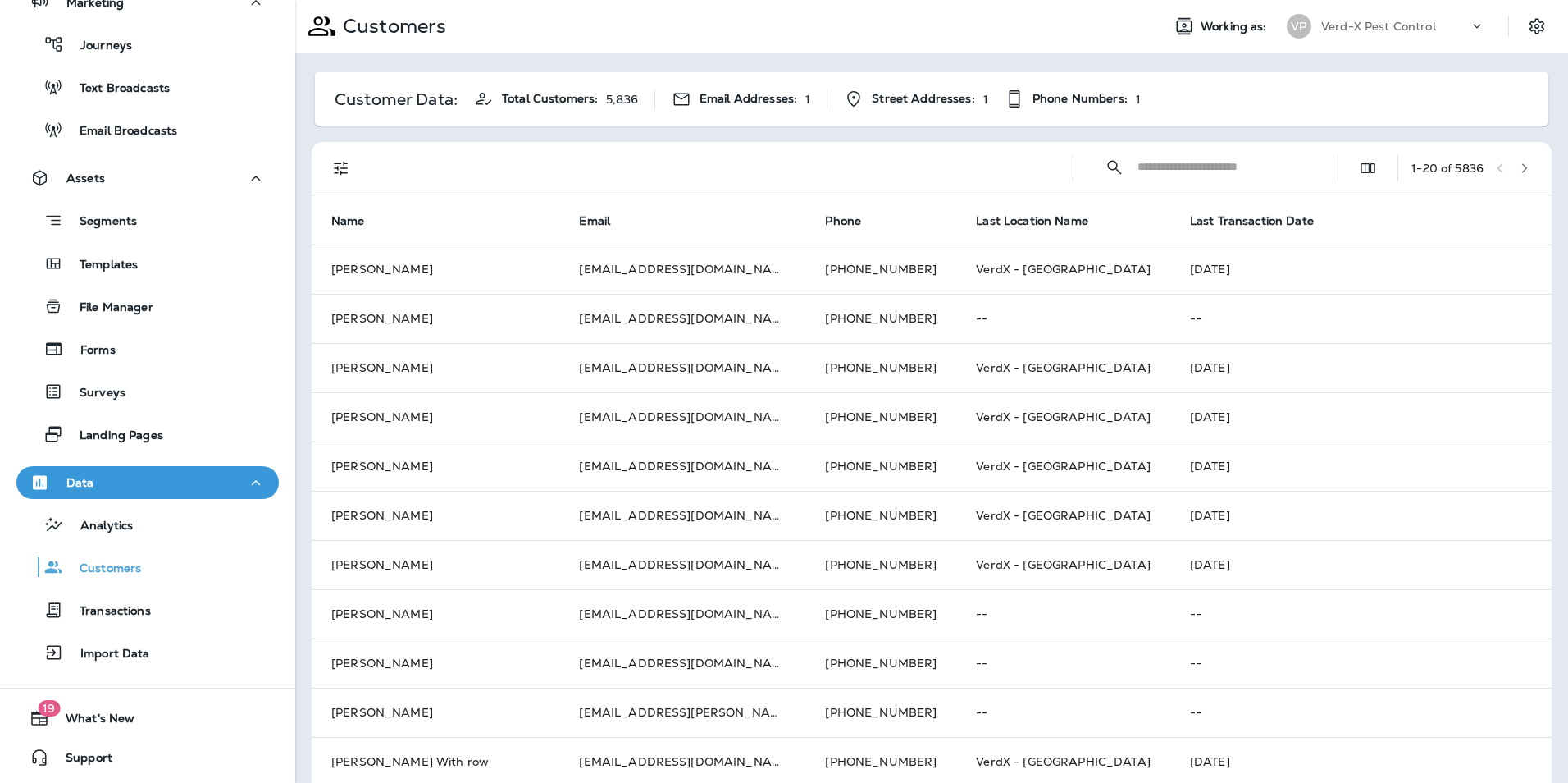
click at [1221, 167] on input "text" at bounding box center [1222, 167] width 170 height 44
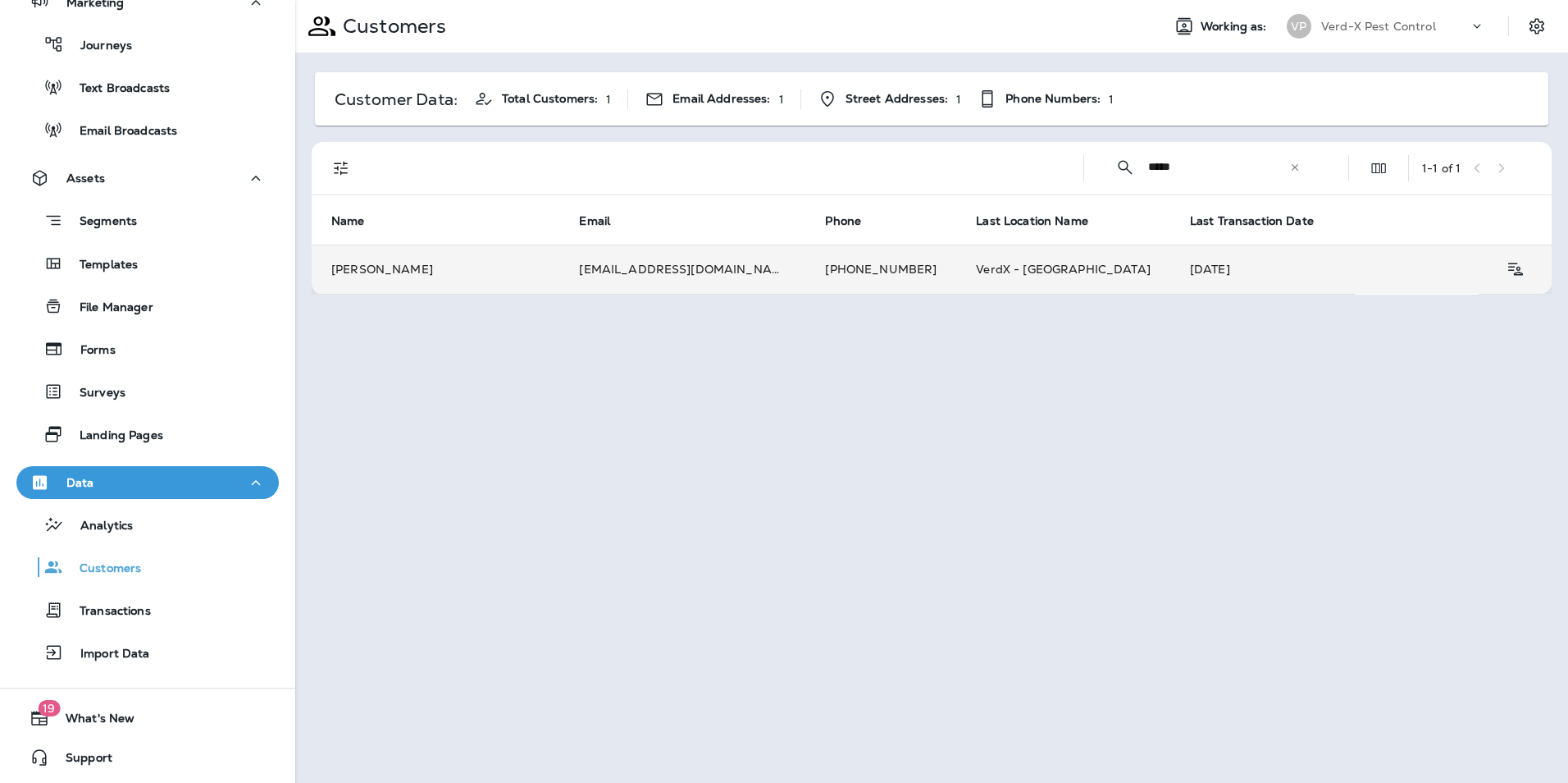
type input "*****"
click at [470, 274] on td "[PERSON_NAME]" at bounding box center [435, 269] width 248 height 49
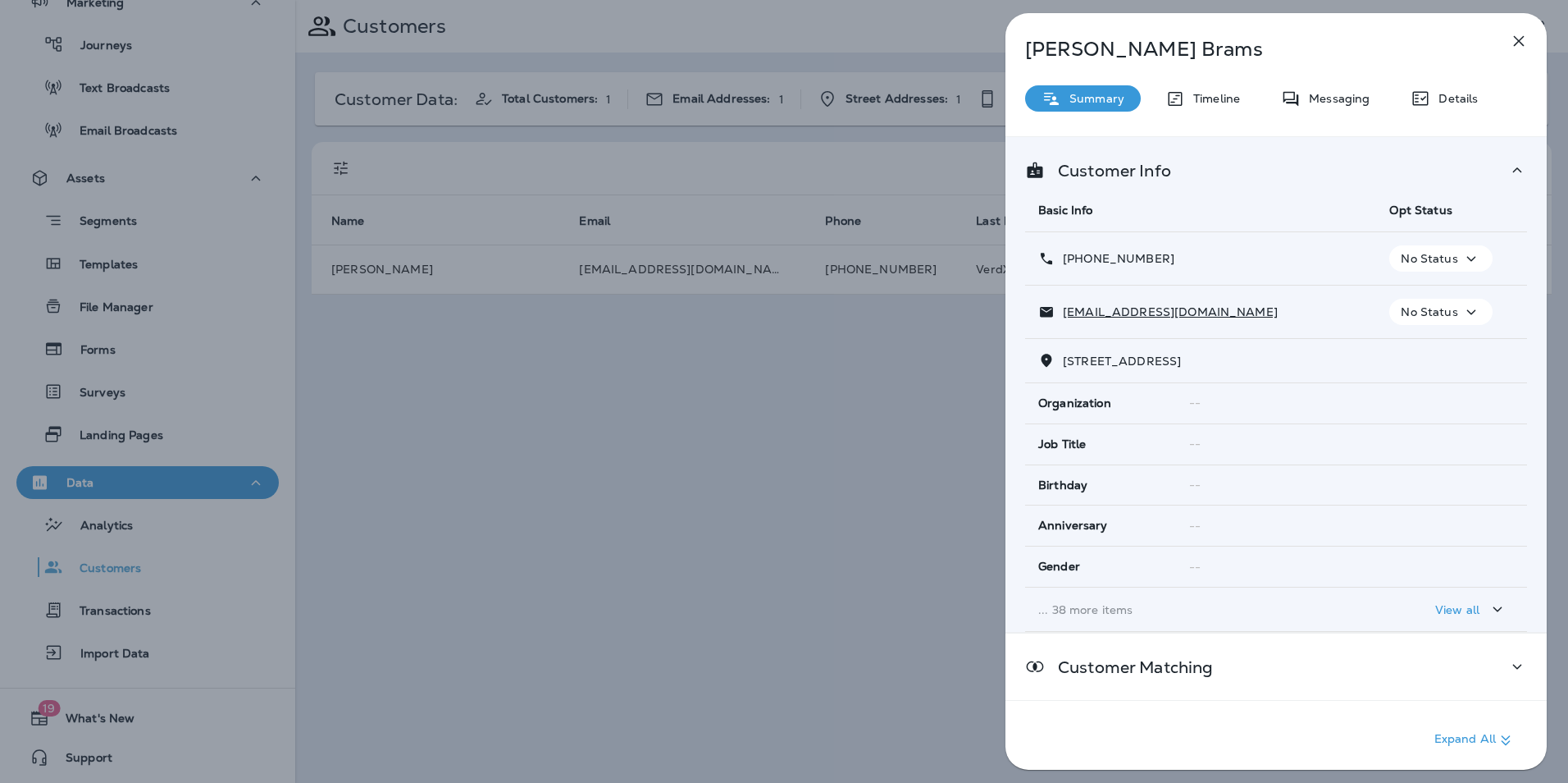
click at [1332, 105] on p "Messaging" at bounding box center [1334, 98] width 69 height 13
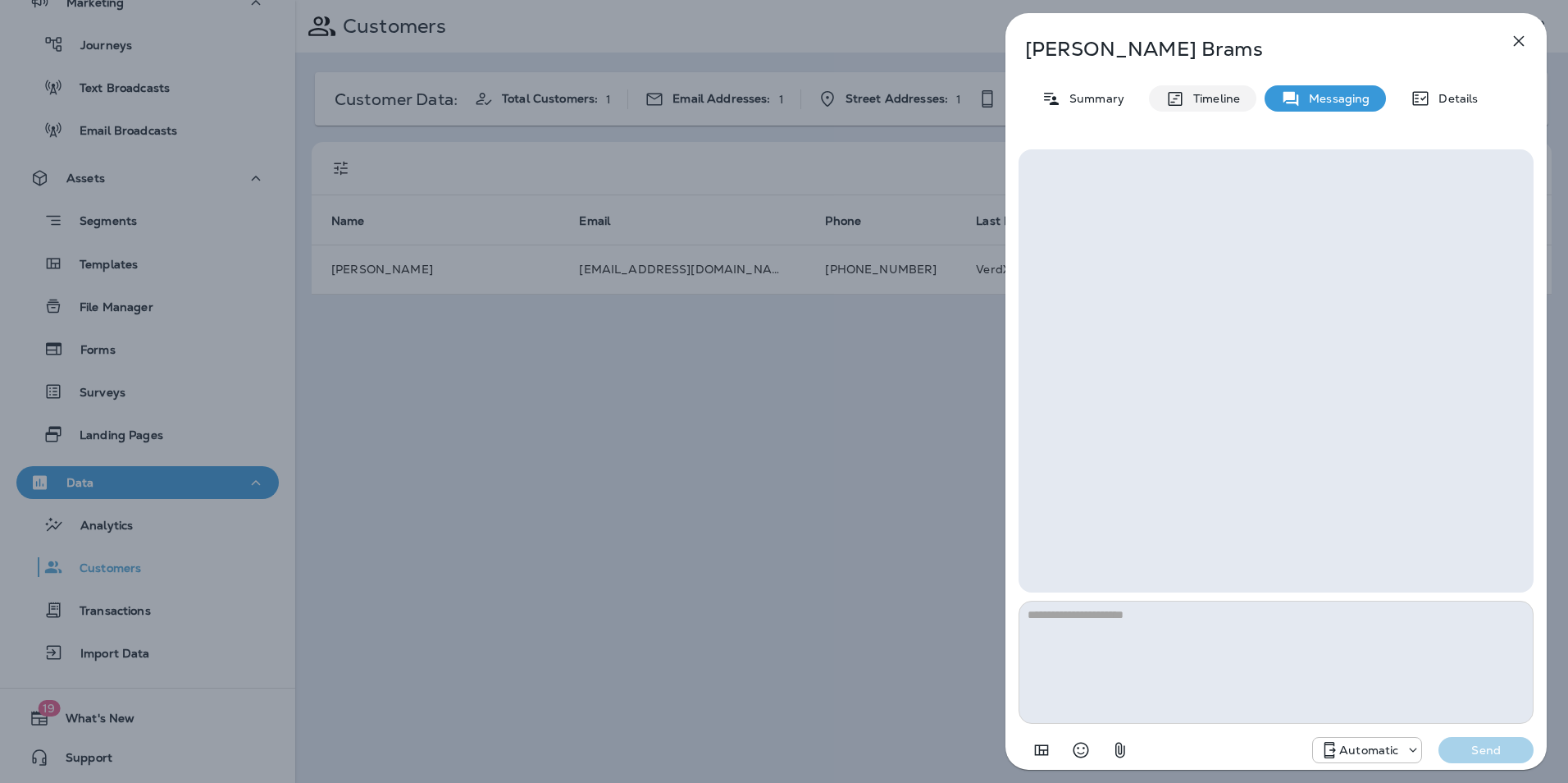
click at [1199, 106] on div "Timeline" at bounding box center [1202, 99] width 107 height 26
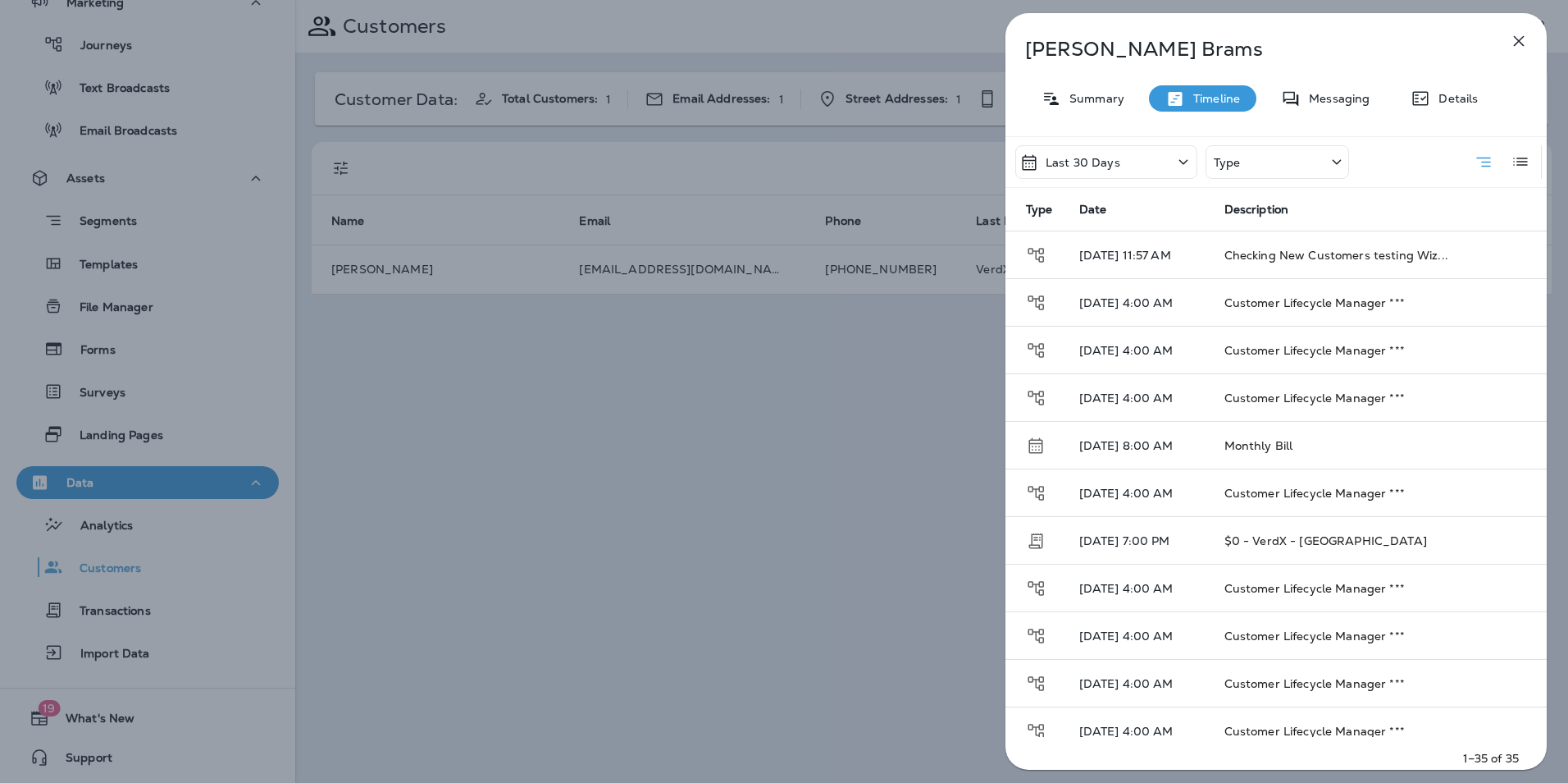
click at [1275, 163] on div "Type" at bounding box center [1277, 161] width 143 height 34
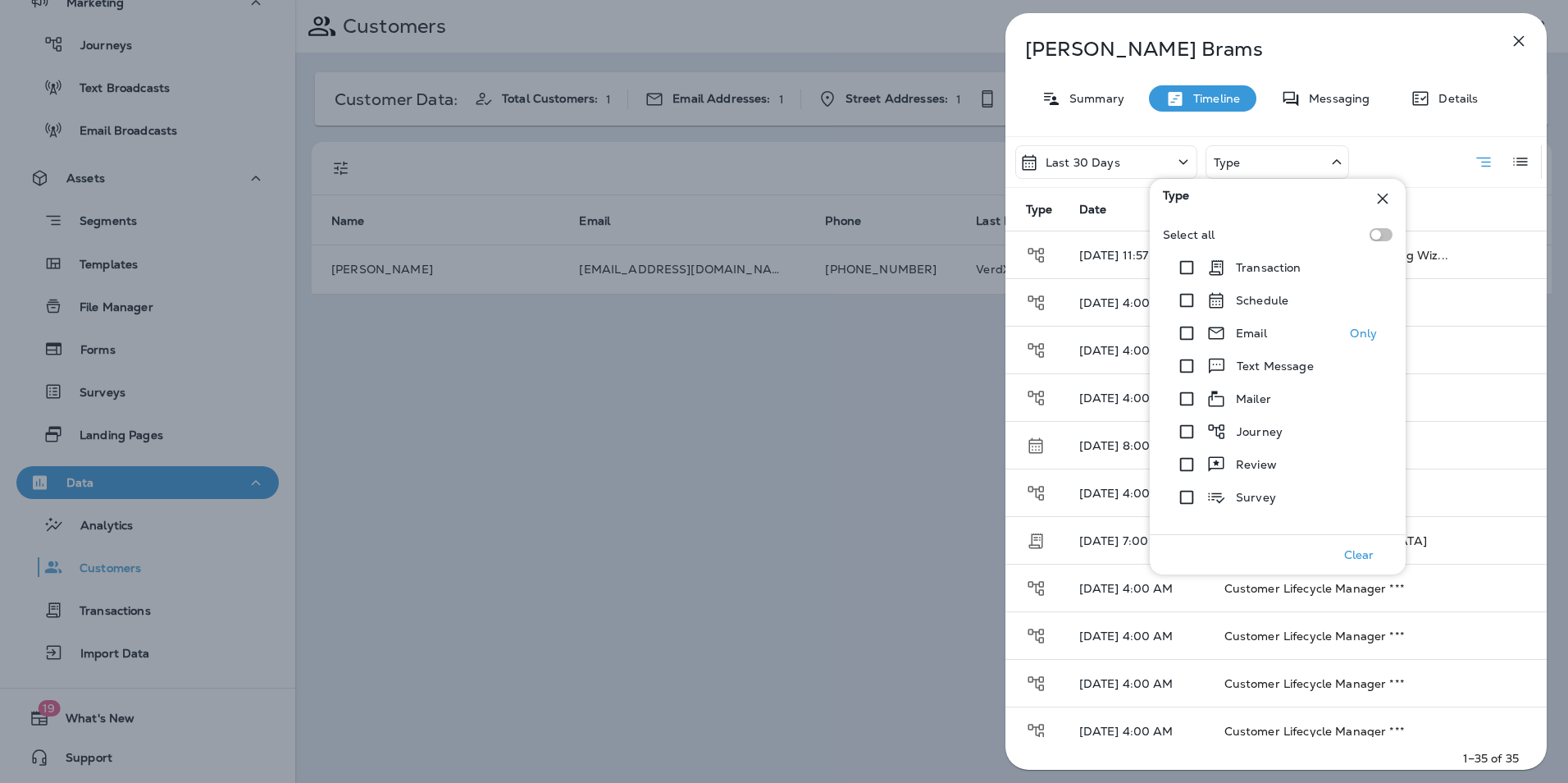
click at [1256, 335] on p "Email" at bounding box center [1251, 333] width 31 height 13
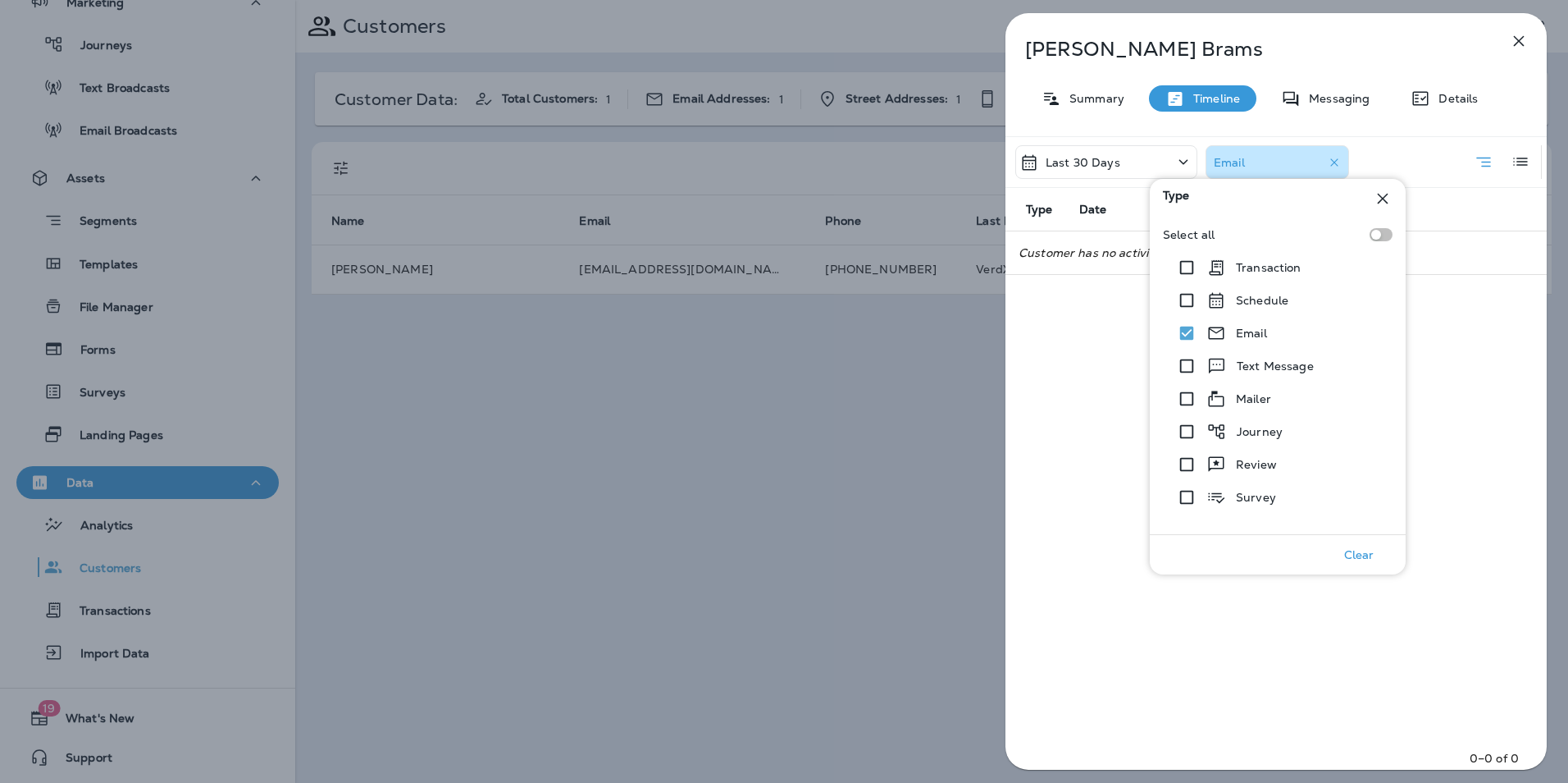
click at [1386, 197] on icon at bounding box center [1382, 198] width 20 height 20
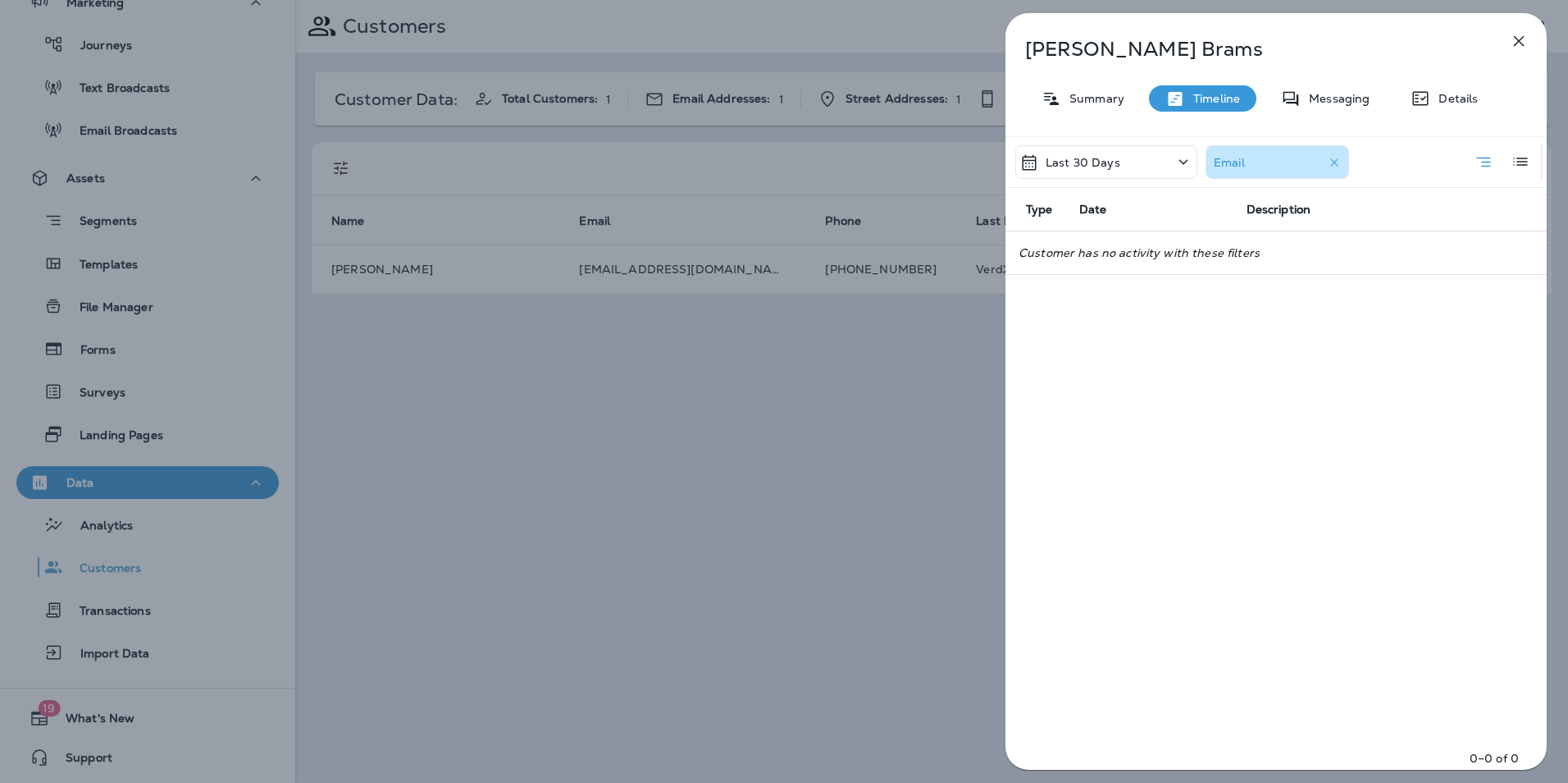
click at [1512, 39] on icon "button" at bounding box center [1518, 41] width 20 height 20
